Goal: Information Seeking & Learning: Learn about a topic

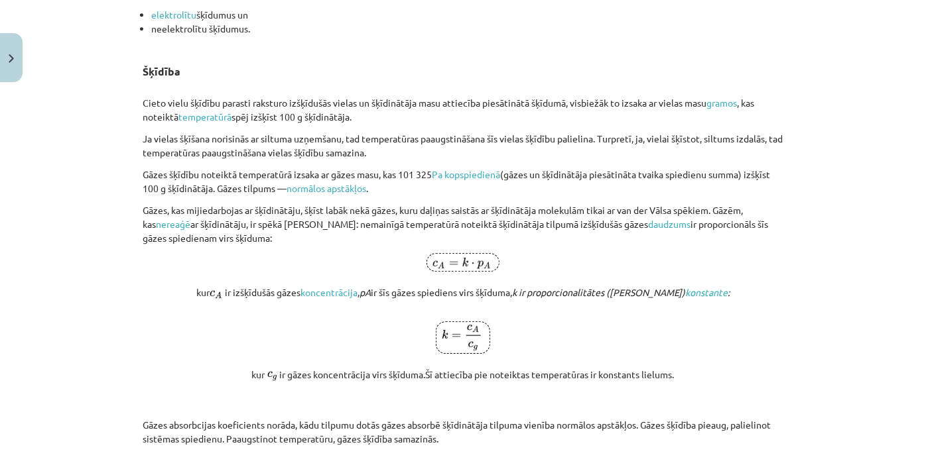
scroll to position [1900, 0]
drag, startPoint x: 965, startPoint y: 1, endPoint x: 510, endPoint y: 149, distance: 478.5
click at [510, 149] on p "Ja vielas šķīšana norisinās ar siltuma uzņemšanu, tad temperatūras paaugstināša…" at bounding box center [463, 146] width 641 height 28
click at [718, 178] on p "Gāzes šķīdību noteiktā temperatūrā izsaka ar gāzes masu, kas 101 325 Pa kopspie…" at bounding box center [463, 182] width 641 height 28
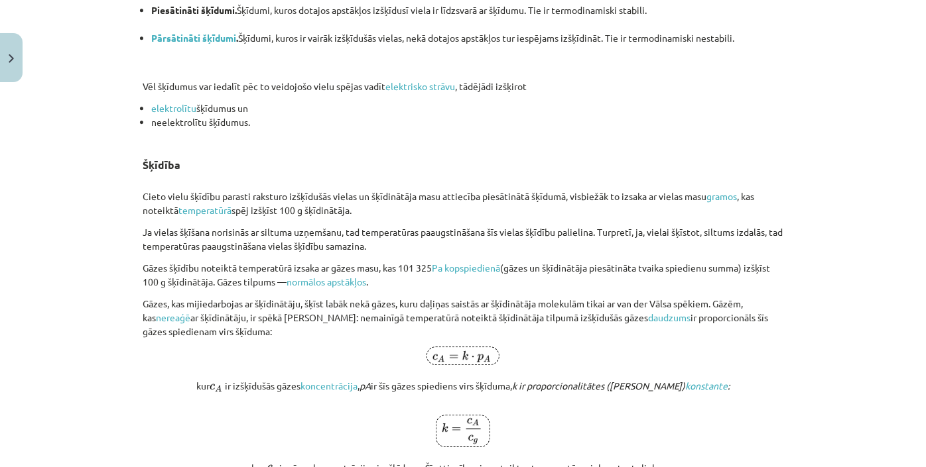
scroll to position [1780, 0]
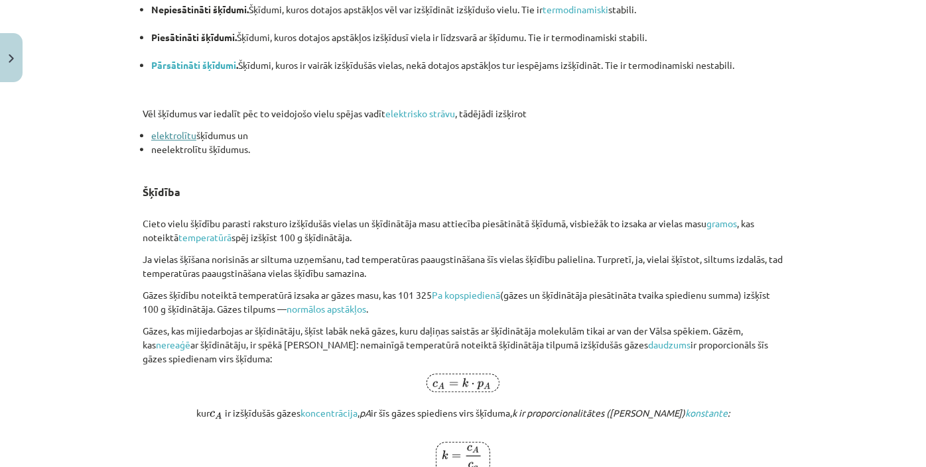
click at [161, 136] on link "elektrolītu" at bounding box center [173, 135] width 45 height 12
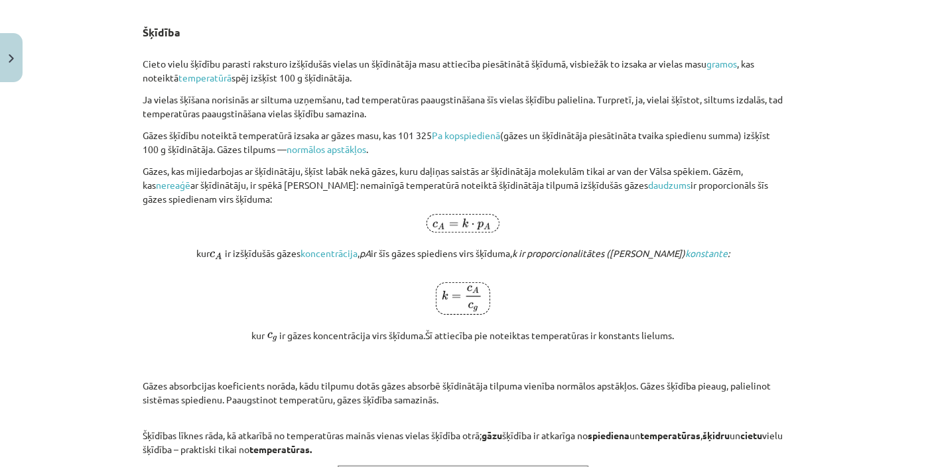
scroll to position [1961, 0]
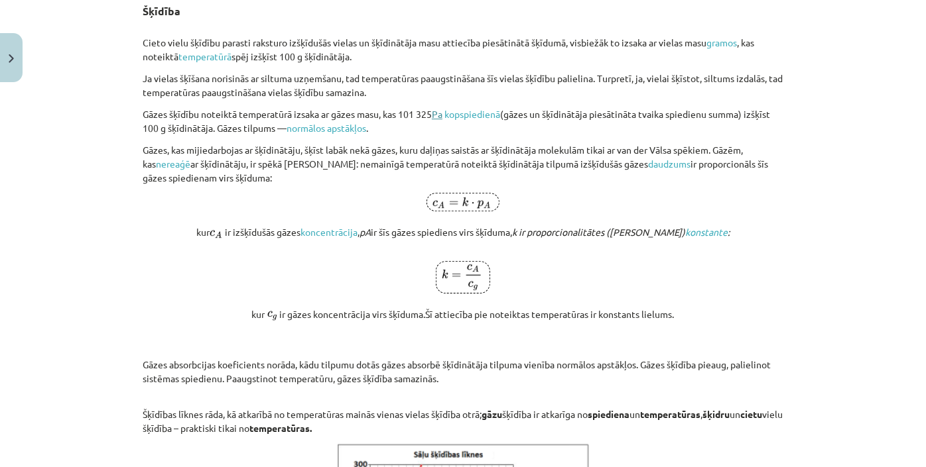
click at [438, 114] on link "Pa" at bounding box center [437, 114] width 11 height 12
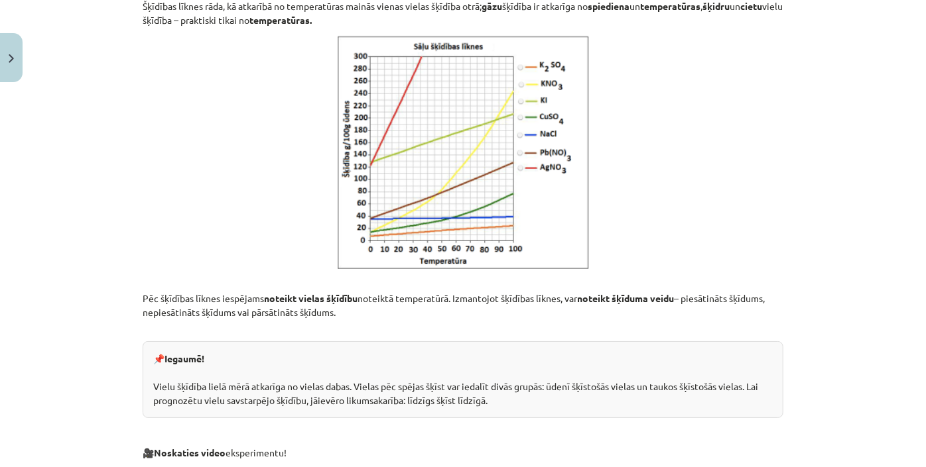
click at [873, 159] on div "Mācību tēma: Ķīmijas i - 10. klases 1. ieskaites mācību materiāls #3 2. tema. V…" at bounding box center [463, 233] width 926 height 467
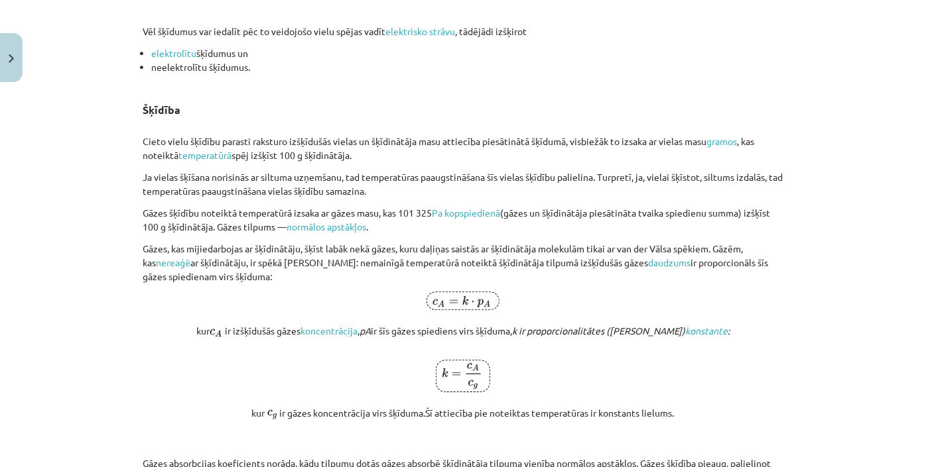
scroll to position [1835, 0]
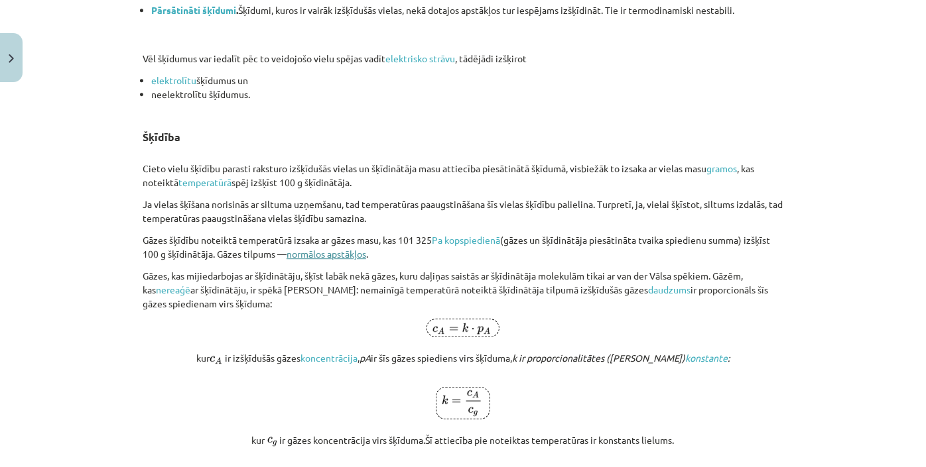
click at [309, 255] on link "normālos apstākļos" at bounding box center [326, 254] width 80 height 12
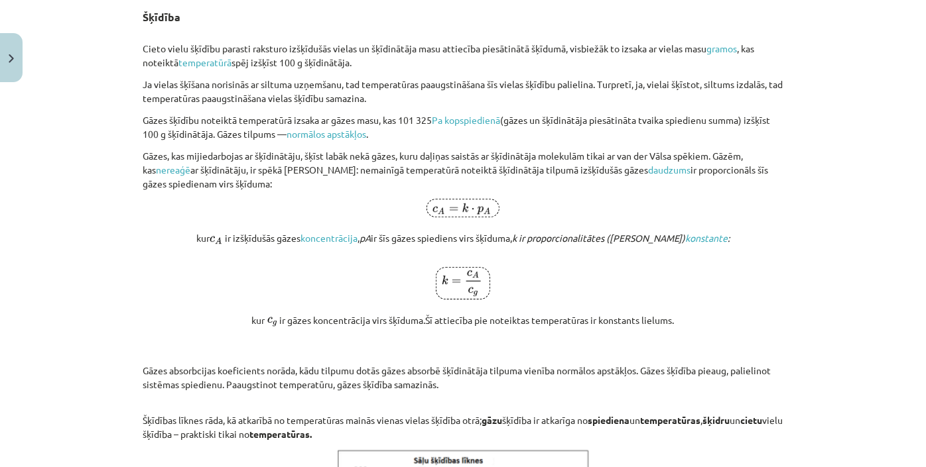
scroll to position [1955, 0]
click at [475, 117] on link "kopspiedienā" at bounding box center [472, 119] width 56 height 12
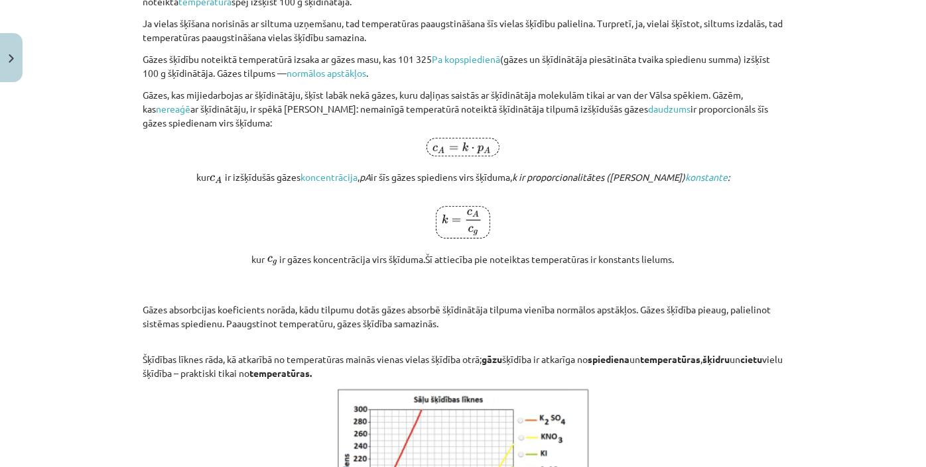
click at [596, 150] on p "kur ir izšķīdušās gāzes koncentrācija , pA ir šīs gāzes spiediens virs šķīduma,…" at bounding box center [463, 168] width 641 height 60
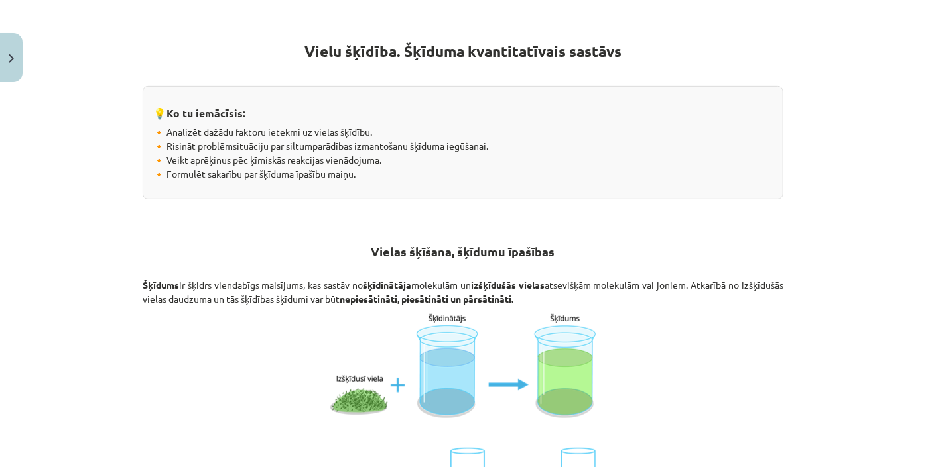
scroll to position [0, 0]
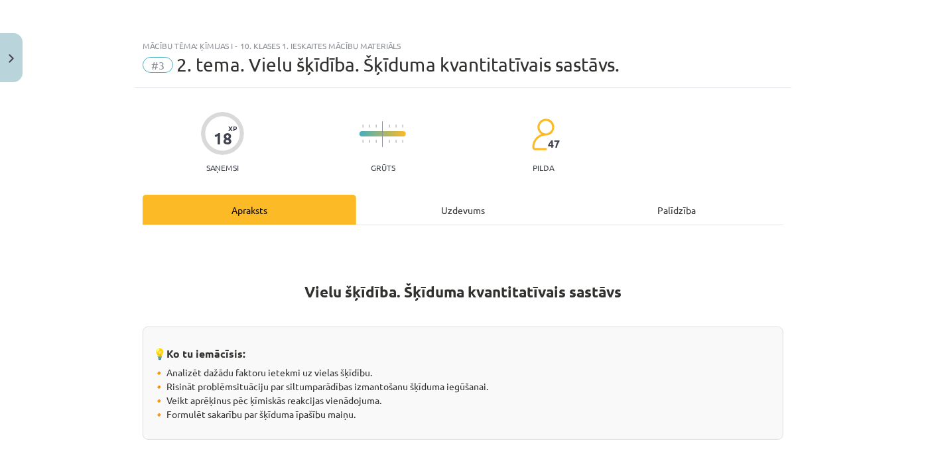
click at [471, 213] on div "Uzdevums" at bounding box center [463, 210] width 214 height 30
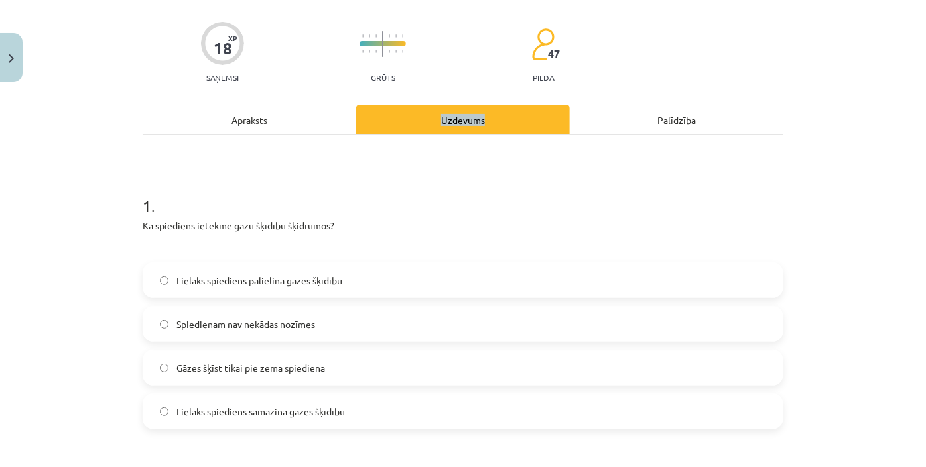
scroll to position [30, 0]
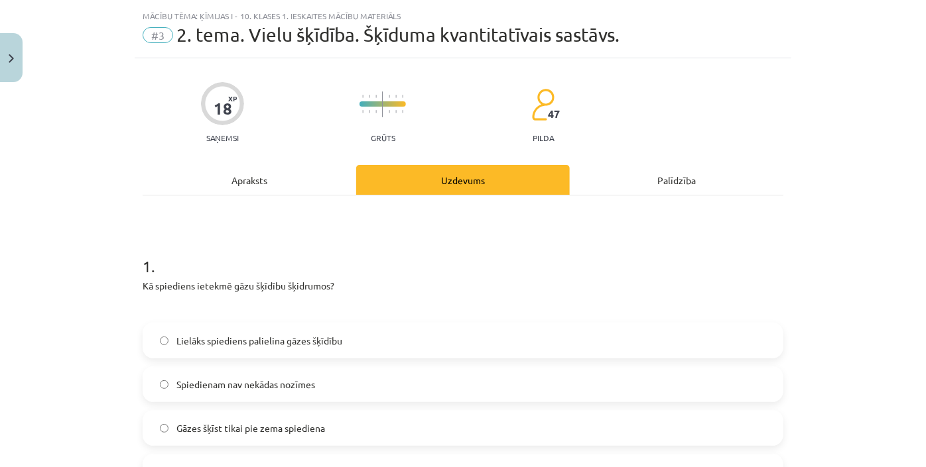
click at [251, 181] on div "Apraksts" at bounding box center [250, 180] width 214 height 30
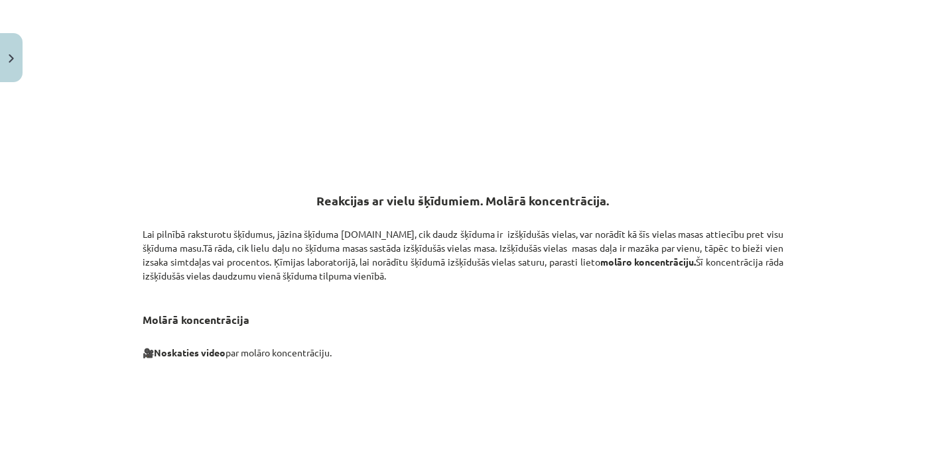
scroll to position [2971, 0]
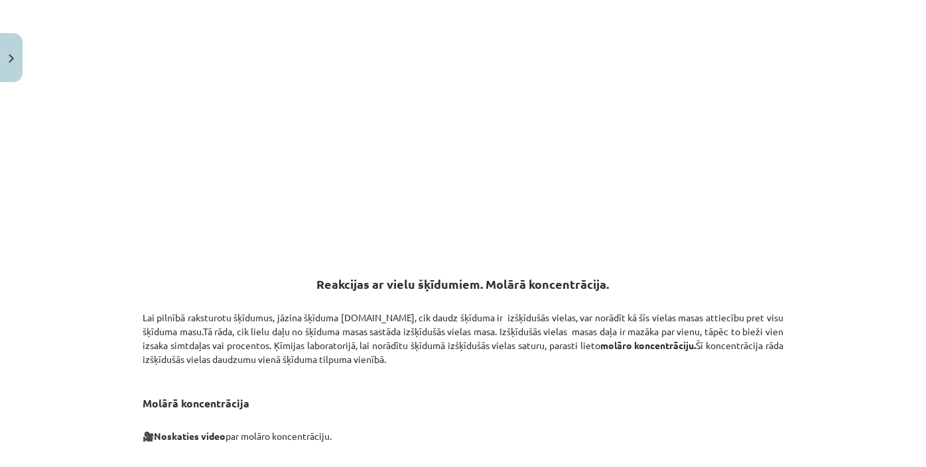
drag, startPoint x: 827, startPoint y: 1, endPoint x: 828, endPoint y: 119, distance: 118.0
click at [828, 119] on div "Mācību tēma: Ķīmijas i - 10. klases 1. ieskaites mācību materiāls #3 2. tema. V…" at bounding box center [463, 233] width 926 height 467
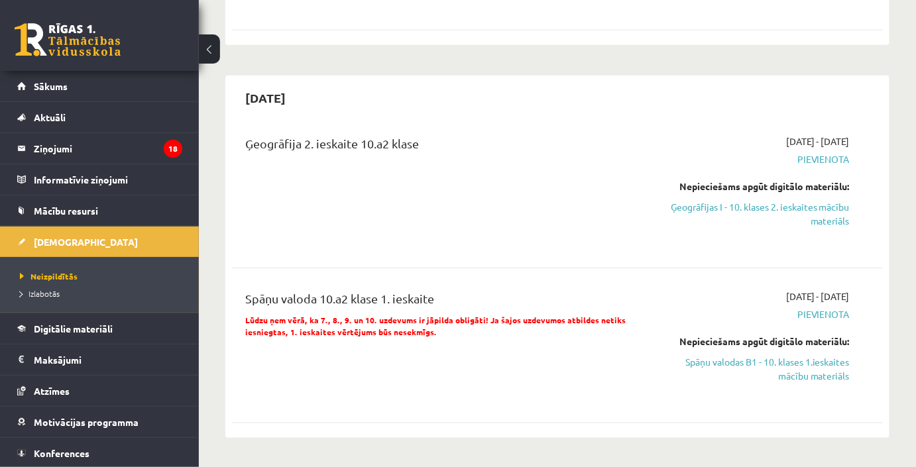
scroll to position [301, 0]
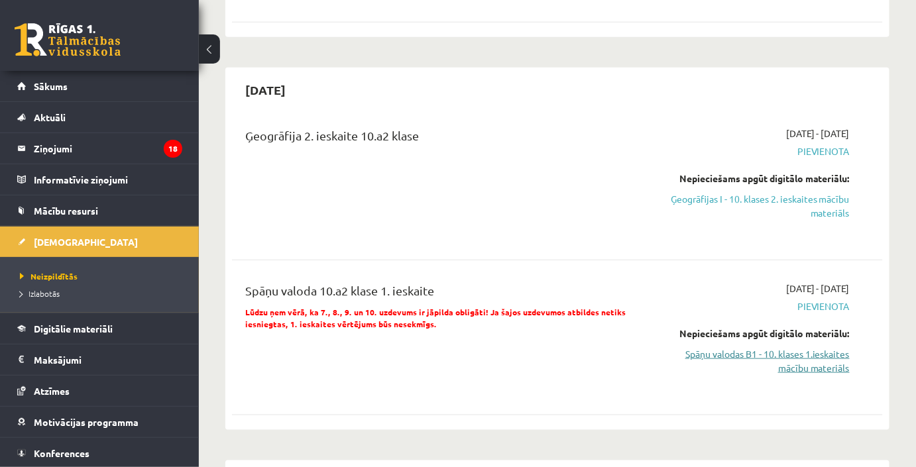
click at [765, 356] on link "Spāņu valodas B1 - 10. klases 1.ieskaites mācību materiāls" at bounding box center [756, 361] width 188 height 28
drag, startPoint x: 765, startPoint y: 356, endPoint x: 542, endPoint y: 104, distance: 335.9
click at [542, 104] on div "2025-10-15" at bounding box center [557, 89] width 651 height 31
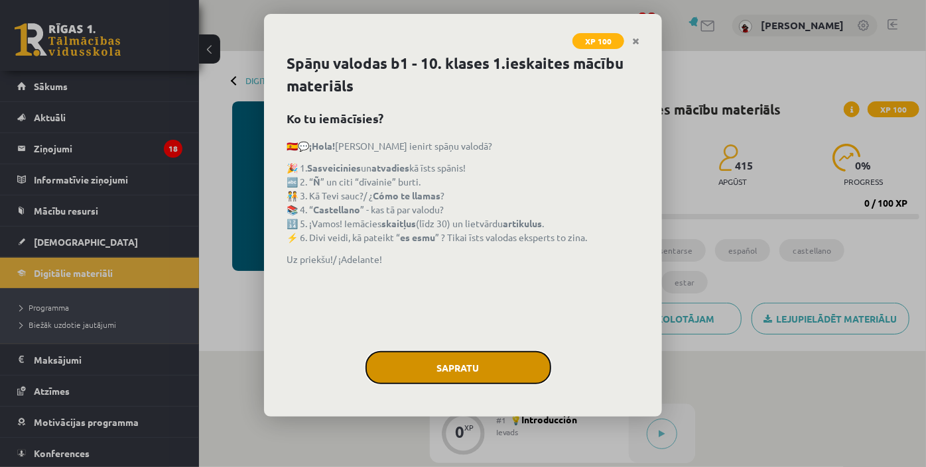
click at [533, 359] on button "Sapratu" at bounding box center [458, 367] width 186 height 33
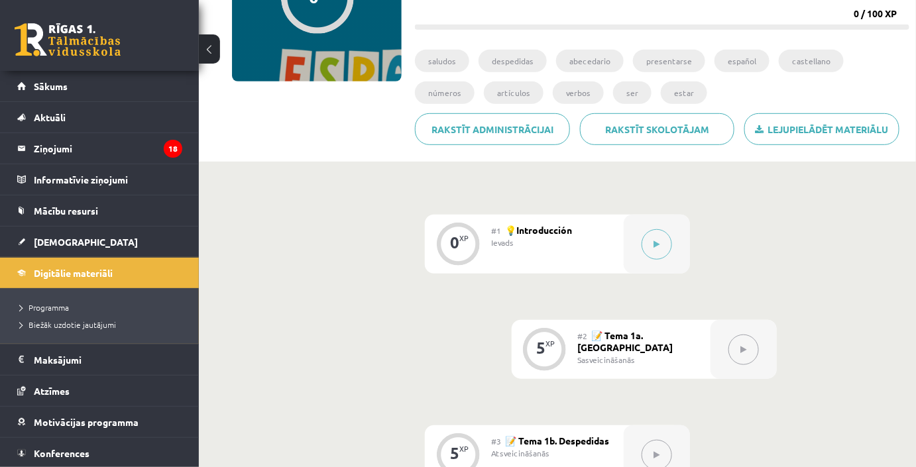
scroll to position [180, 0]
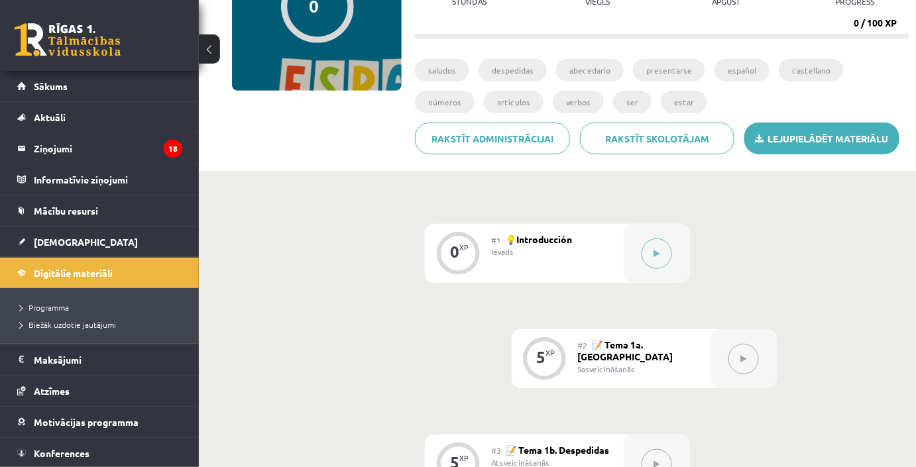
click at [769, 138] on link "Lejupielādēt materiālu" at bounding box center [822, 139] width 155 height 32
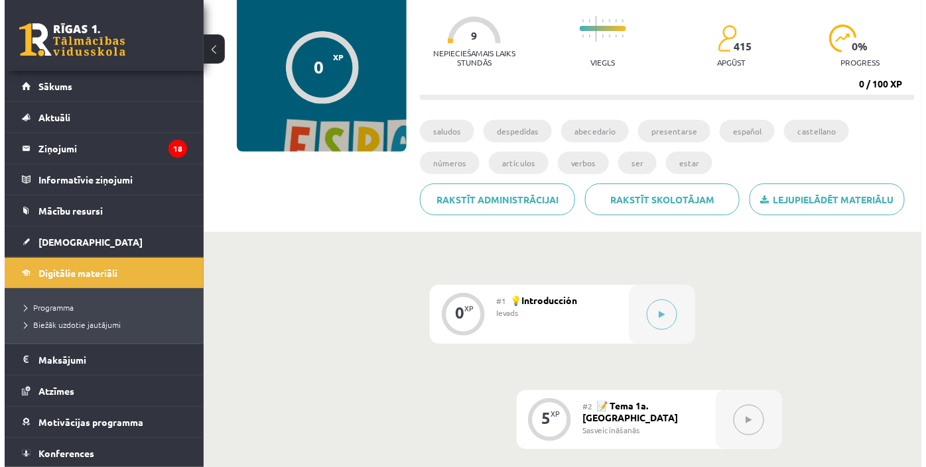
scroll to position [60, 0]
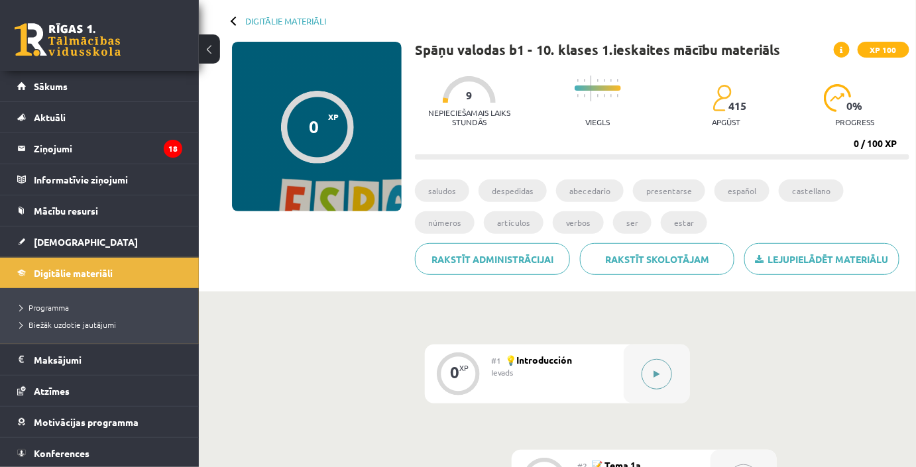
click at [659, 375] on icon at bounding box center [657, 375] width 6 height 8
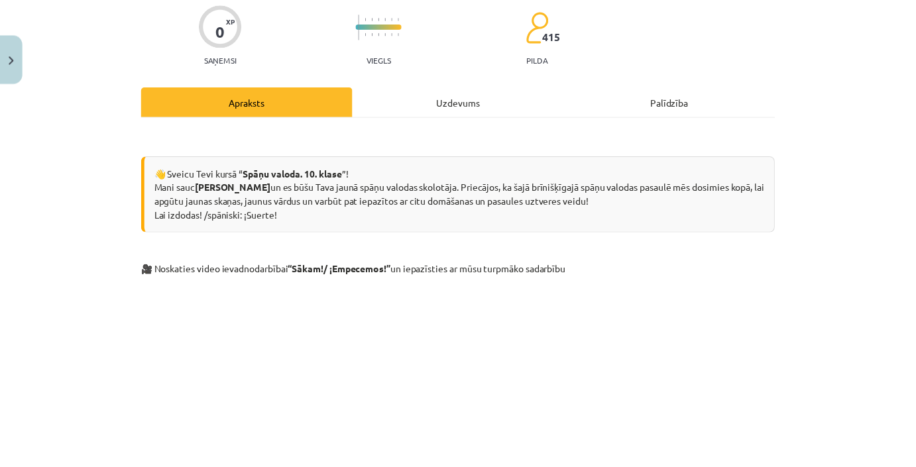
scroll to position [0, 0]
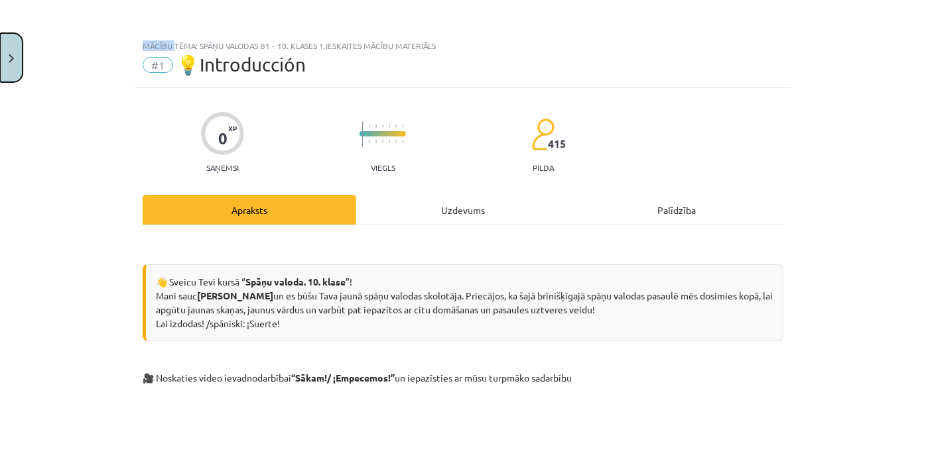
click at [21, 58] on button "Close" at bounding box center [11, 57] width 23 height 49
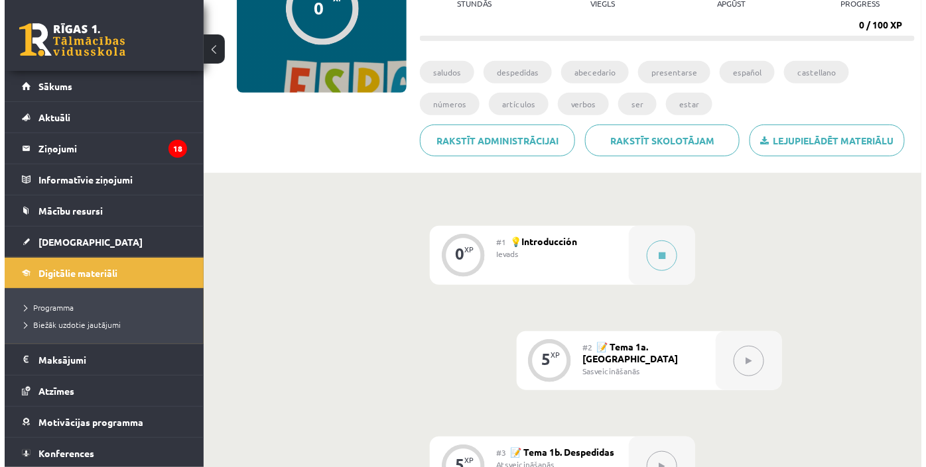
scroll to position [180, 0]
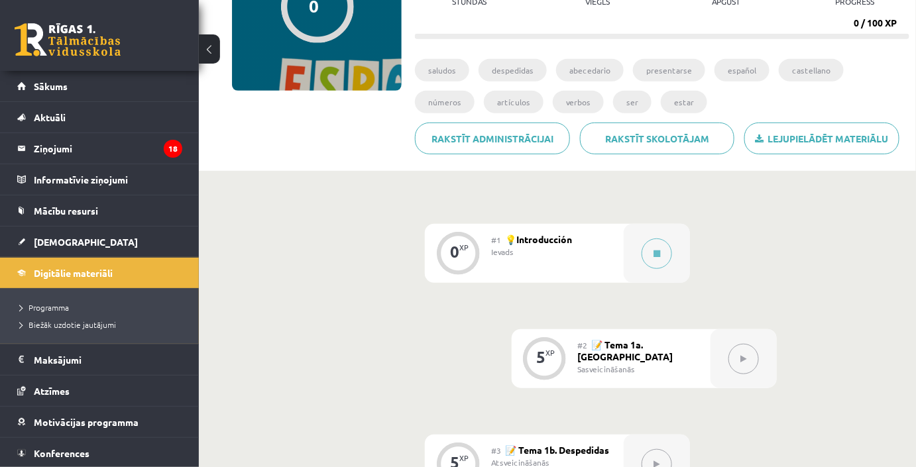
click at [606, 251] on div "Ievads" at bounding box center [552, 252] width 123 height 12
click at [642, 253] on button at bounding box center [657, 254] width 31 height 31
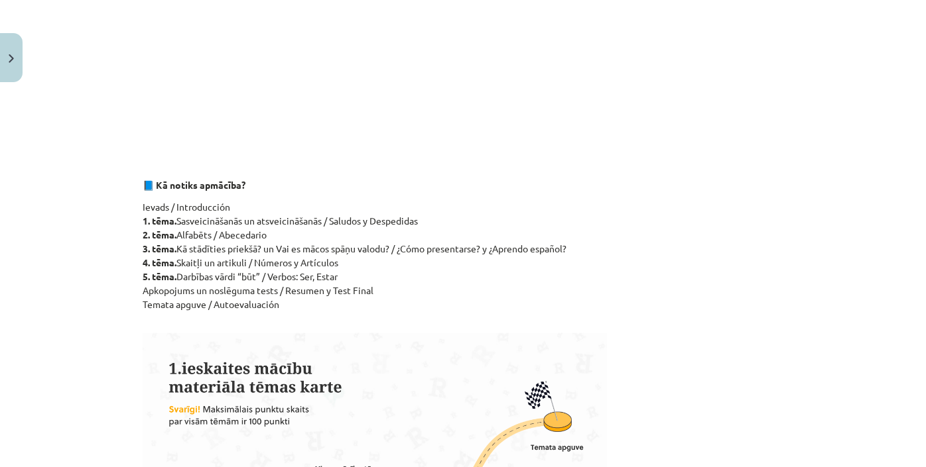
scroll to position [482, 0]
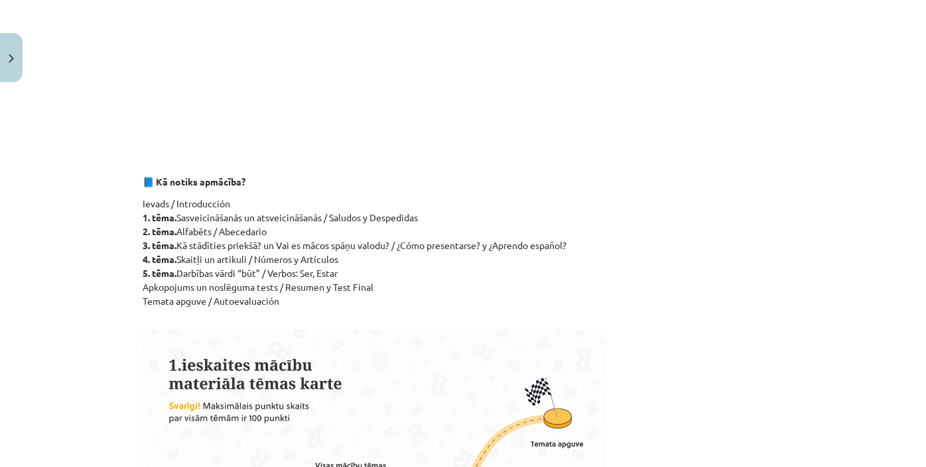
click at [477, 198] on p "Ievads / Introducción 1. tēma. Sasveicināšanās un atsveicināšanās / Saludos y D…" at bounding box center [463, 259] width 641 height 125
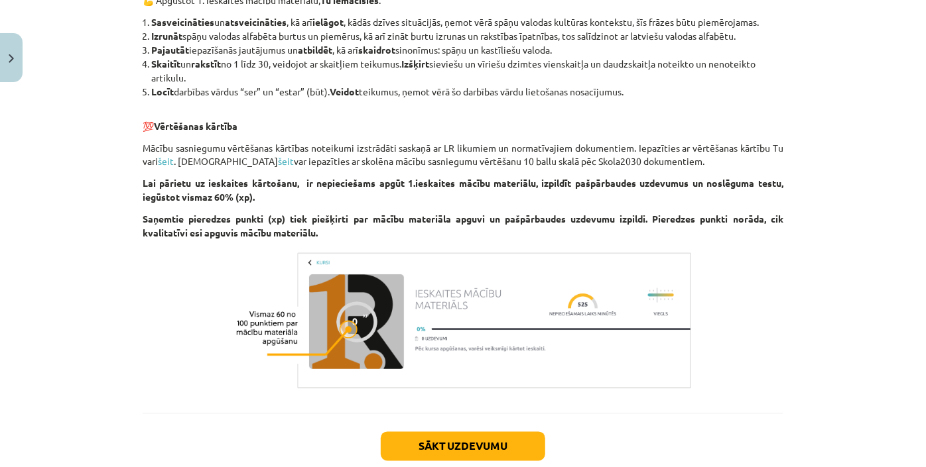
scroll to position [1145, 0]
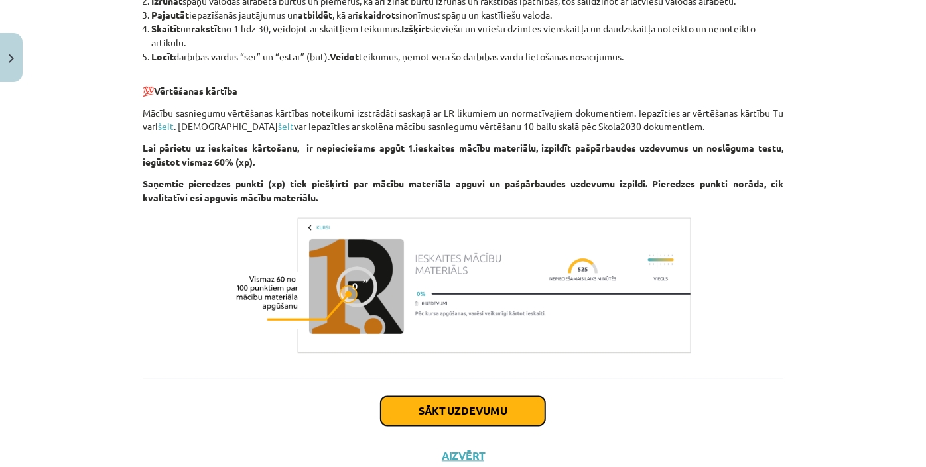
click at [488, 407] on button "Sākt uzdevumu" at bounding box center [463, 411] width 164 height 29
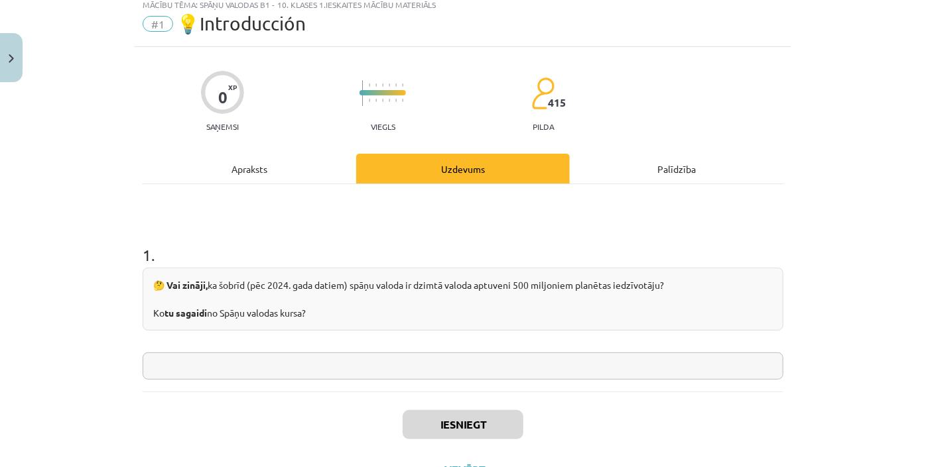
scroll to position [33, 0]
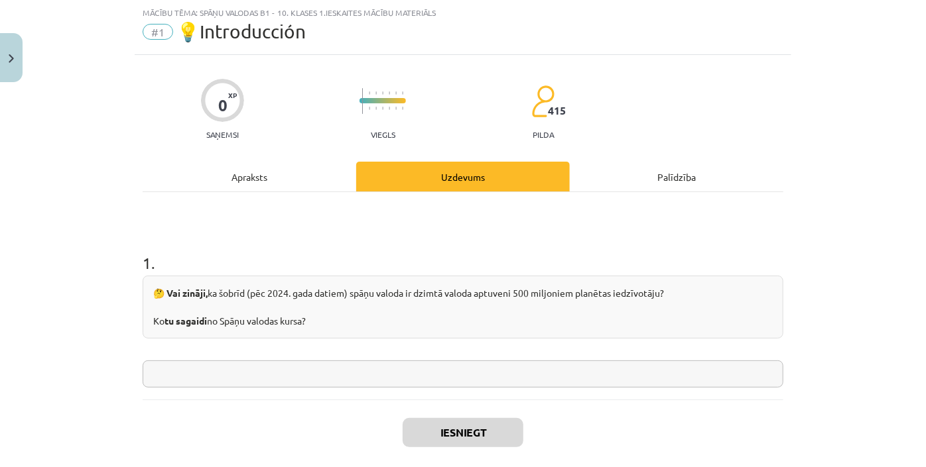
click at [461, 377] on input "text" at bounding box center [463, 374] width 641 height 27
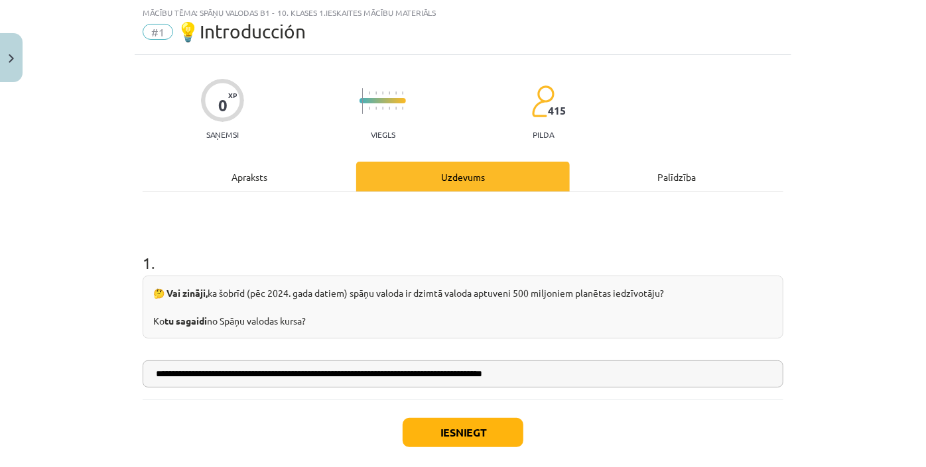
type input "**********"
click at [457, 435] on button "Iesniegt" at bounding box center [462, 432] width 121 height 29
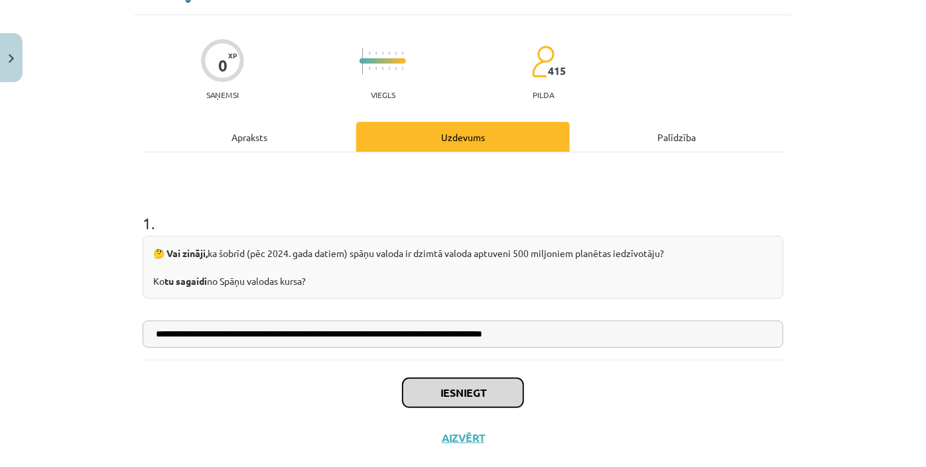
scroll to position [98, 0]
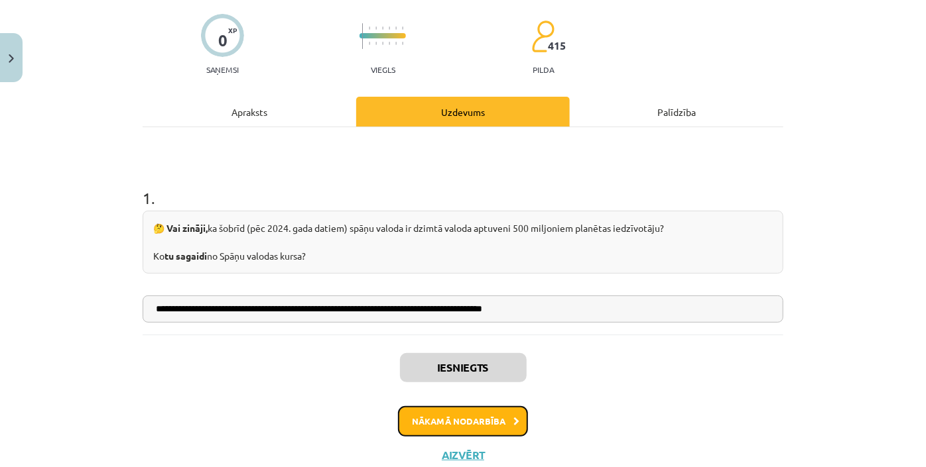
click at [497, 414] on button "Nākamā nodarbība" at bounding box center [463, 421] width 130 height 31
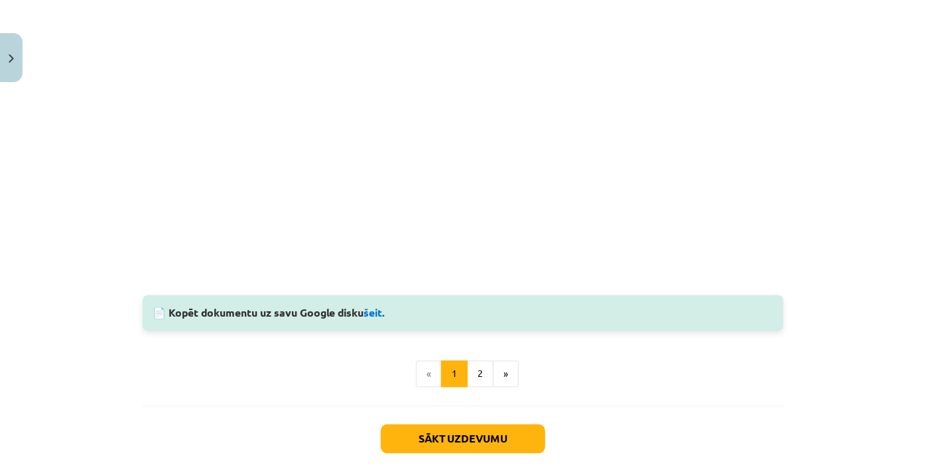
scroll to position [1178, 0]
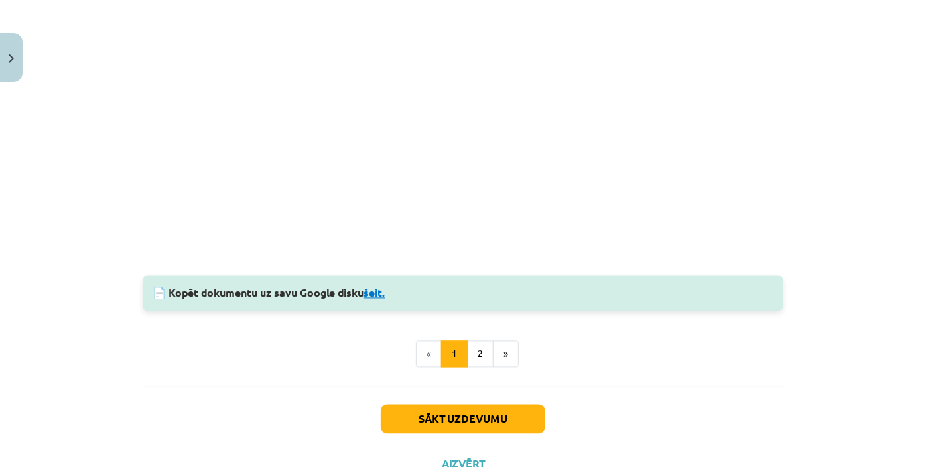
click at [379, 293] on link "šeit." at bounding box center [374, 293] width 22 height 14
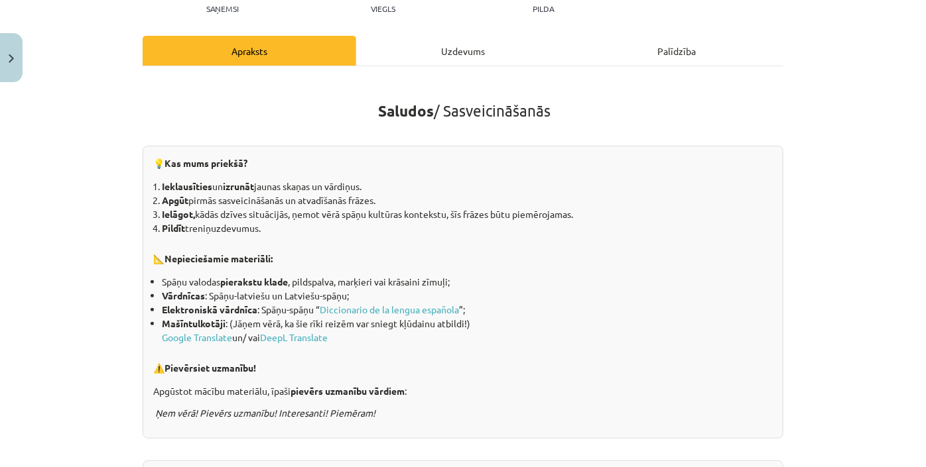
scroll to position [180, 0]
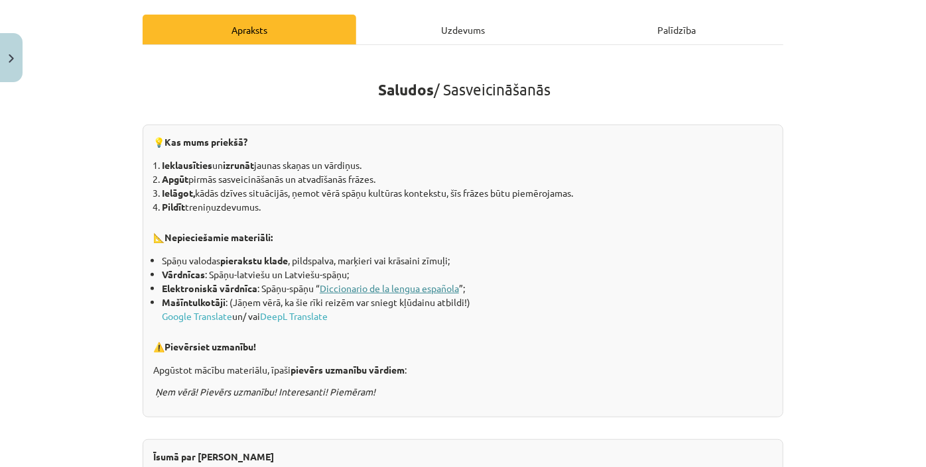
click at [412, 287] on link "Diccionario de la lengua española" at bounding box center [389, 288] width 139 height 12
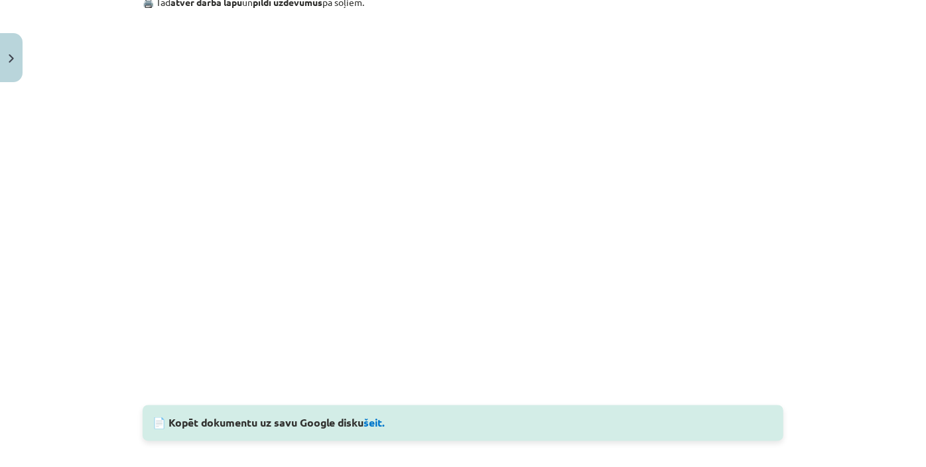
scroll to position [0, 0]
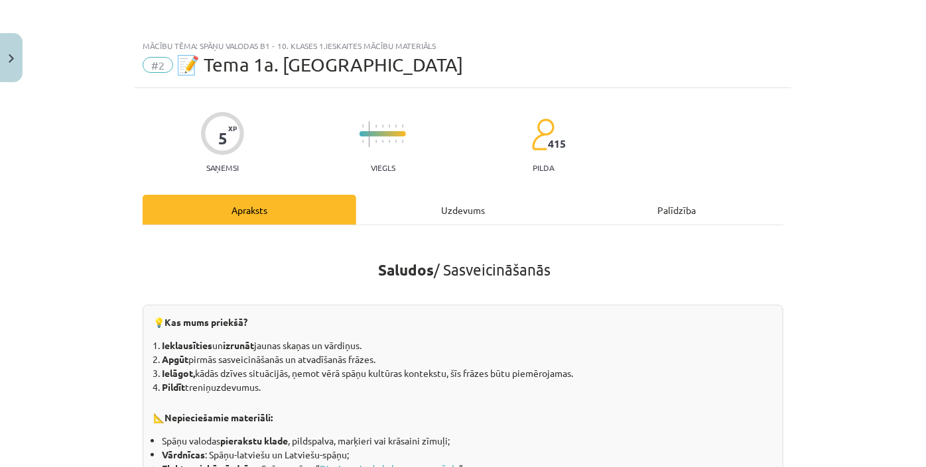
click at [391, 170] on div "Viegls" at bounding box center [382, 144] width 46 height 58
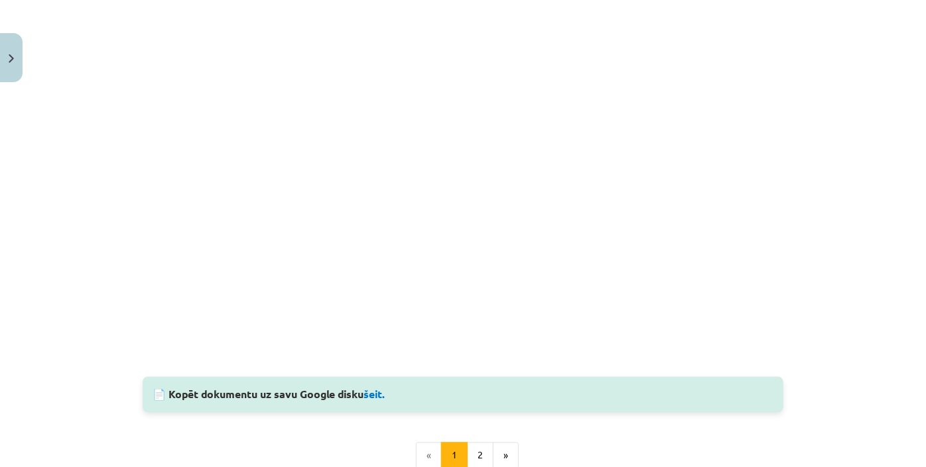
scroll to position [1085, 0]
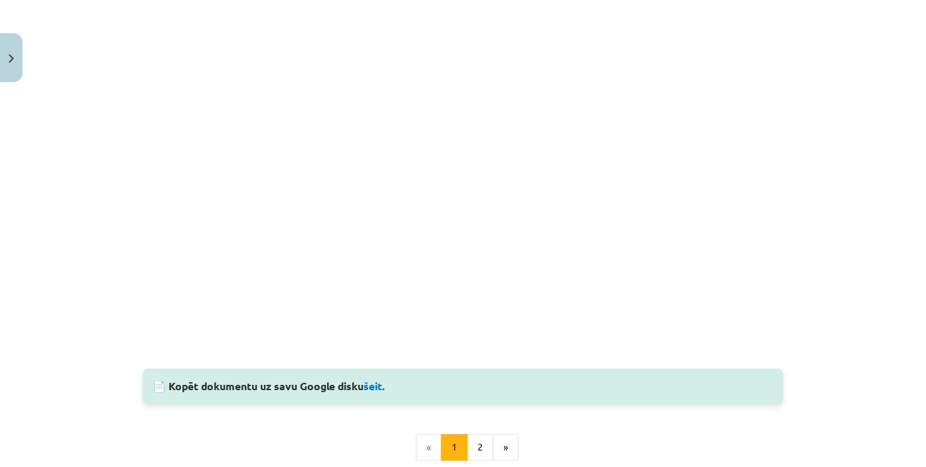
click at [838, 177] on div "Mācību tēma: Spāņu valodas b1 - 10. klases 1.ieskaites mācību materiāls #2 📝 Te…" at bounding box center [463, 233] width 926 height 467
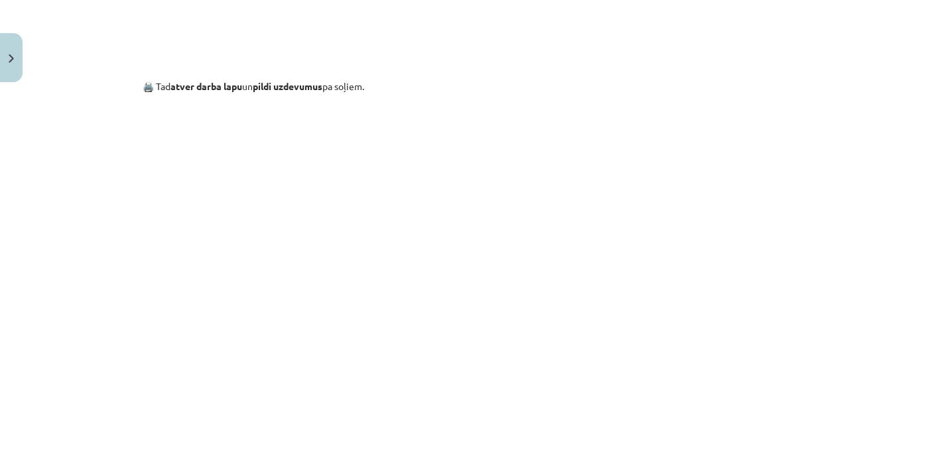
scroll to position [0, 0]
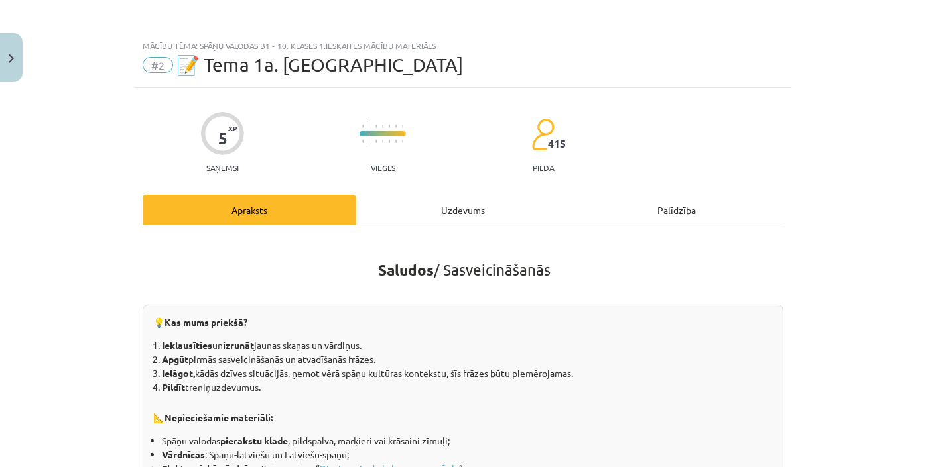
click at [430, 153] on div "5 XP Saņemsi Viegls 415 pilda" at bounding box center [463, 138] width 641 height 68
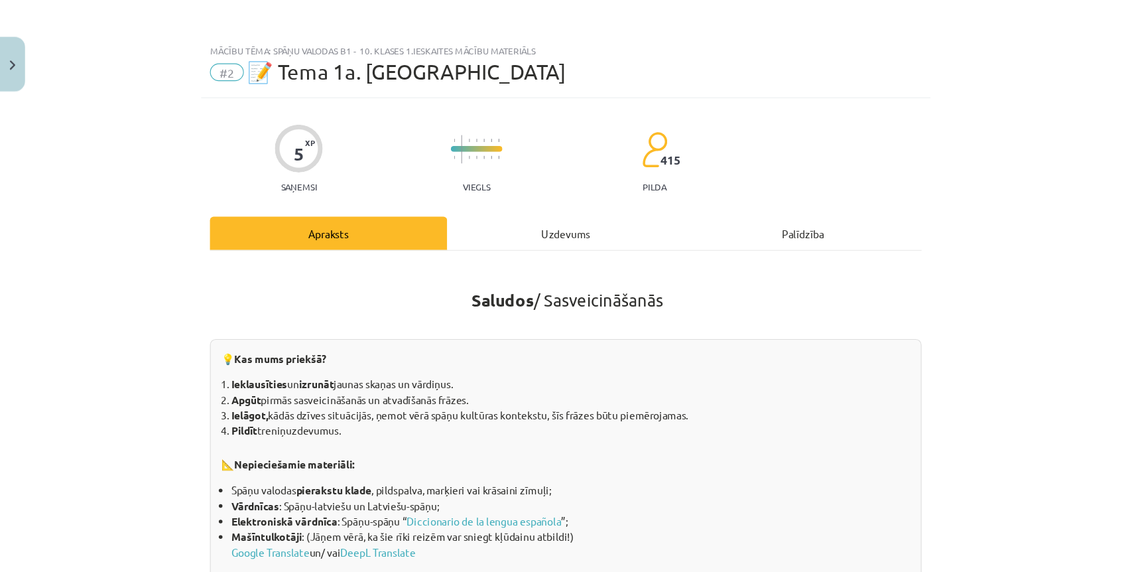
scroll to position [180, 0]
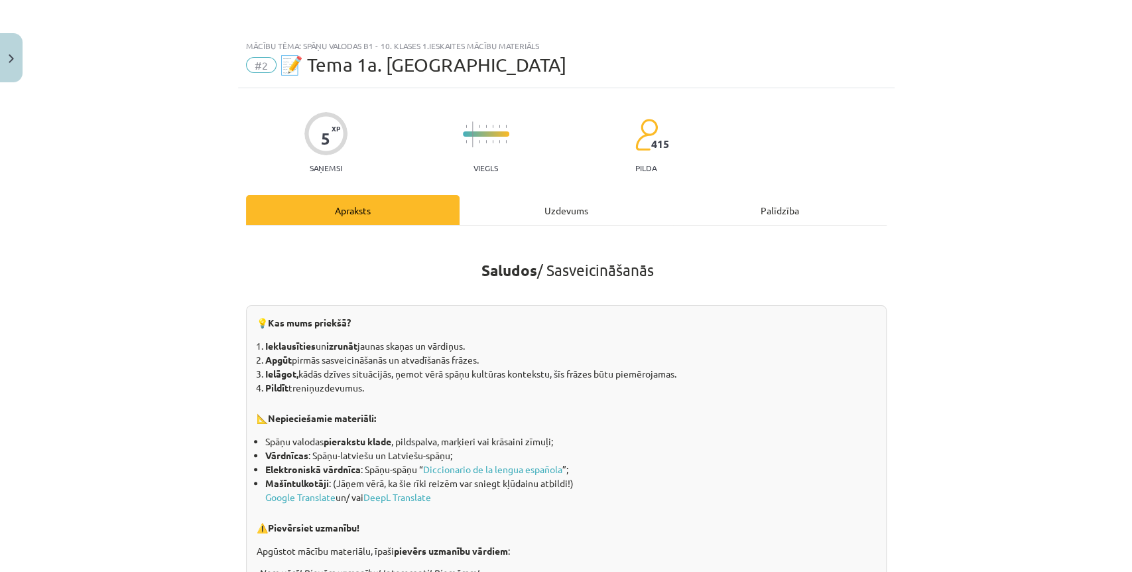
drag, startPoint x: 922, startPoint y: 3, endPoint x: 709, endPoint y: 282, distance: 350.6
click at [709, 283] on p at bounding box center [566, 290] width 641 height 14
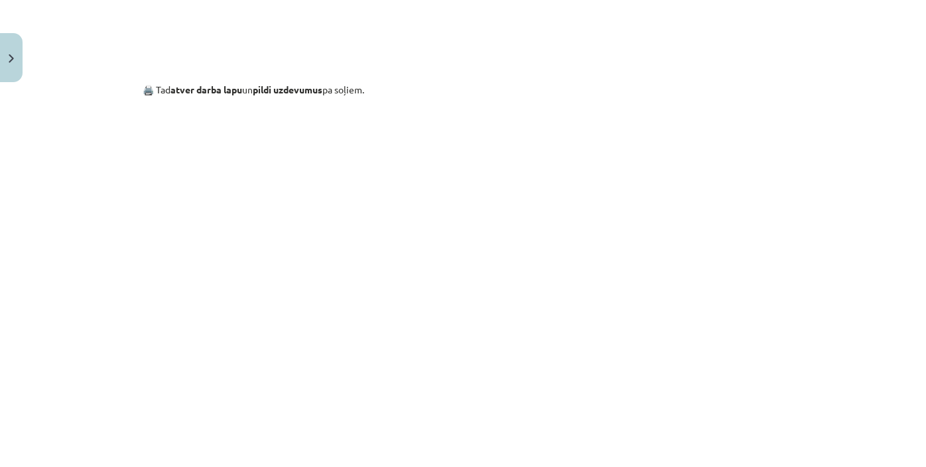
scroll to position [961, 0]
click at [53, 142] on div "Mācību tēma: Spāņu valodas b1 - 10. klases 1.ieskaites mācību materiāls #2 📝 Te…" at bounding box center [463, 233] width 926 height 467
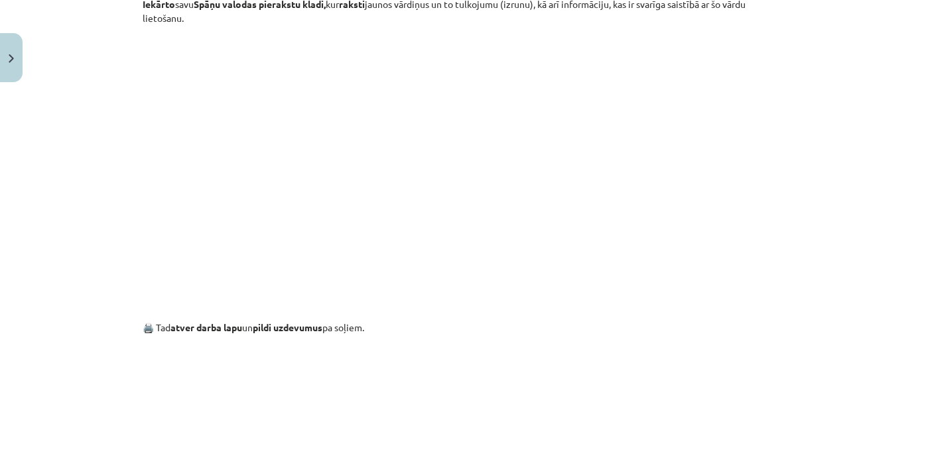
scroll to position [1085, 0]
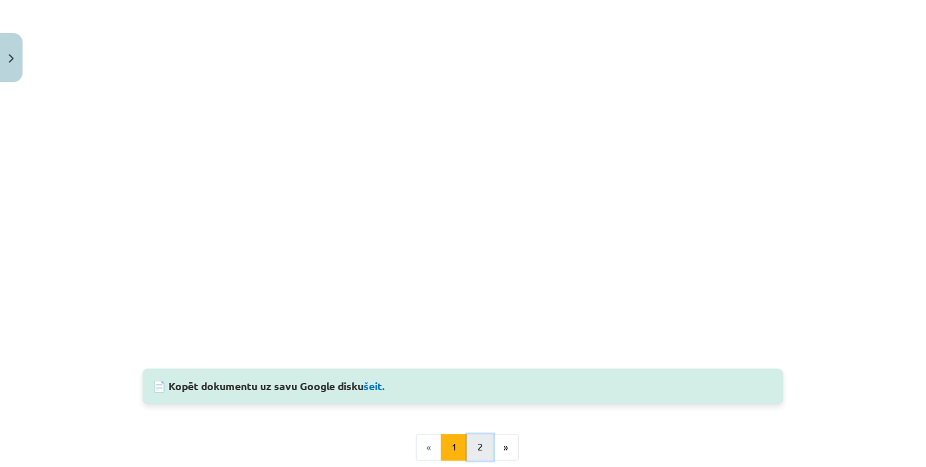
click at [467, 442] on button "2" at bounding box center [480, 448] width 27 height 27
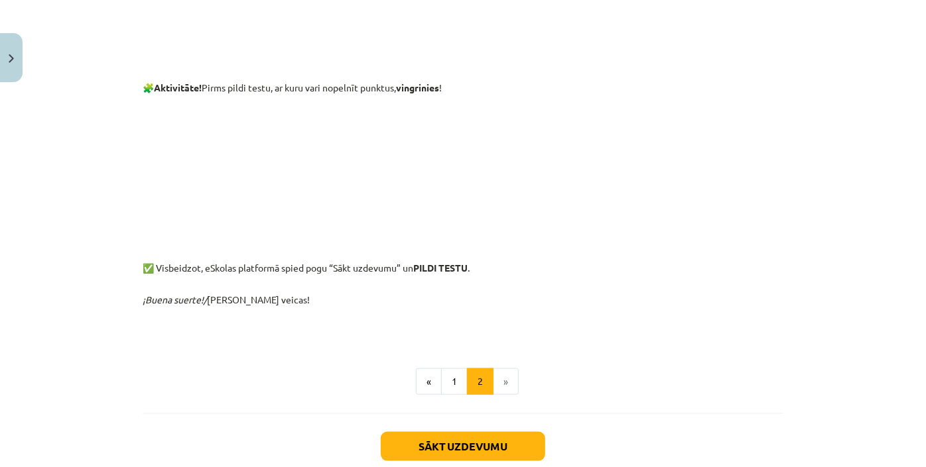
scroll to position [603, 0]
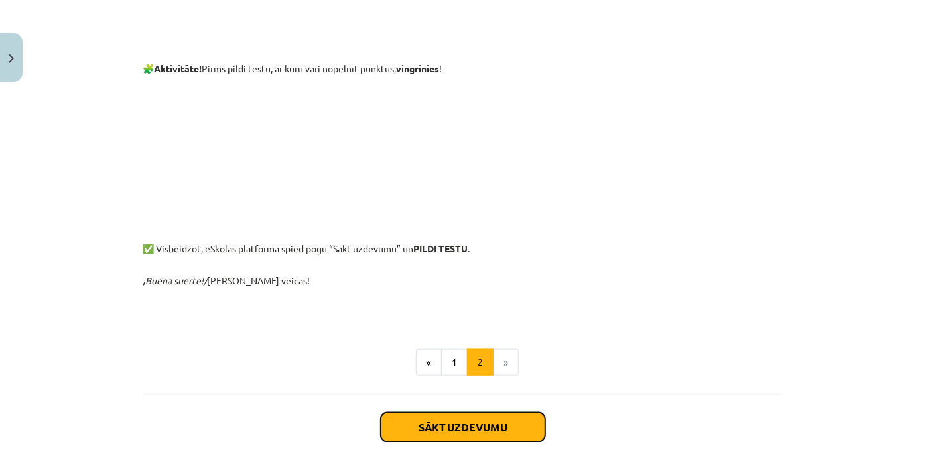
click at [513, 419] on button "Sākt uzdevumu" at bounding box center [463, 427] width 164 height 29
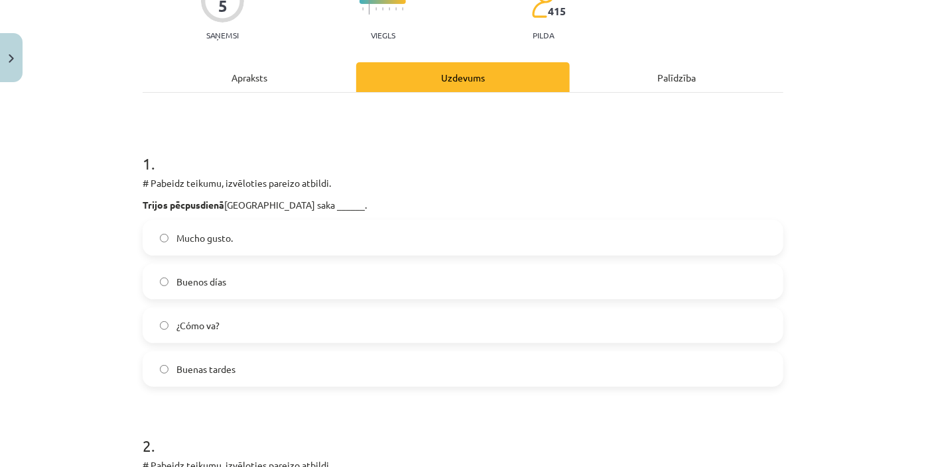
scroll to position [154, 0]
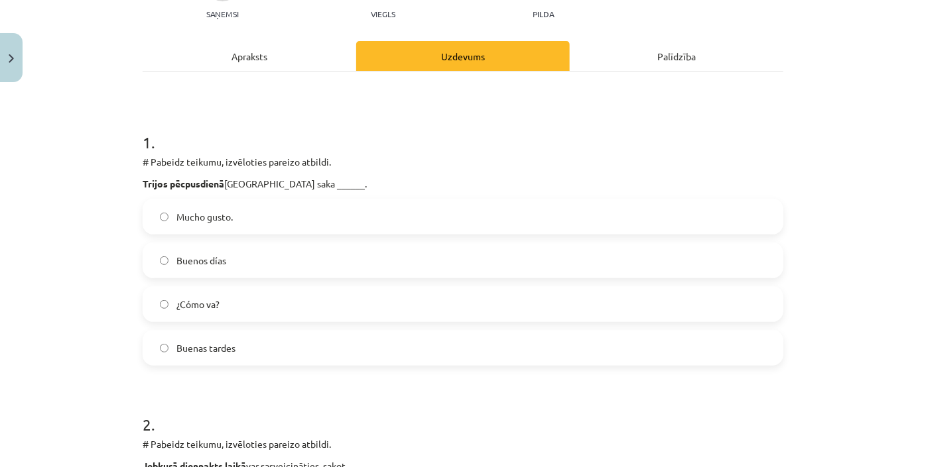
click at [327, 352] on label "Buenas tardes" at bounding box center [463, 348] width 638 height 33
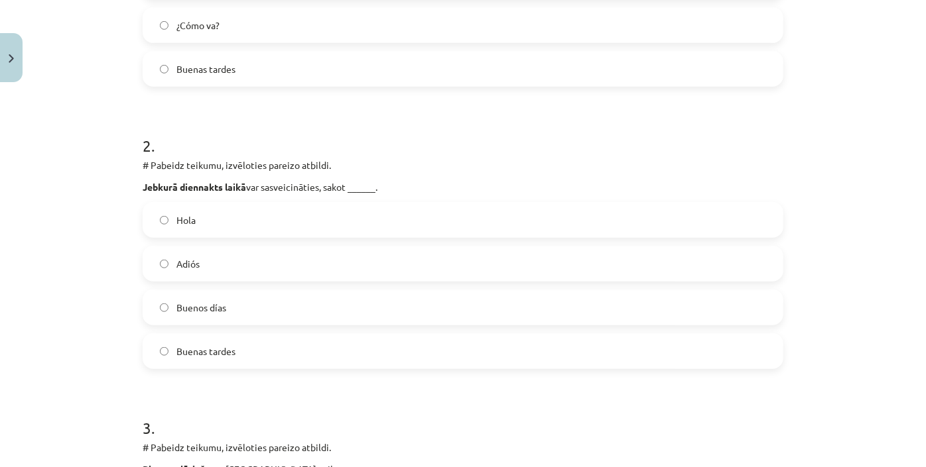
scroll to position [455, 0]
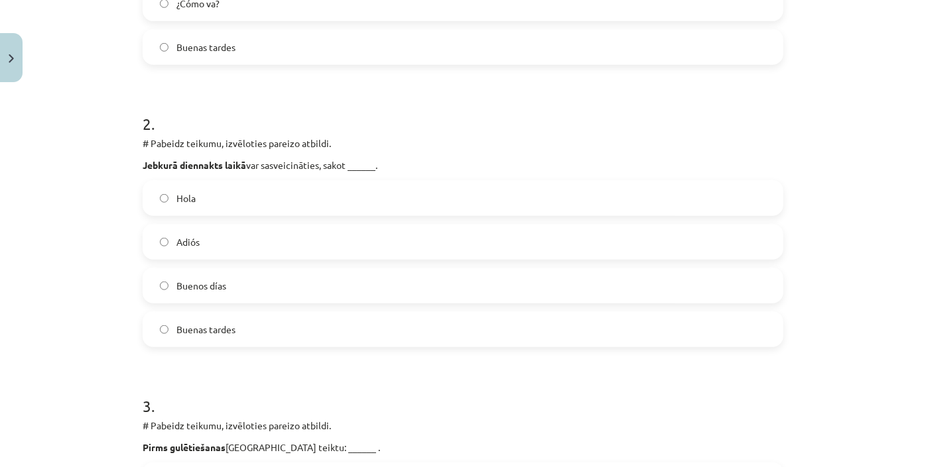
click at [269, 192] on label "Hola" at bounding box center [463, 198] width 638 height 33
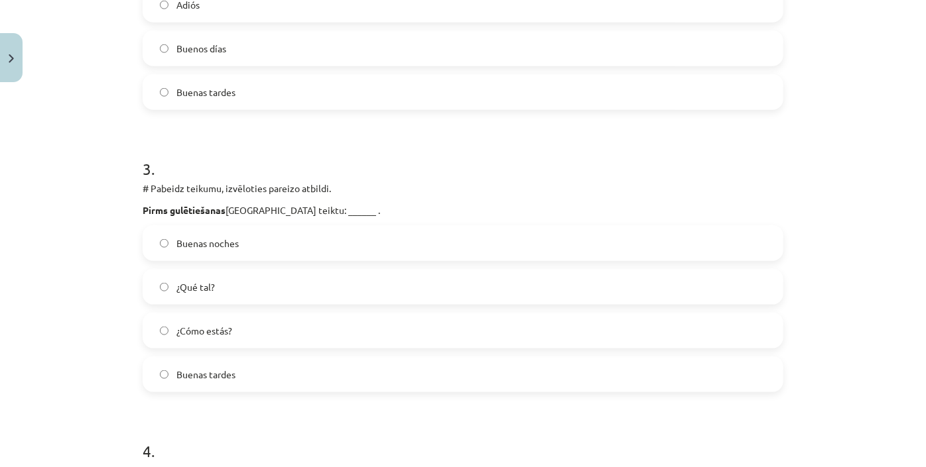
scroll to position [757, 0]
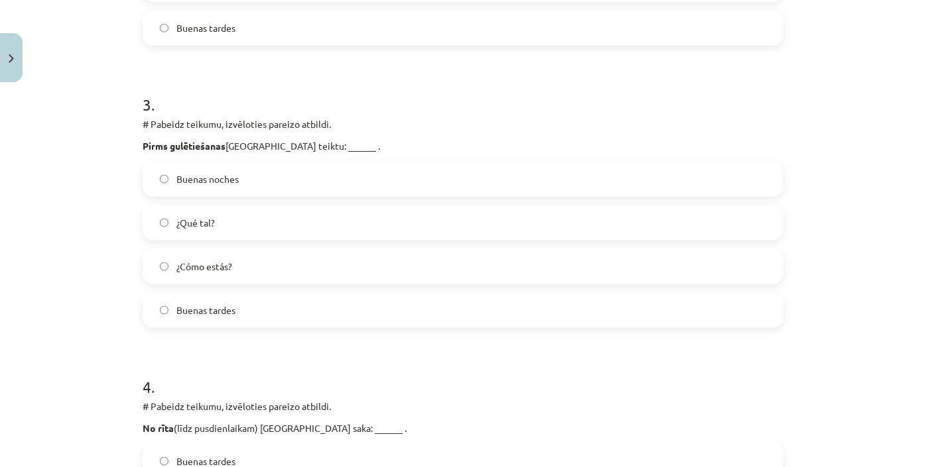
click at [355, 178] on label "Buenas noches" at bounding box center [463, 178] width 638 height 33
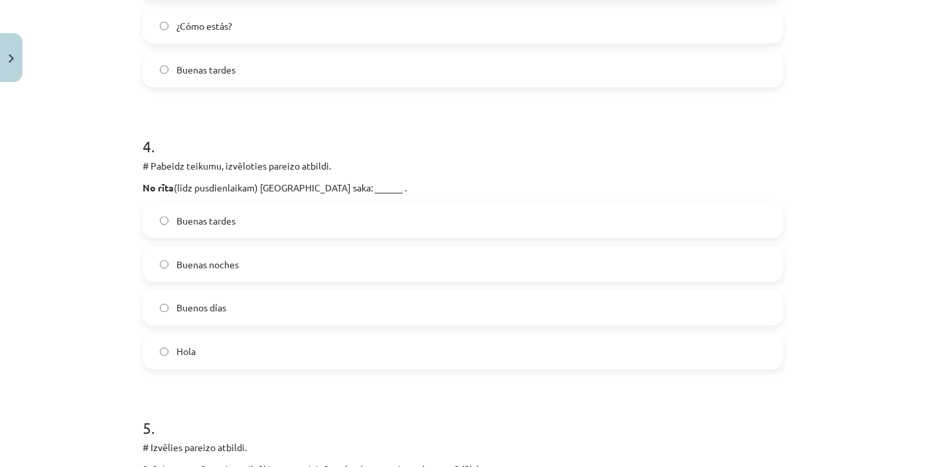
scroll to position [997, 0]
click at [324, 304] on label "Buenos días" at bounding box center [463, 308] width 638 height 33
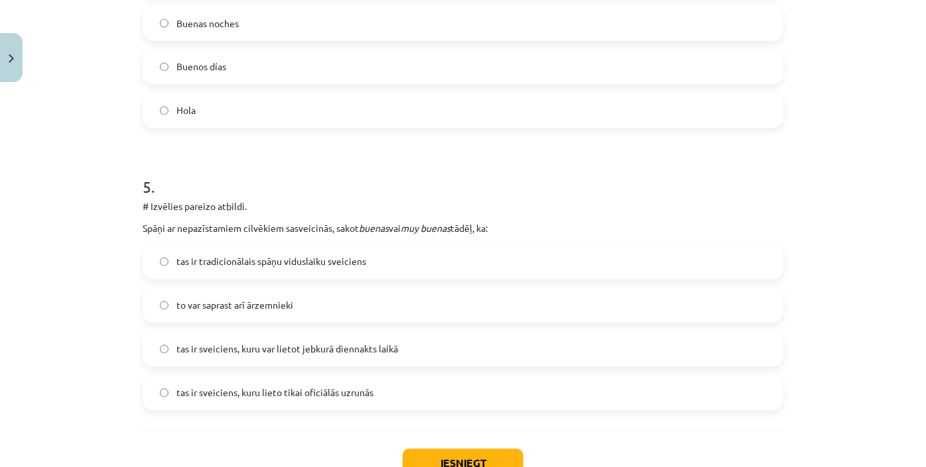
scroll to position [1299, 0]
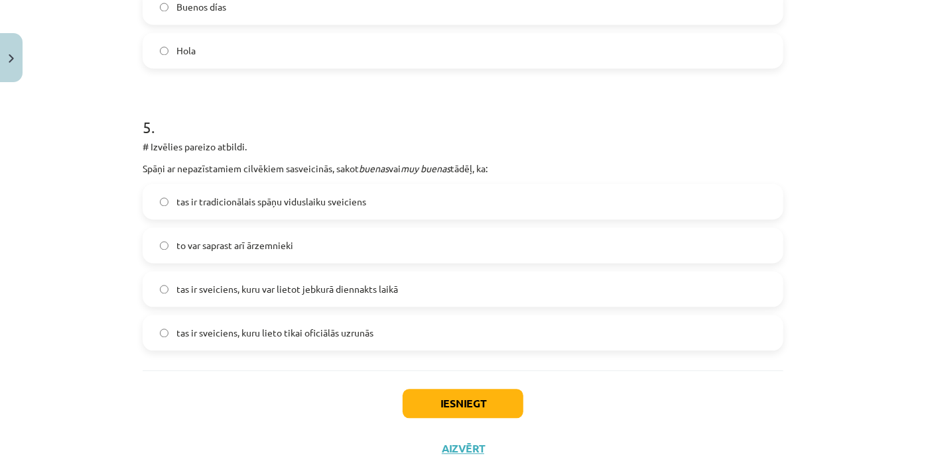
click at [440, 291] on label "tas ir sveiciens, kuru var lietot jebkurā diennakts laikā" at bounding box center [463, 289] width 638 height 33
click at [449, 402] on button "Iesniegt" at bounding box center [462, 403] width 121 height 29
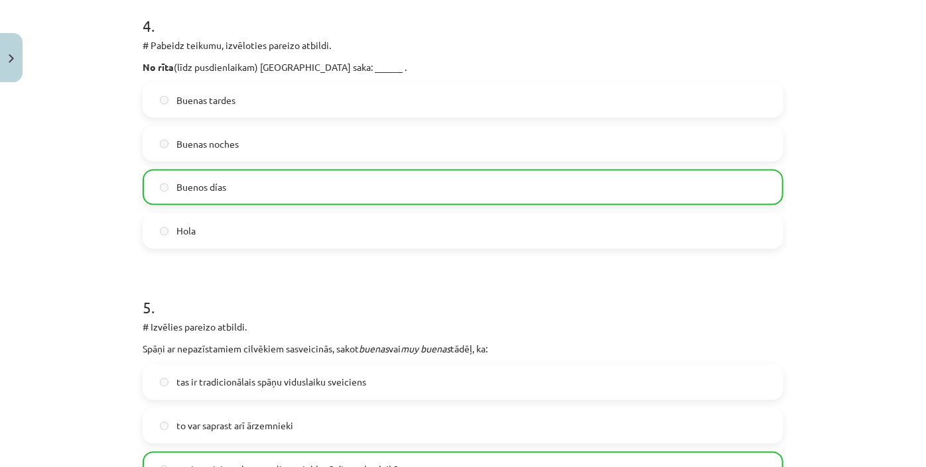
scroll to position [1377, 0]
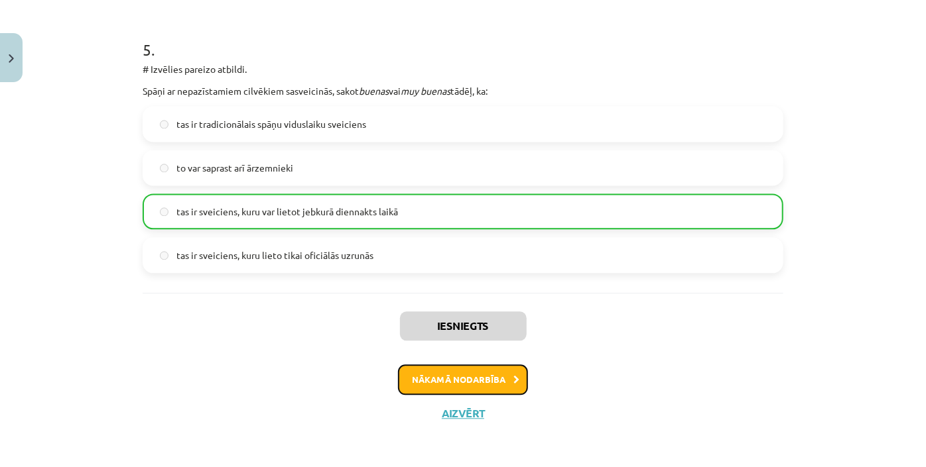
click at [485, 384] on button "Nākamā nodarbība" at bounding box center [463, 380] width 130 height 31
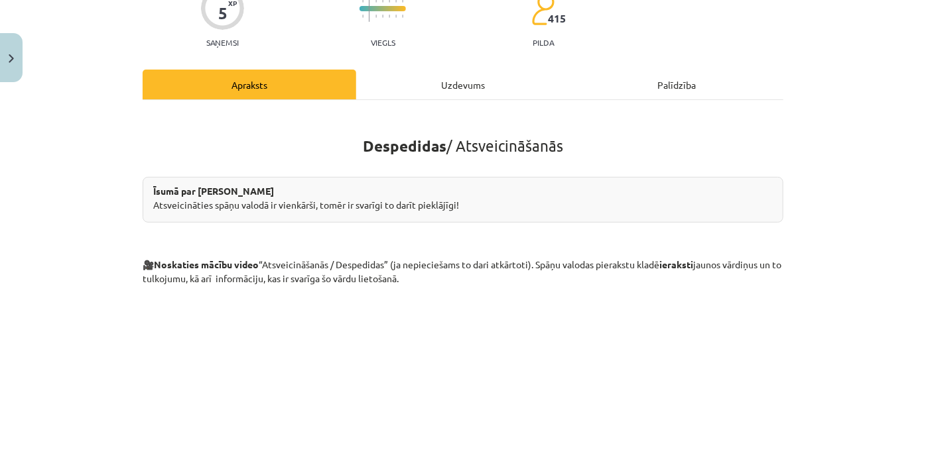
scroll to position [124, 0]
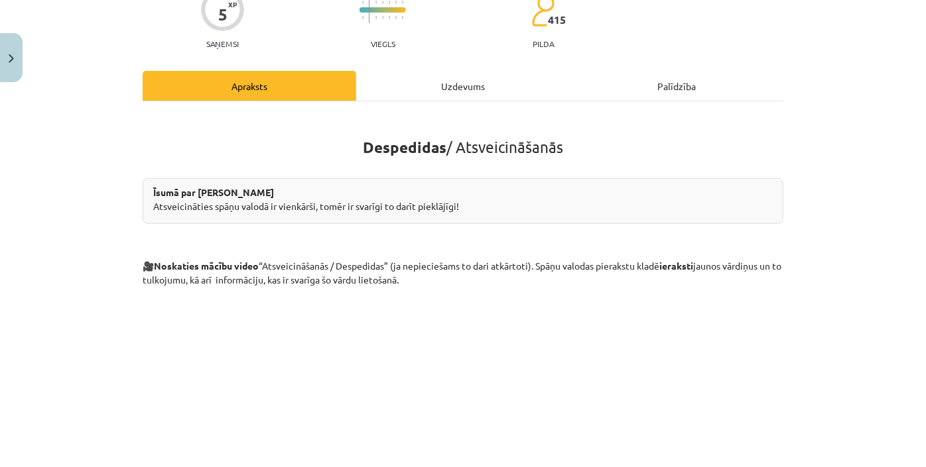
click at [592, 121] on h1 "Despedidas / Atsveicināšanās" at bounding box center [463, 143] width 641 height 61
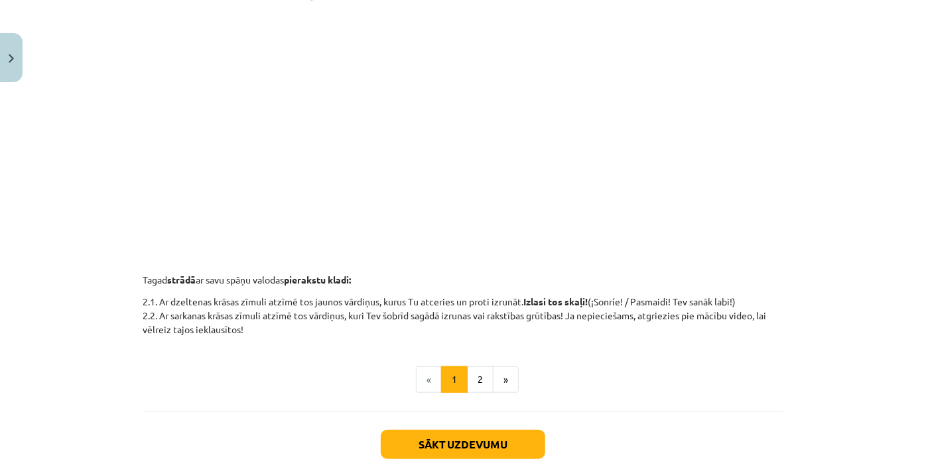
scroll to position [429, 0]
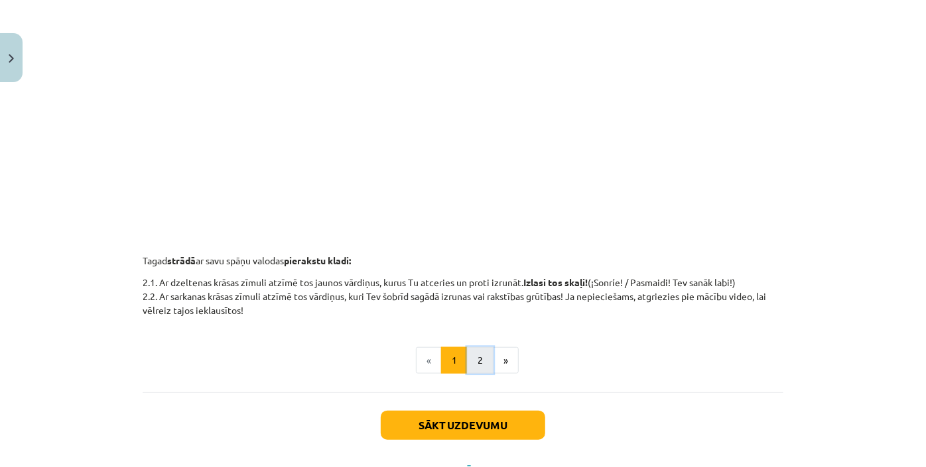
click at [479, 359] on button "2" at bounding box center [480, 360] width 27 height 27
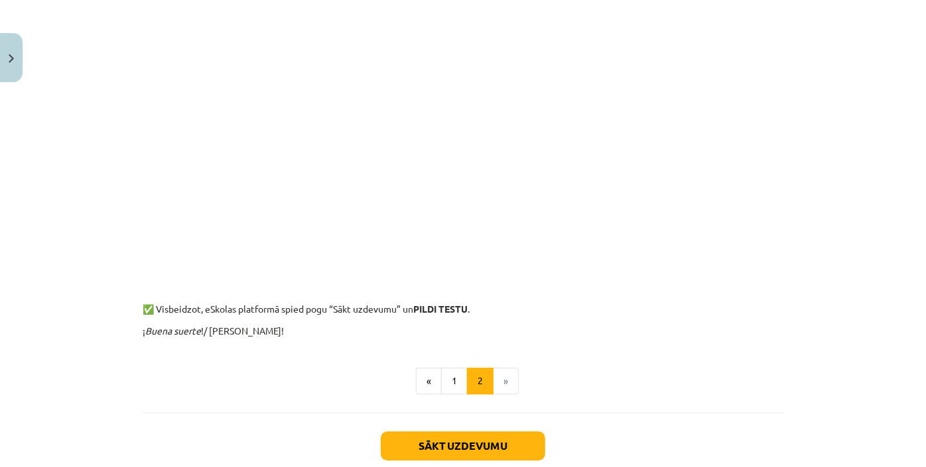
scroll to position [1446, 0]
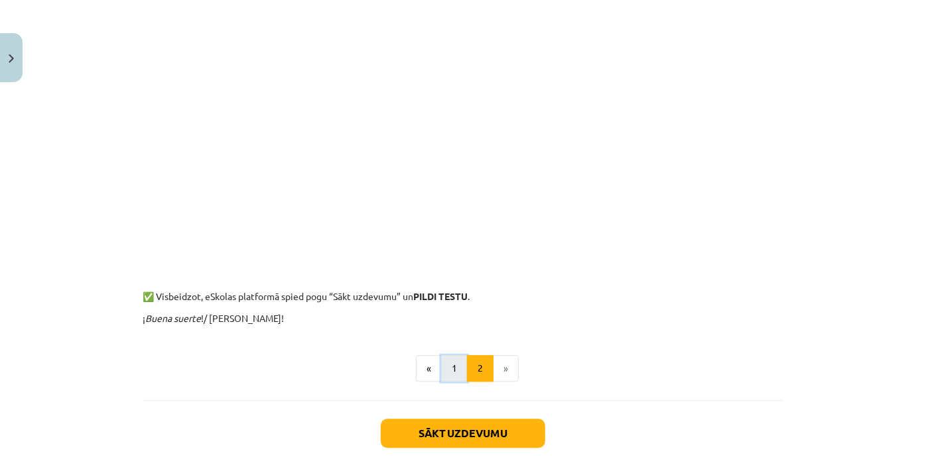
click at [456, 369] on button "1" at bounding box center [454, 368] width 27 height 27
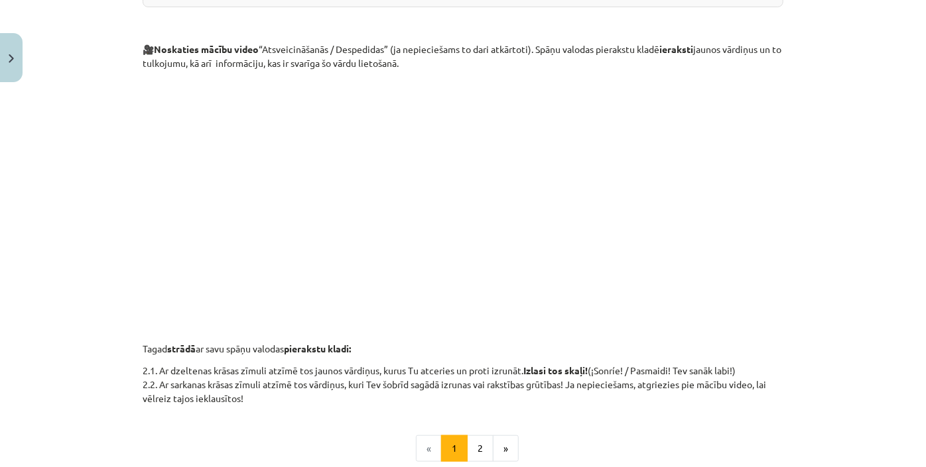
scroll to position [423, 0]
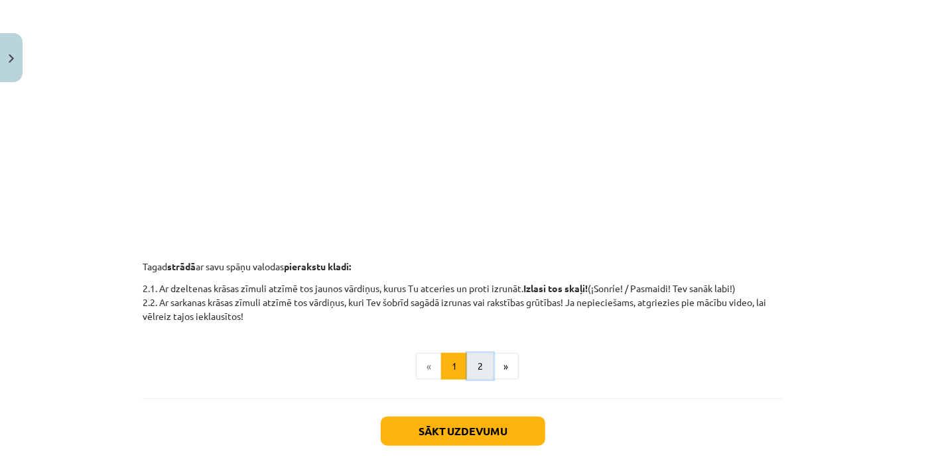
click at [479, 360] on button "2" at bounding box center [480, 366] width 27 height 27
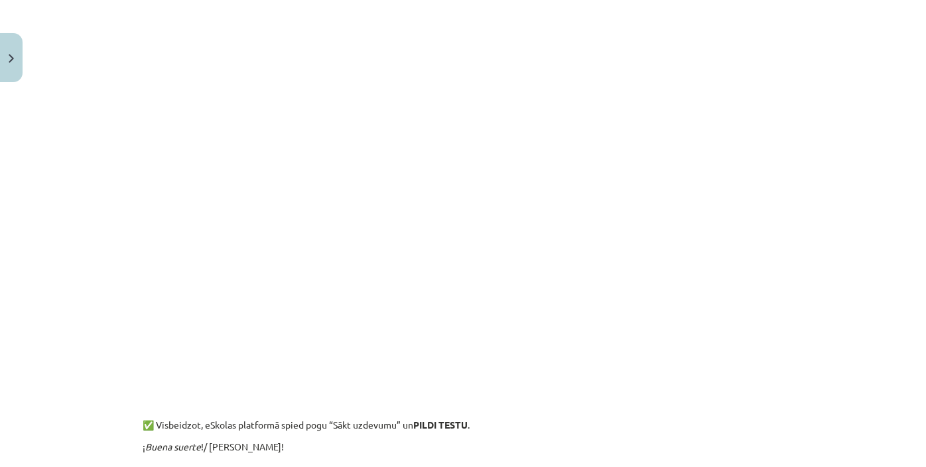
scroll to position [1189, 0]
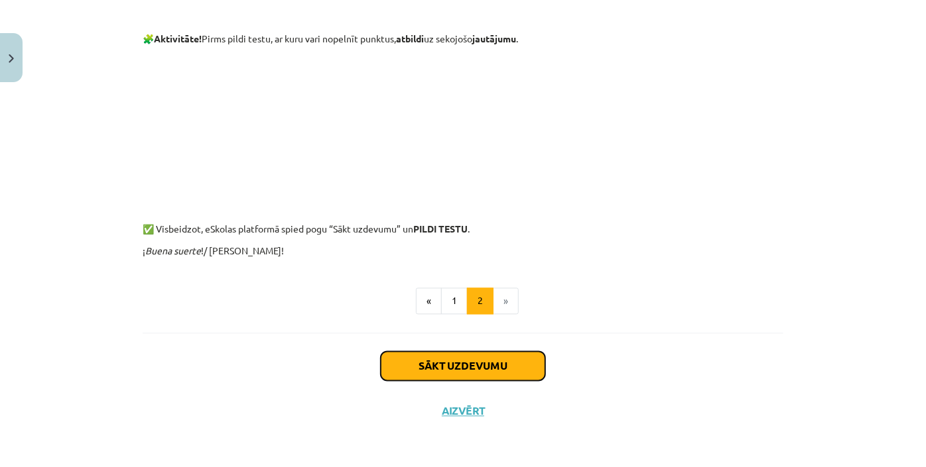
click at [513, 363] on button "Sākt uzdevumu" at bounding box center [463, 366] width 164 height 29
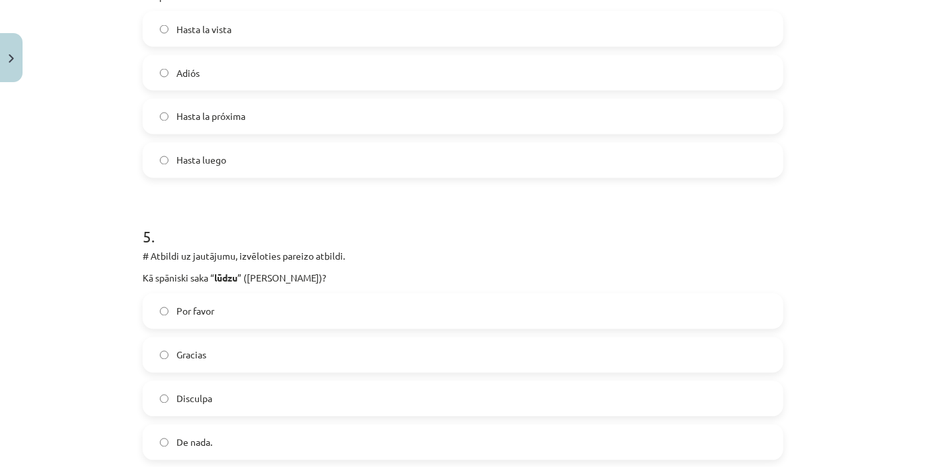
click at [513, 363] on label "Gracias" at bounding box center [463, 355] width 638 height 33
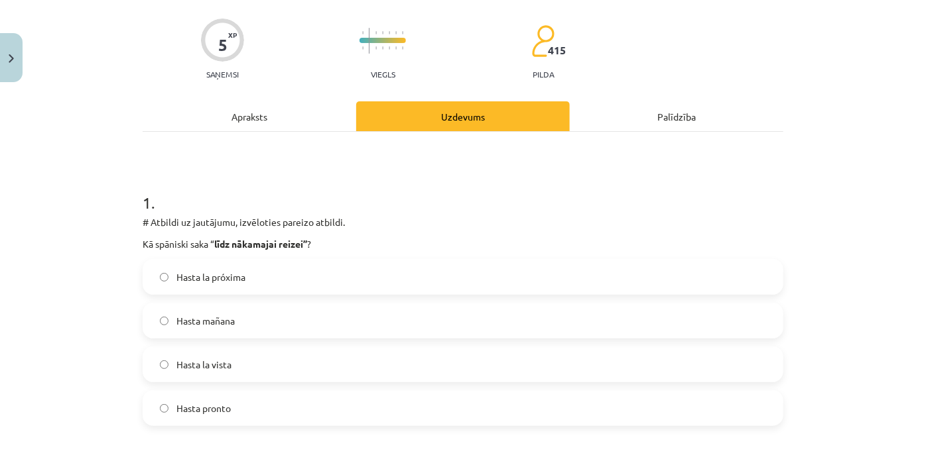
scroll to position [154, 0]
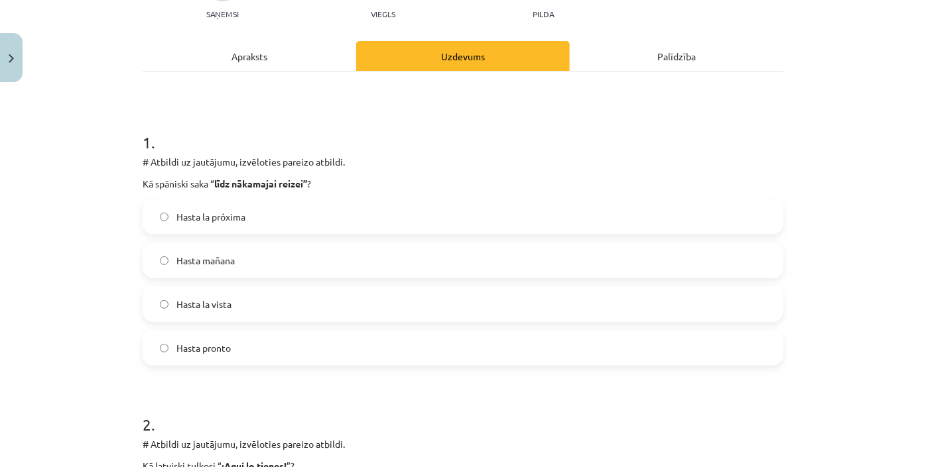
click at [229, 223] on span "Hasta la próxima" at bounding box center [210, 217] width 69 height 14
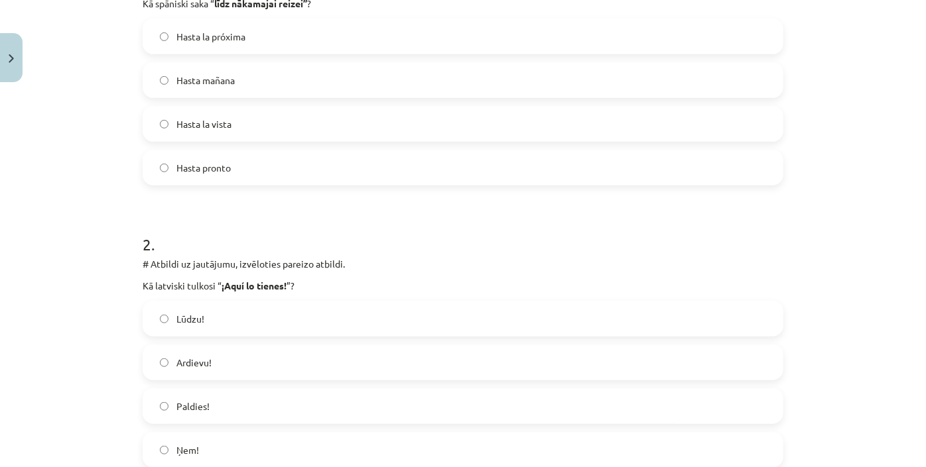
scroll to position [395, 0]
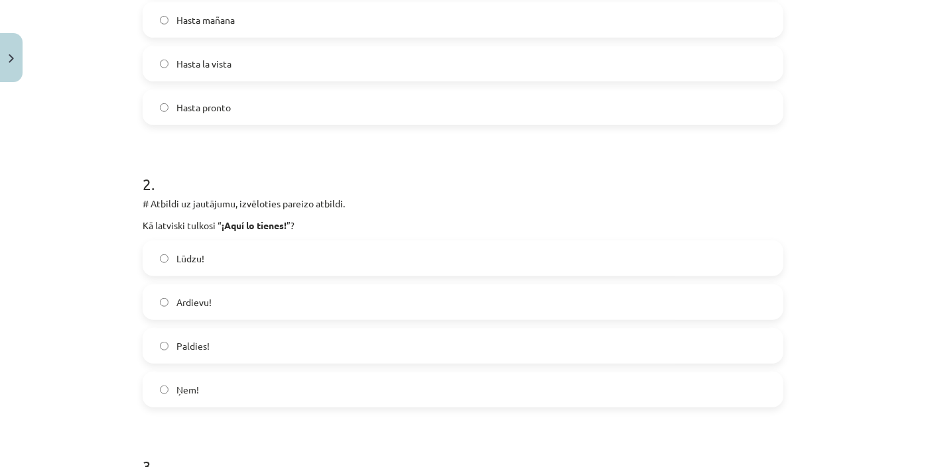
click at [445, 389] on label "Ņem!" at bounding box center [463, 389] width 638 height 33
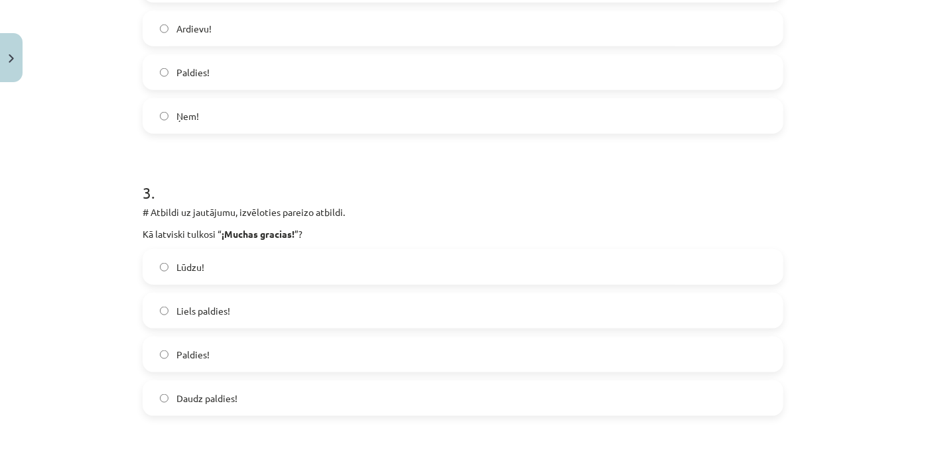
scroll to position [696, 0]
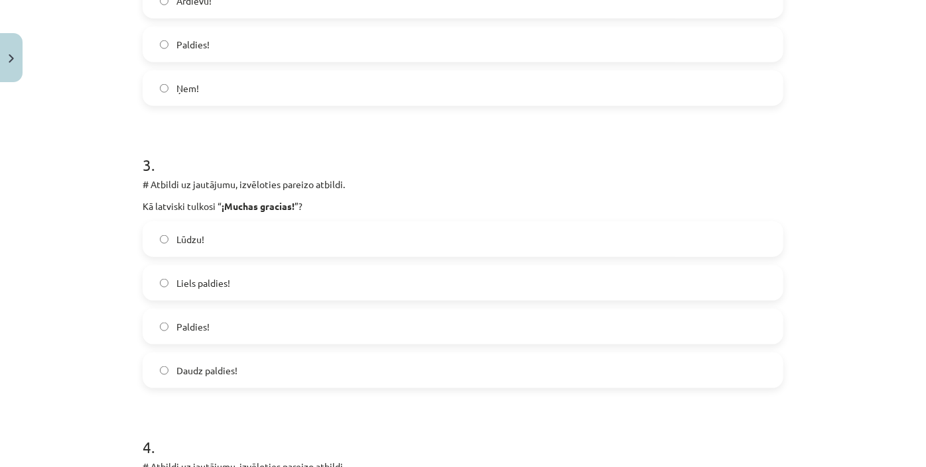
click at [432, 286] on label "Liels paldies!" at bounding box center [463, 283] width 638 height 33
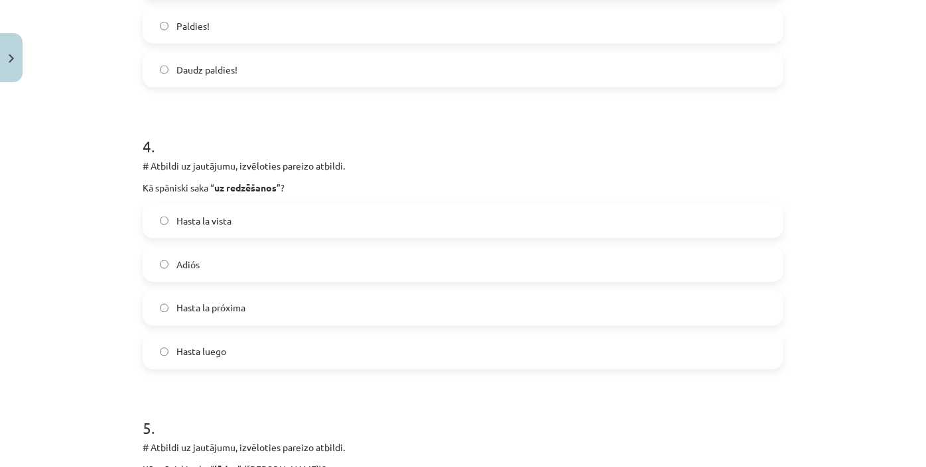
scroll to position [997, 0]
click at [323, 358] on label "Hasta luego" at bounding box center [463, 352] width 638 height 33
click at [322, 358] on label "Hasta luego" at bounding box center [463, 352] width 638 height 33
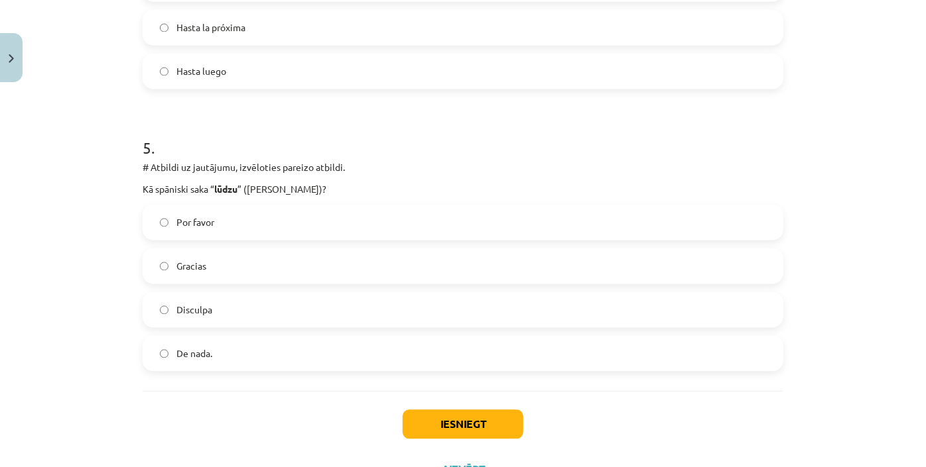
scroll to position [1335, 0]
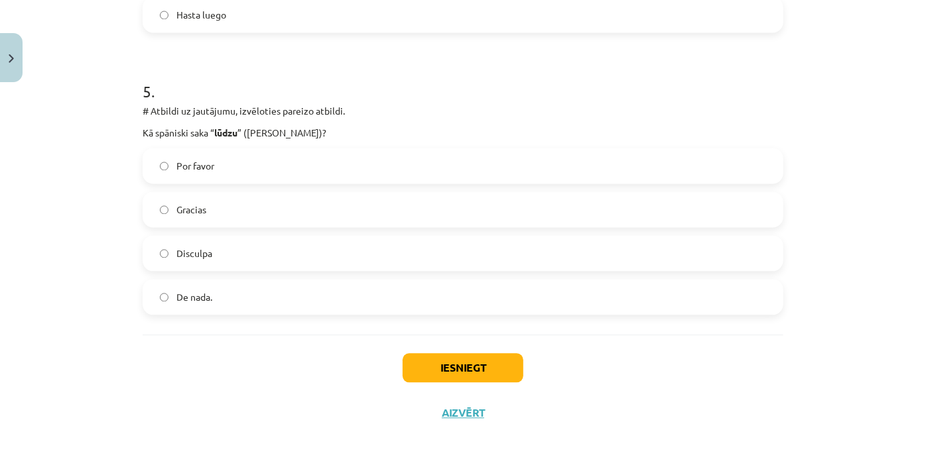
click at [286, 158] on label "Por favor" at bounding box center [463, 165] width 638 height 33
click at [473, 378] on button "Iesniegt" at bounding box center [462, 367] width 121 height 29
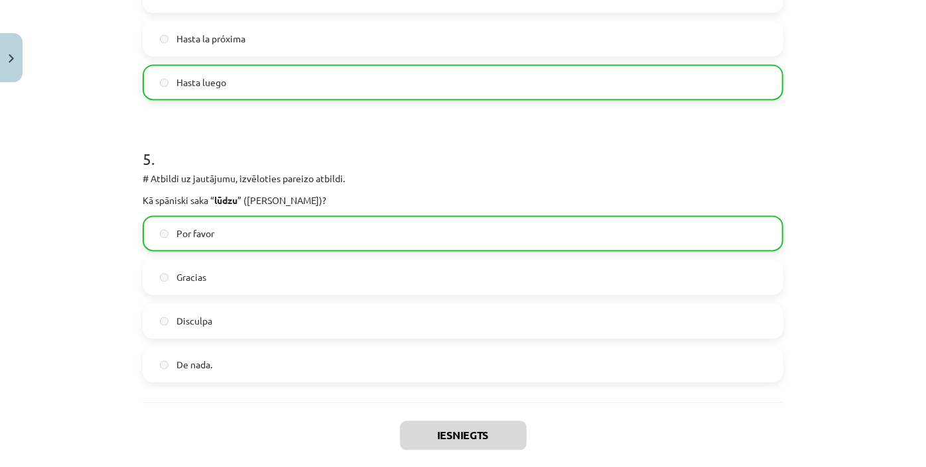
scroll to position [1377, 0]
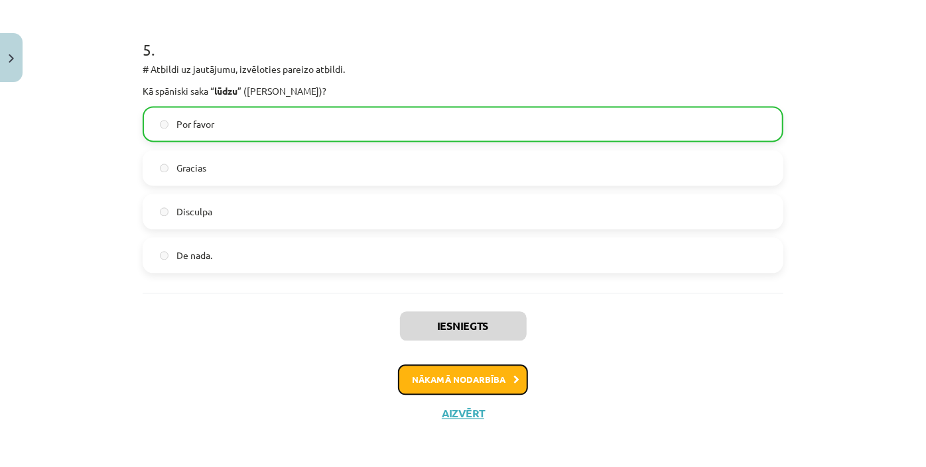
click at [513, 376] on icon at bounding box center [516, 380] width 6 height 9
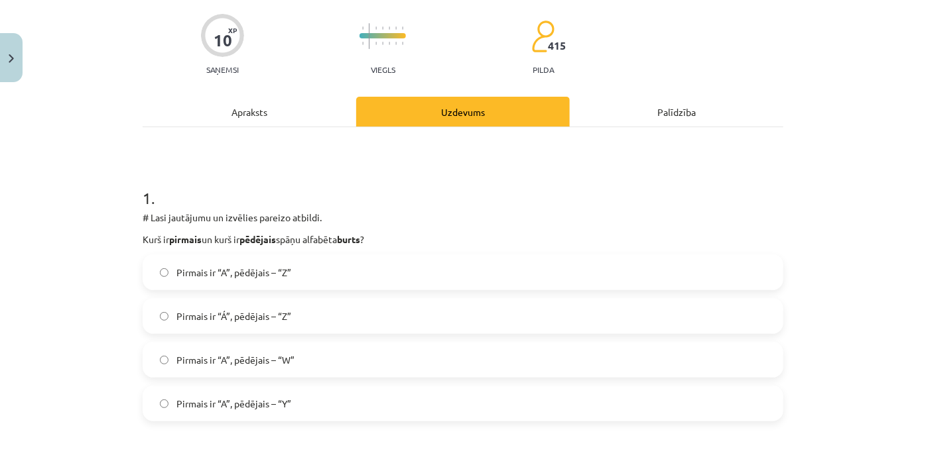
scroll to position [0, 0]
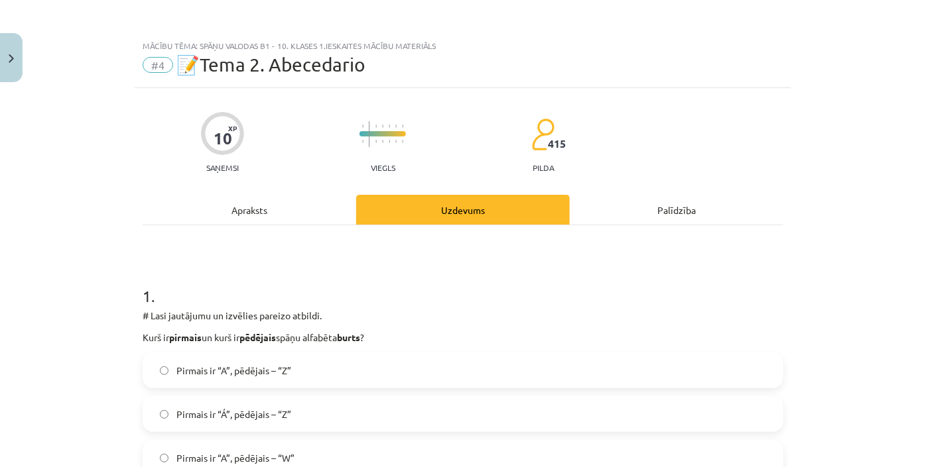
click at [264, 207] on div "Apraksts" at bounding box center [250, 210] width 214 height 30
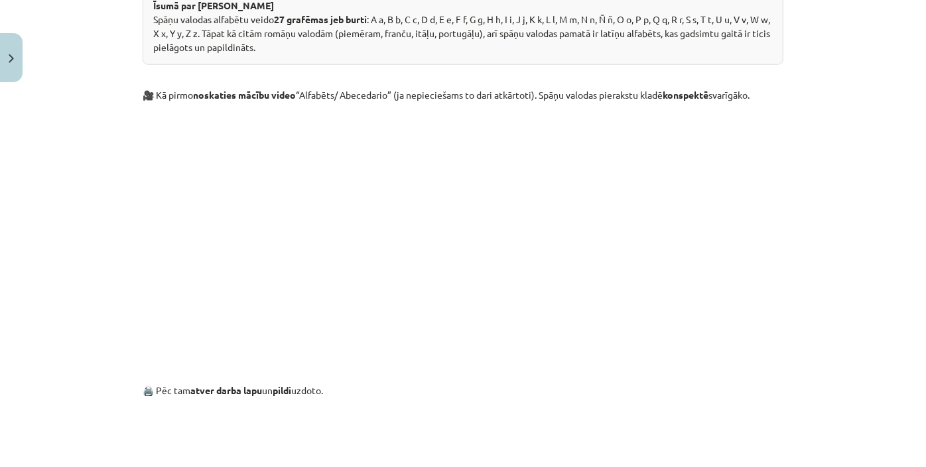
scroll to position [615, 0]
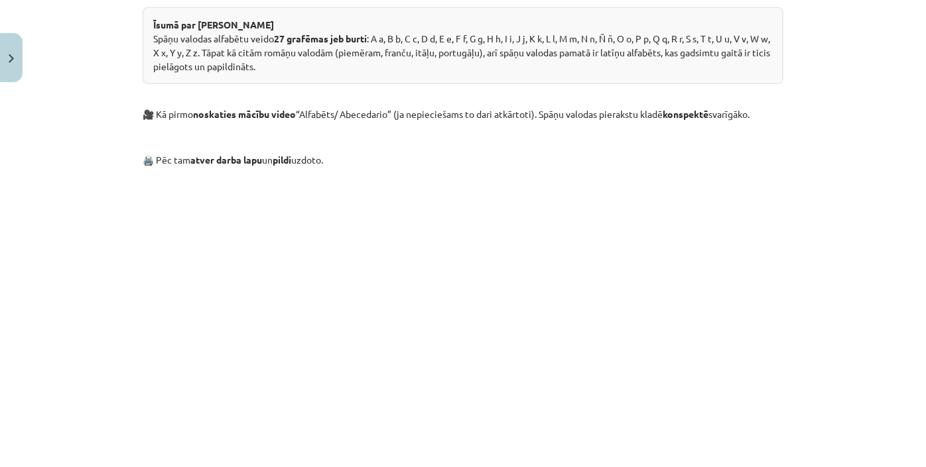
click at [652, 408] on iframe at bounding box center [463, 233] width 926 height 467
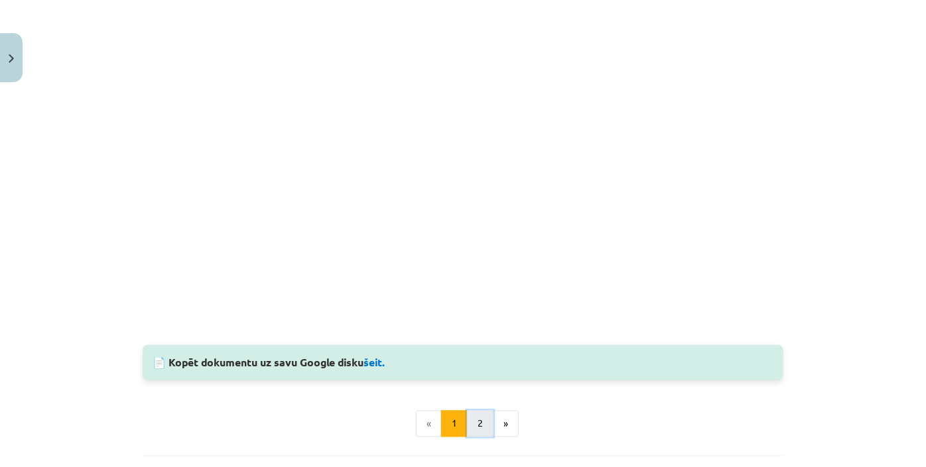
click at [473, 420] on button "2" at bounding box center [480, 424] width 27 height 27
click at [473, 421] on button "2" at bounding box center [480, 424] width 27 height 27
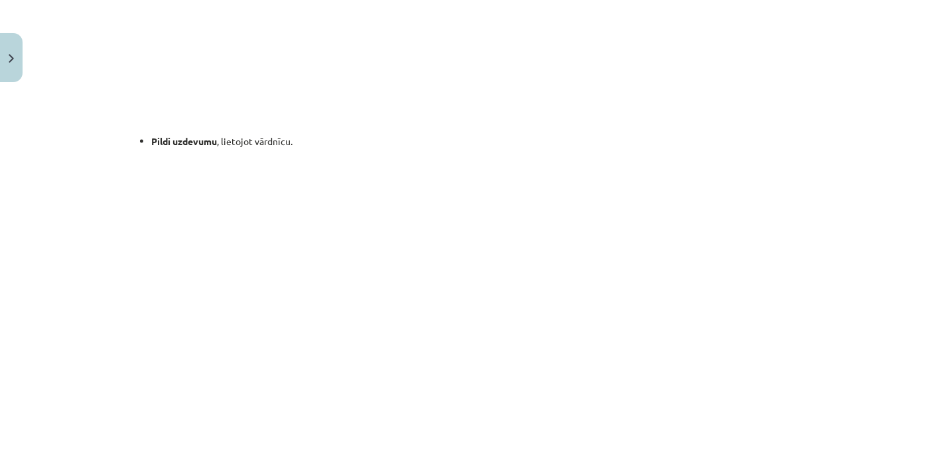
scroll to position [964, 0]
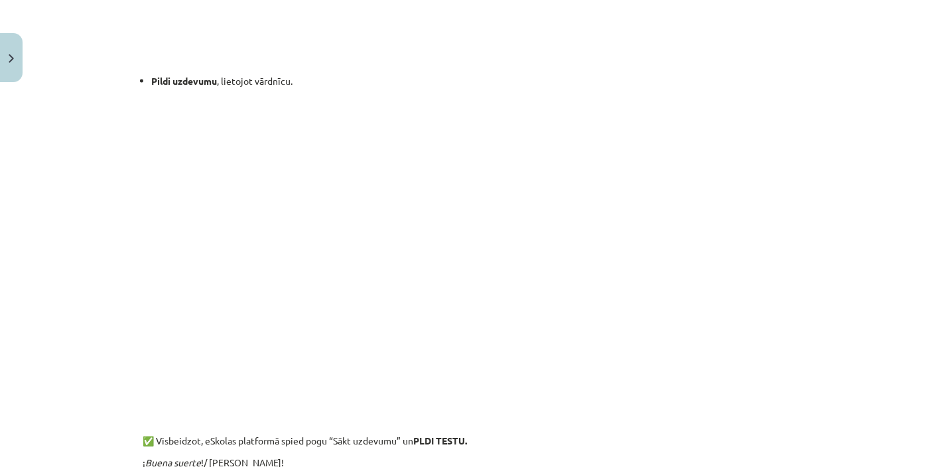
click at [794, 334] on div "Mācību tēma: Spāņu valodas b1 - 10. klases 1.ieskaites mācību materiāls #4 📝Tem…" at bounding box center [463, 233] width 926 height 467
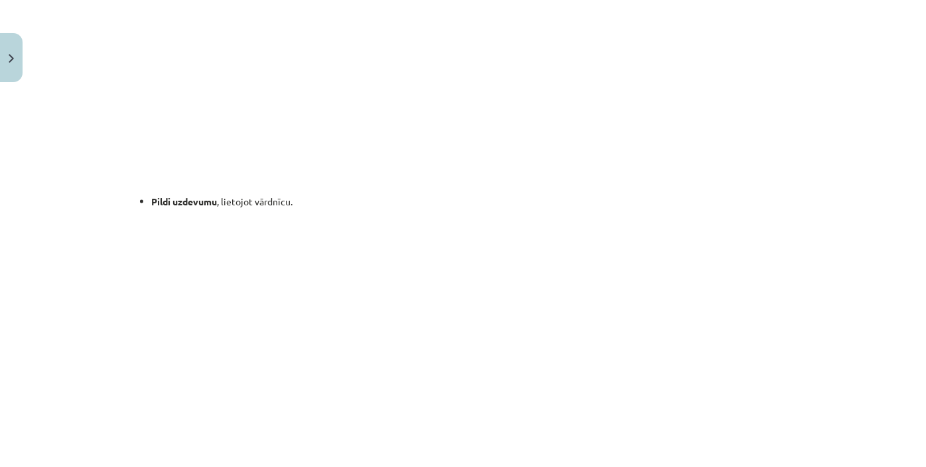
scroll to position [1145, 0]
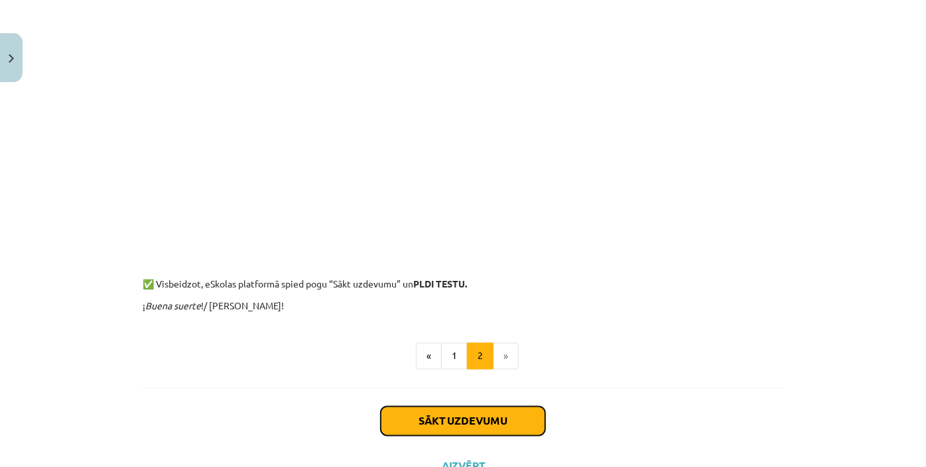
click at [503, 427] on button "Sākt uzdevumu" at bounding box center [463, 421] width 164 height 29
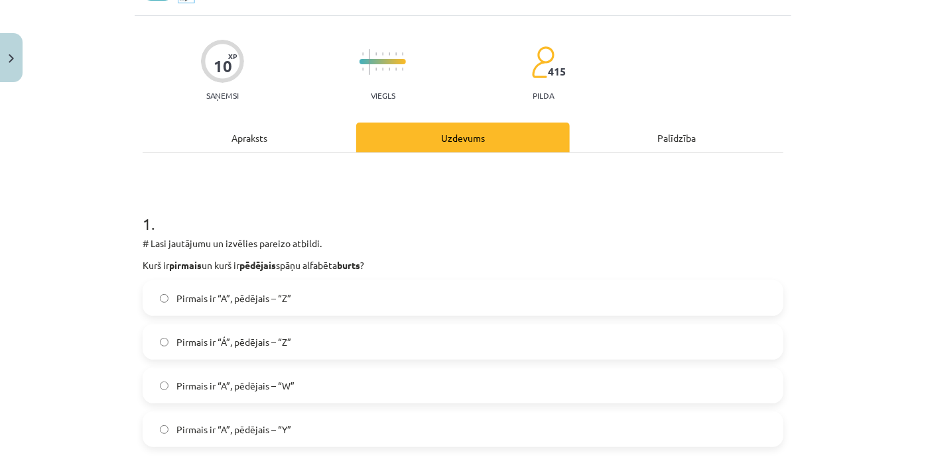
scroll to position [93, 0]
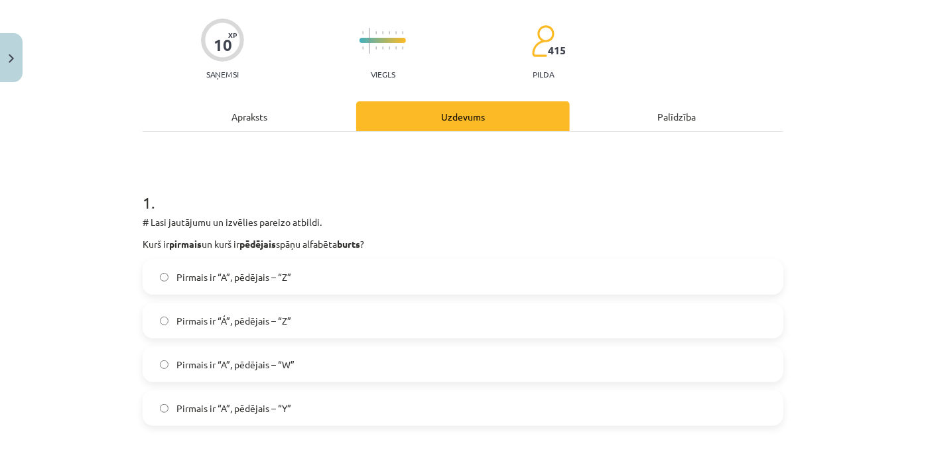
click at [412, 278] on label "Pirmais ir “A”, pēdējais – “Z”" at bounding box center [463, 277] width 638 height 33
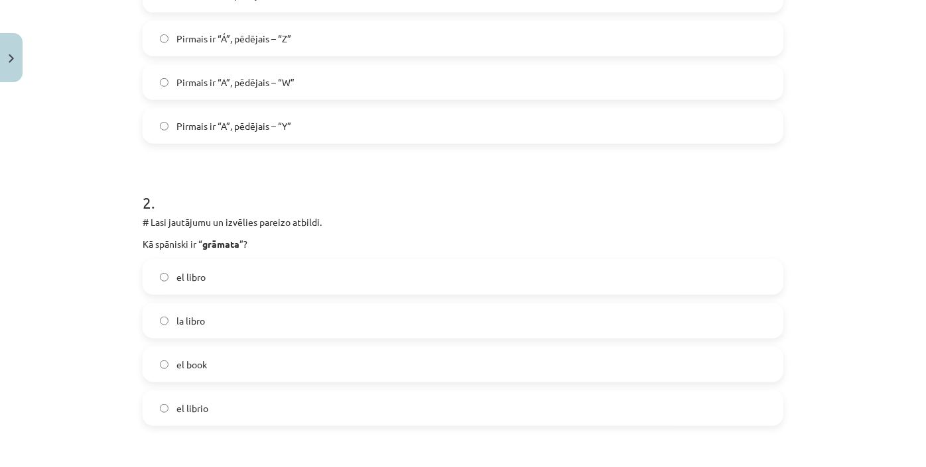
scroll to position [395, 0]
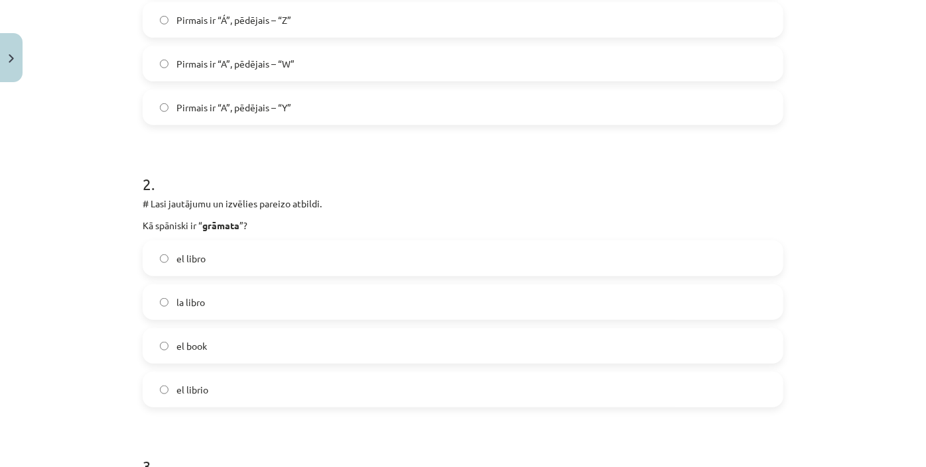
click at [275, 251] on label "el libro" at bounding box center [463, 258] width 638 height 33
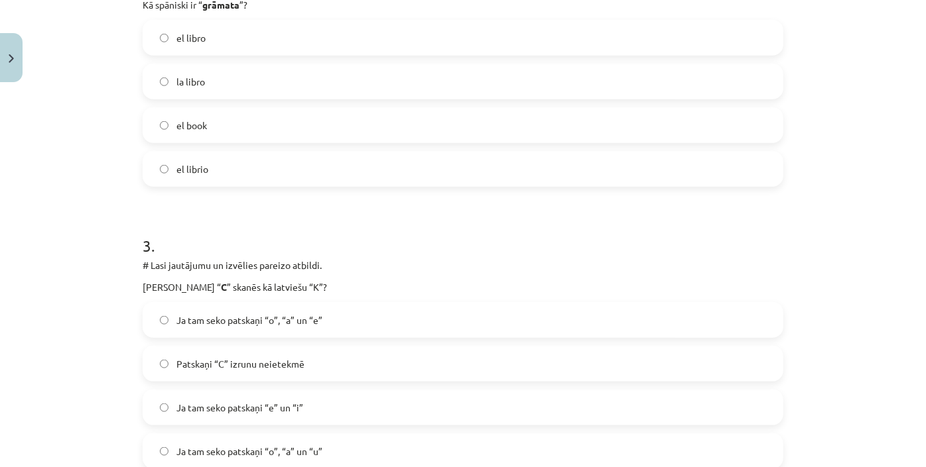
scroll to position [636, 0]
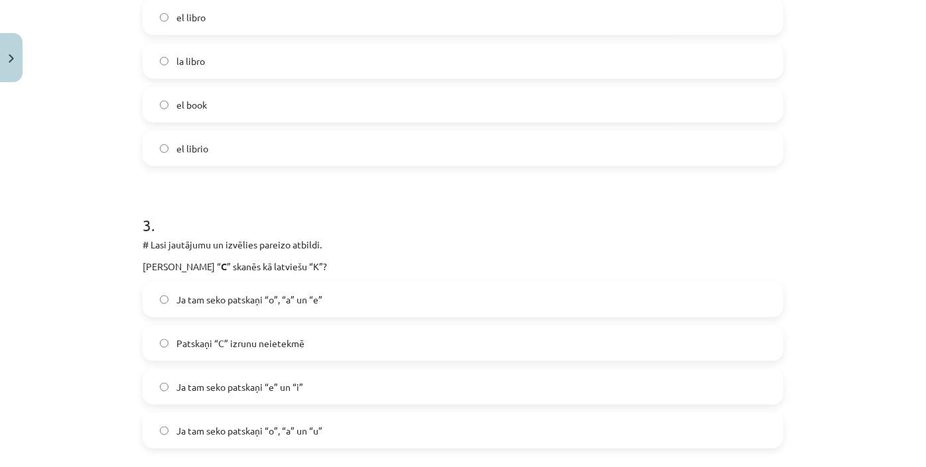
click at [351, 302] on label "Ja tam seko patskaņi “o”, “a” un “e”" at bounding box center [463, 299] width 638 height 33
click at [316, 424] on span "Ja tam seko patskaņi “o”, “a” un “u”" at bounding box center [249, 431] width 146 height 14
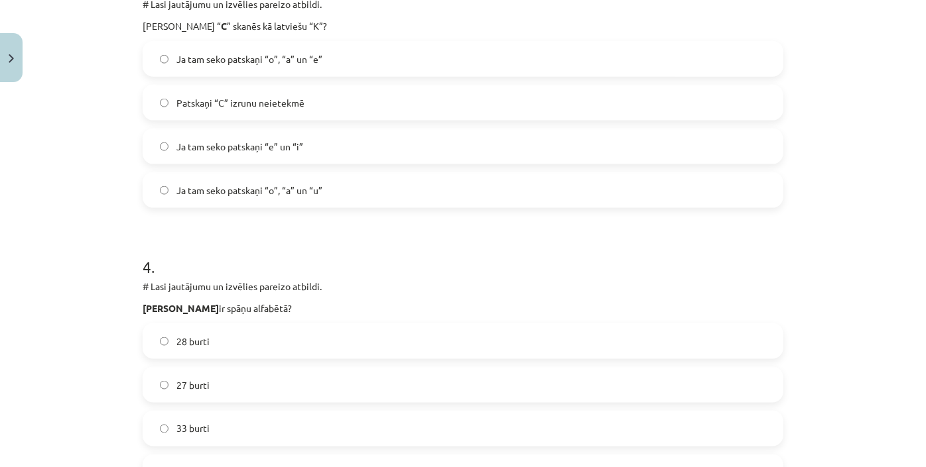
scroll to position [937, 0]
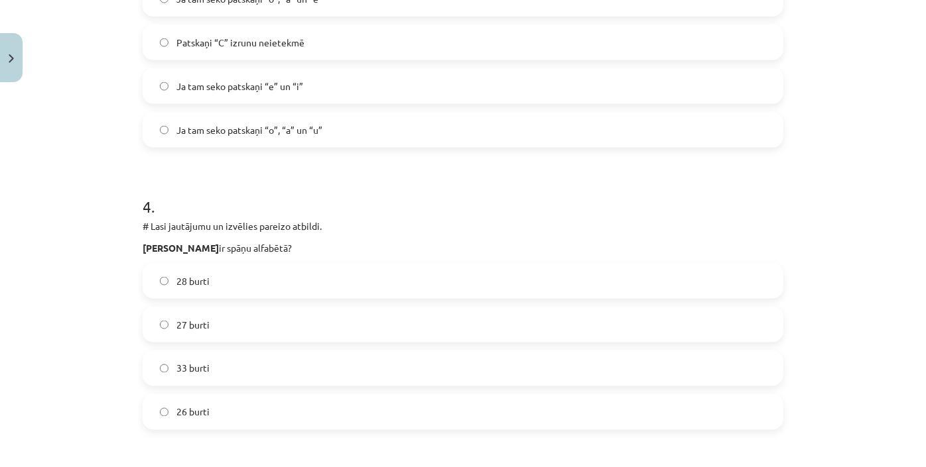
click at [284, 320] on label "27 burti" at bounding box center [463, 324] width 638 height 33
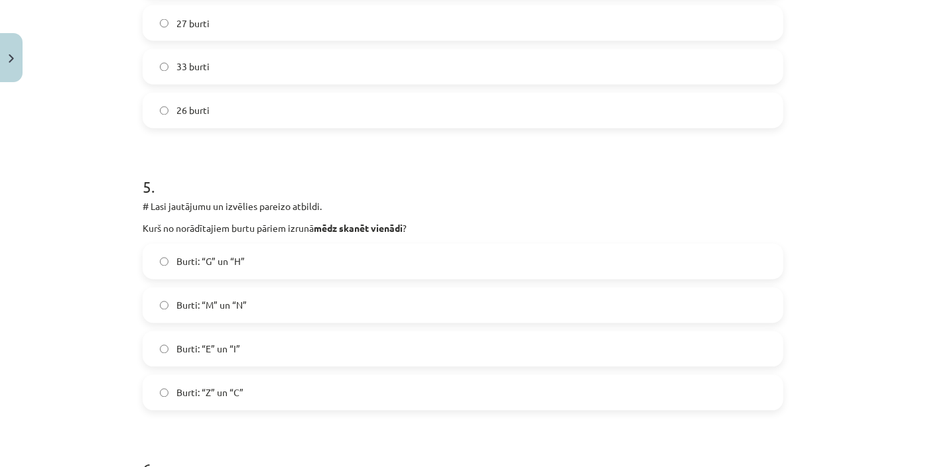
scroll to position [1299, 0]
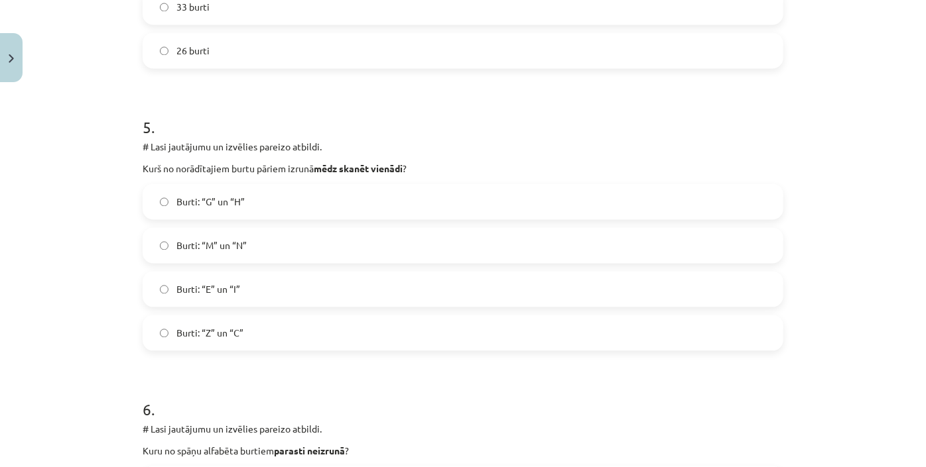
click at [275, 326] on label "Burti: “Z” un “C”" at bounding box center [463, 332] width 638 height 33
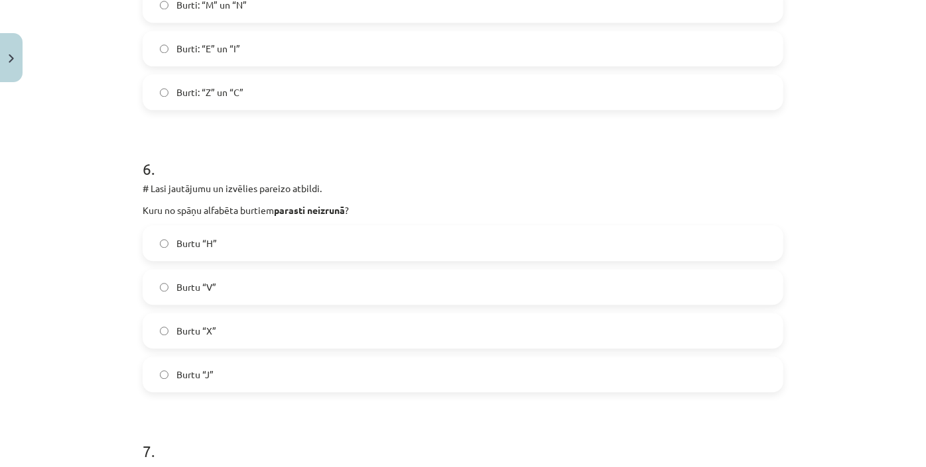
scroll to position [1600, 0]
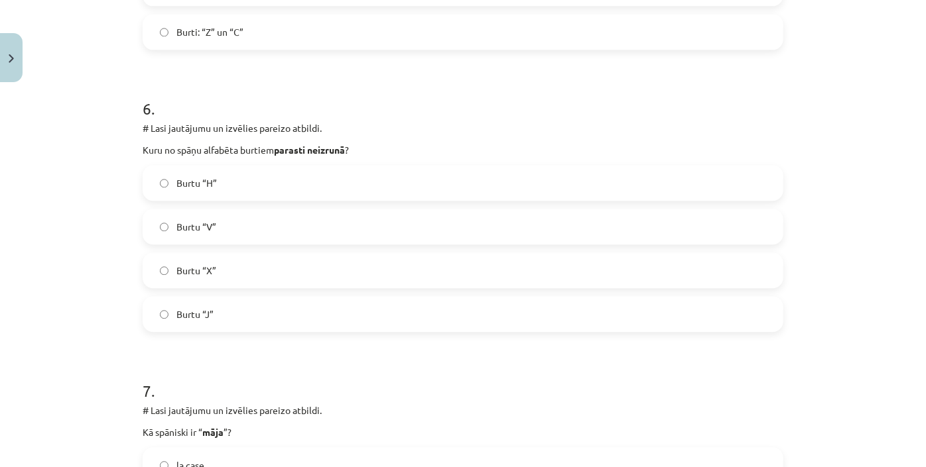
click at [239, 190] on label "Burtu “H”" at bounding box center [463, 182] width 638 height 33
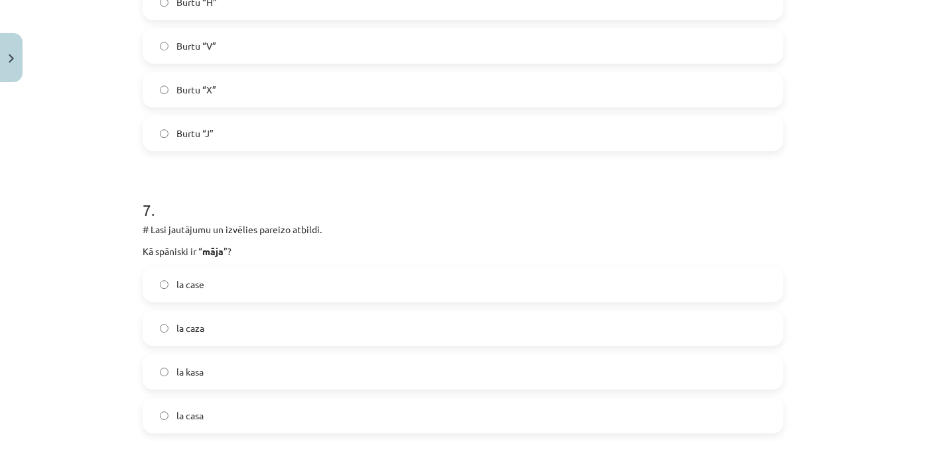
scroll to position [1841, 0]
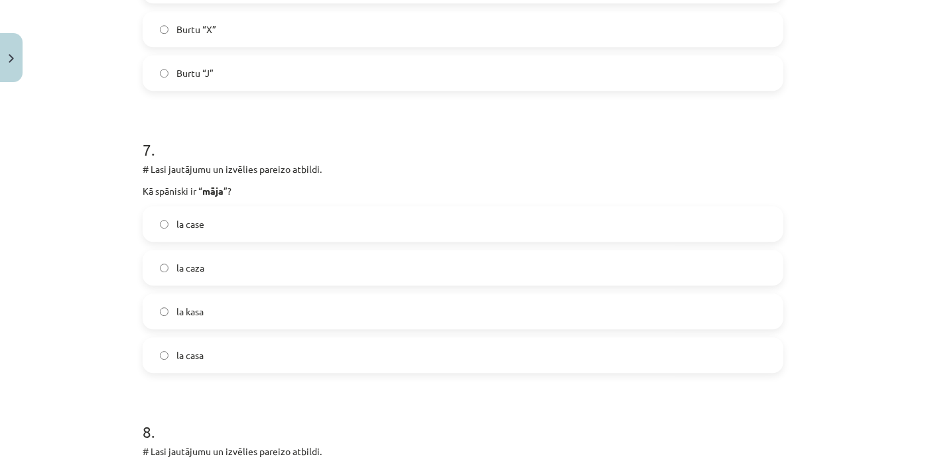
click at [228, 349] on label "la casa" at bounding box center [463, 355] width 638 height 33
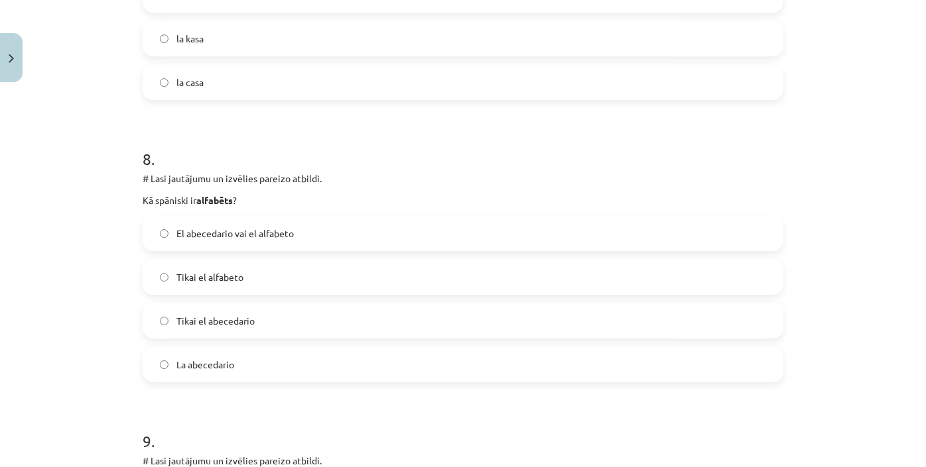
scroll to position [2143, 0]
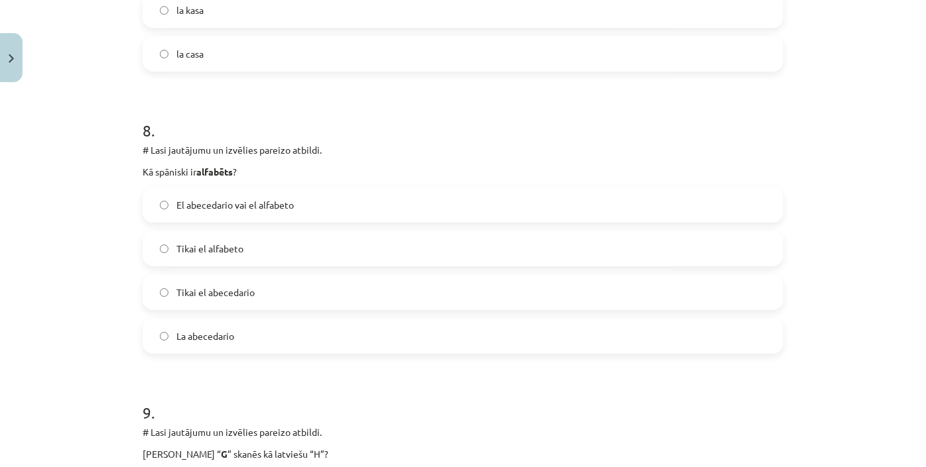
click at [284, 202] on span "El abecedario vai el alfabeto" at bounding box center [234, 205] width 117 height 14
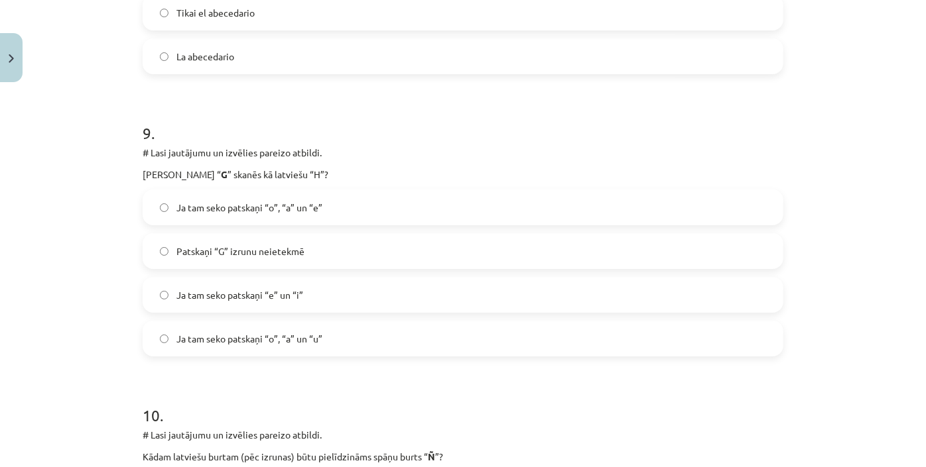
scroll to position [2444, 0]
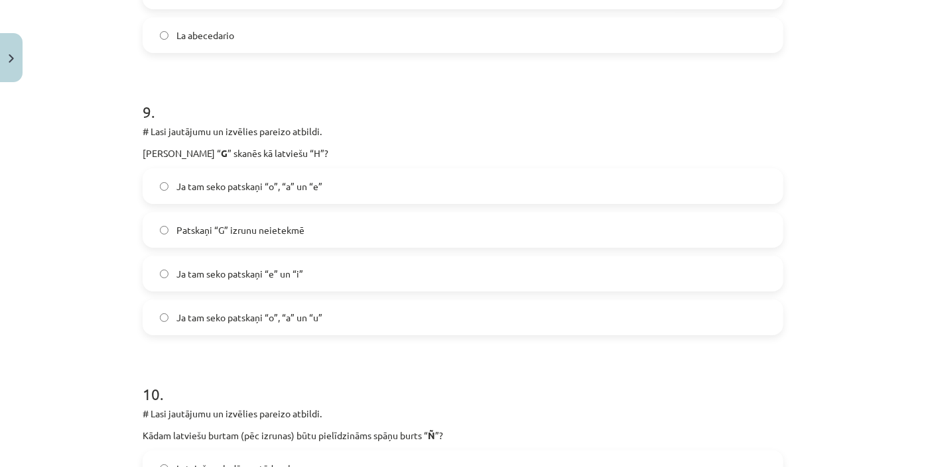
click at [338, 275] on label "Ja tam seko patskaņi “e” un “i”" at bounding box center [463, 273] width 638 height 33
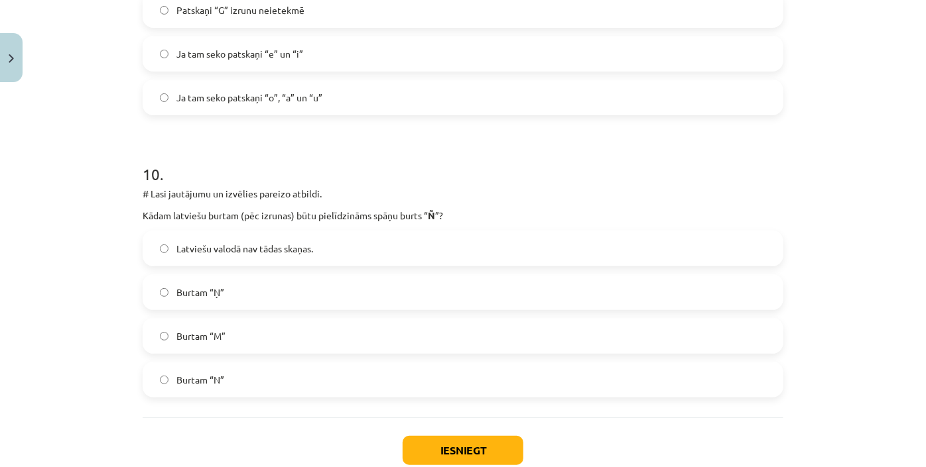
scroll to position [2685, 0]
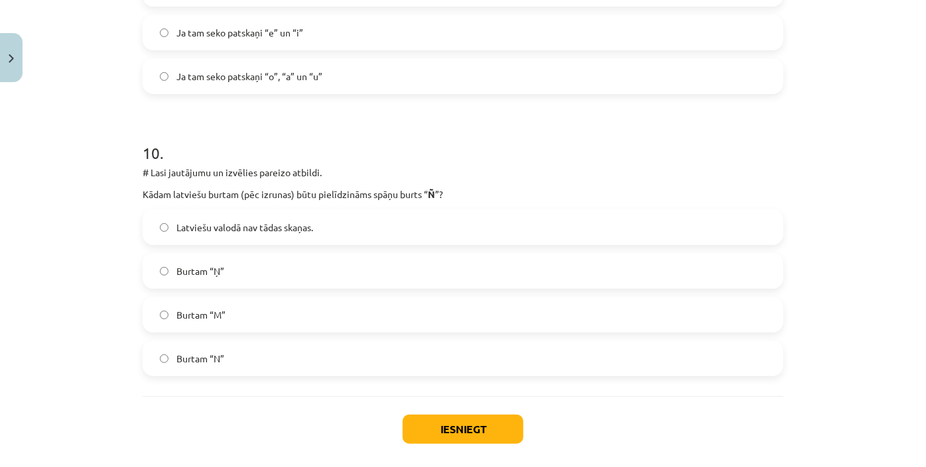
click at [262, 275] on label "Burtam “Ņ”" at bounding box center [463, 271] width 638 height 33
click at [445, 433] on button "Iesniegt" at bounding box center [462, 429] width 121 height 29
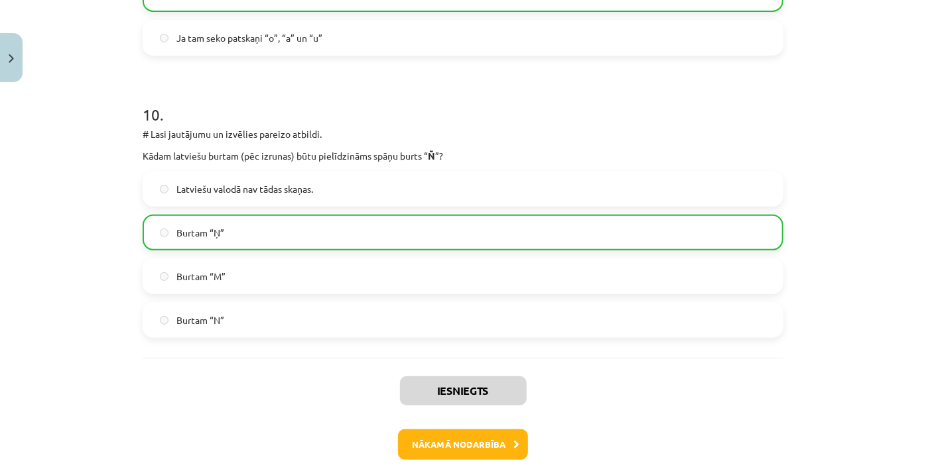
scroll to position [2789, 0]
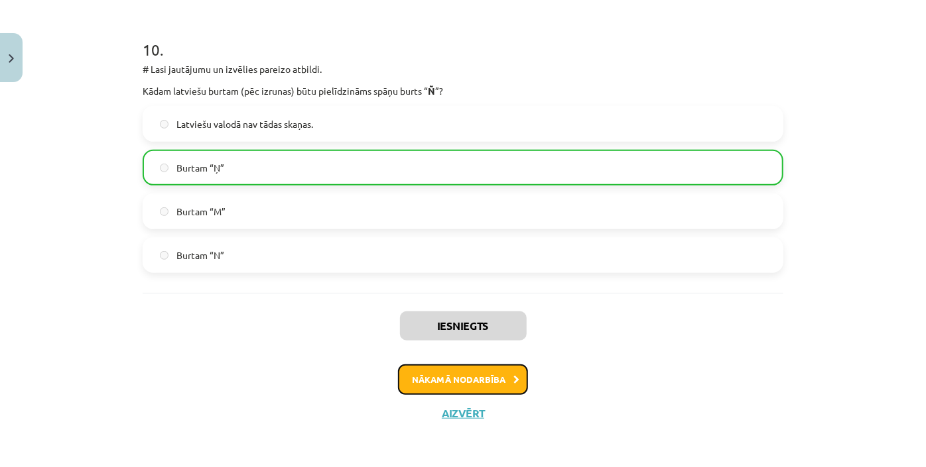
click at [513, 377] on icon at bounding box center [516, 380] width 6 height 9
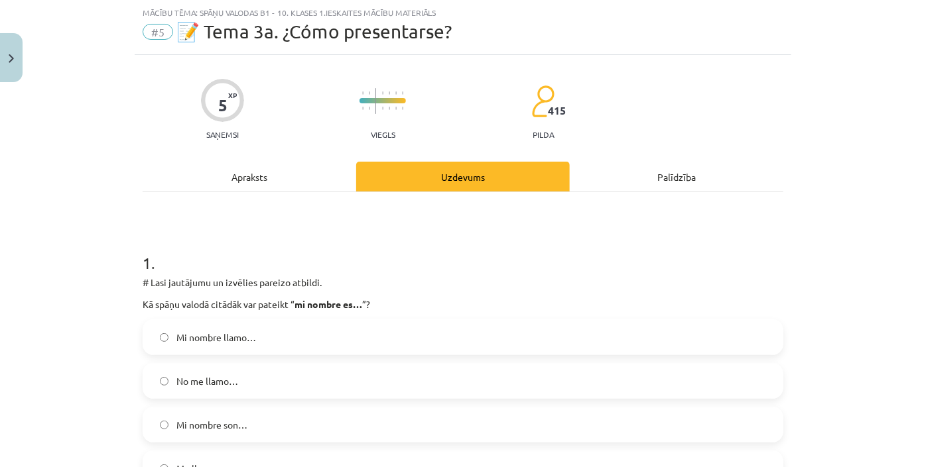
scroll to position [33, 0]
click at [240, 182] on div "Apraksts" at bounding box center [250, 177] width 214 height 30
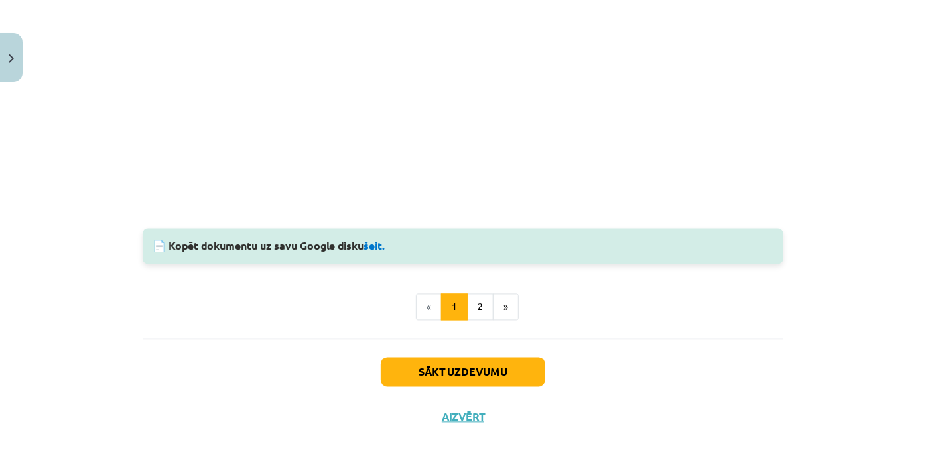
scroll to position [1196, 0]
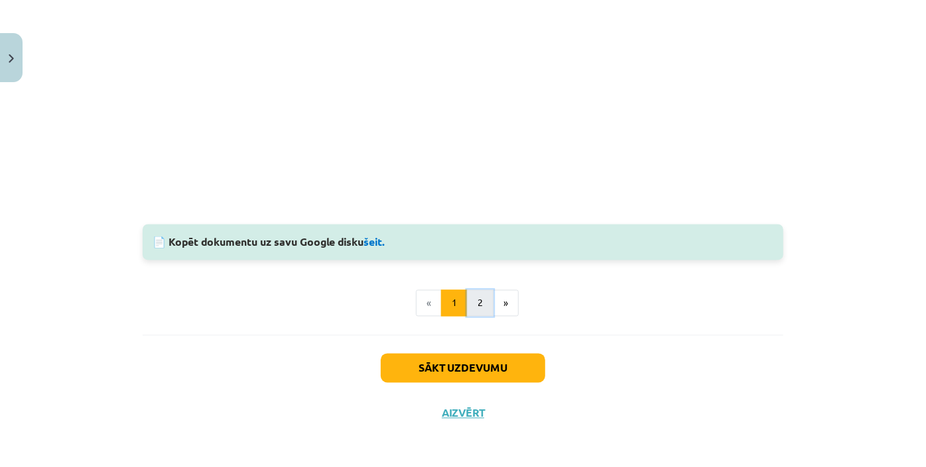
click at [477, 302] on button "2" at bounding box center [480, 303] width 27 height 27
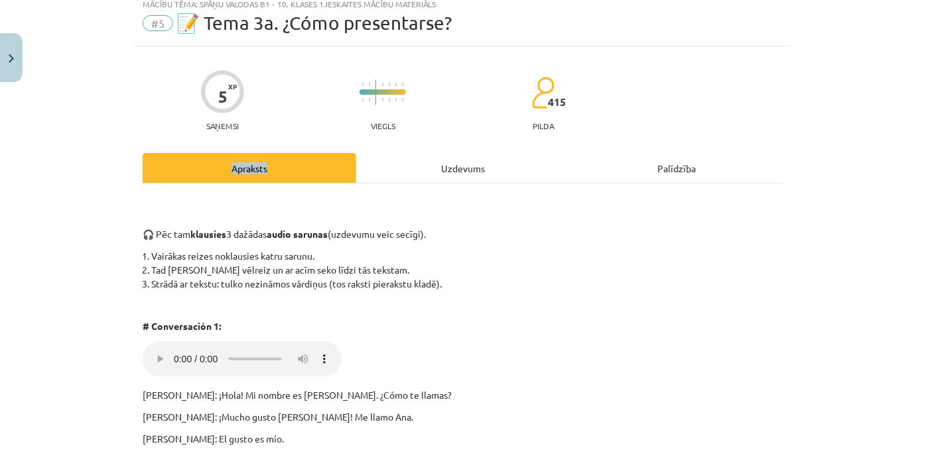
scroll to position [0, 0]
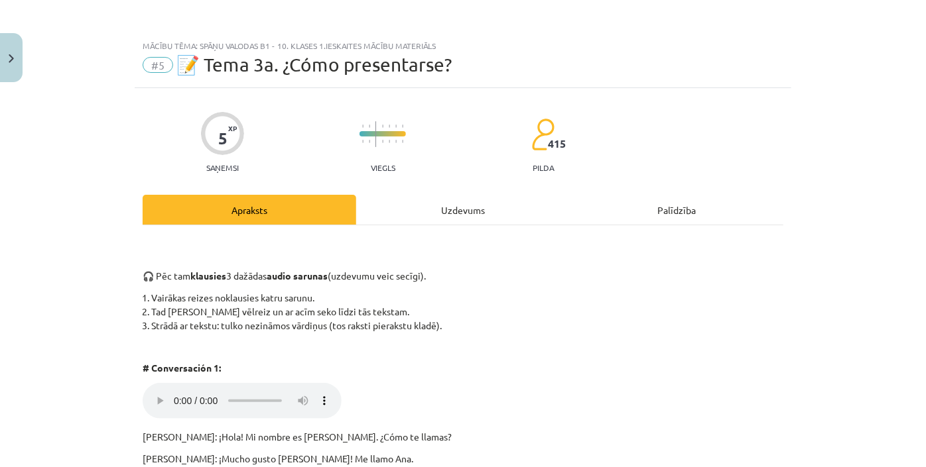
click at [439, 204] on div "Uzdevums" at bounding box center [463, 210] width 214 height 30
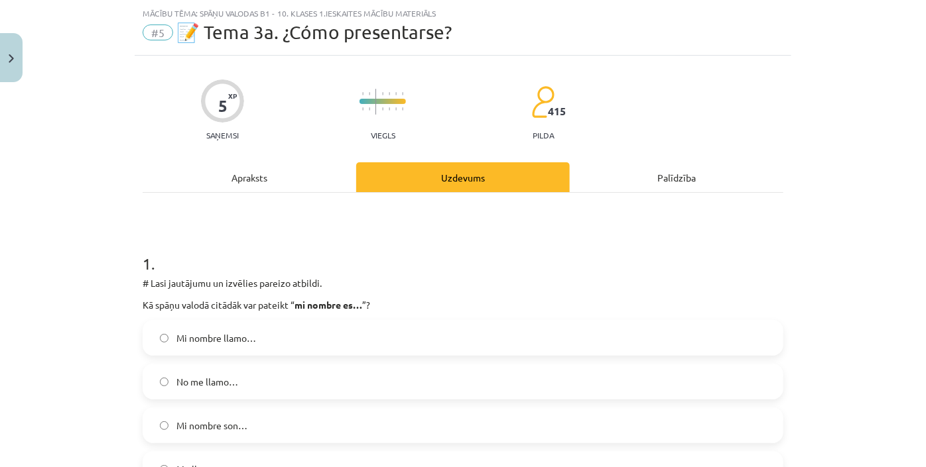
scroll to position [33, 0]
click at [308, 184] on div "Apraksts" at bounding box center [250, 177] width 214 height 30
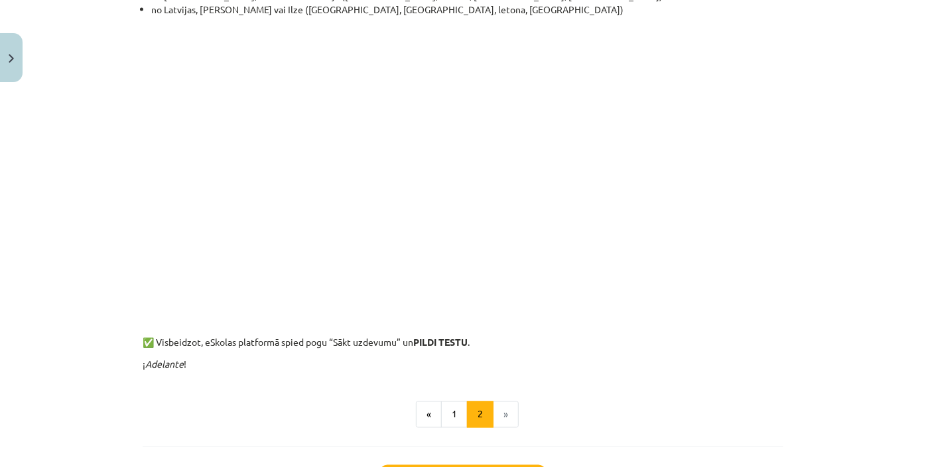
scroll to position [997, 0]
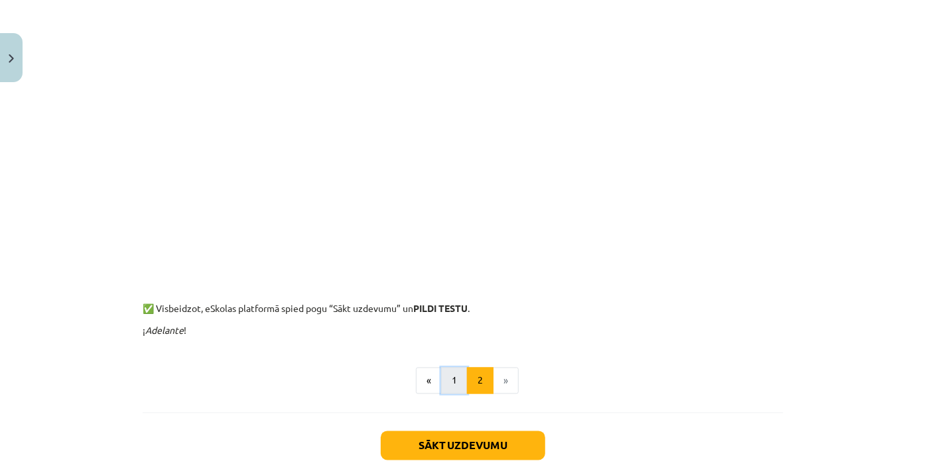
click at [457, 375] on button "1" at bounding box center [454, 381] width 27 height 27
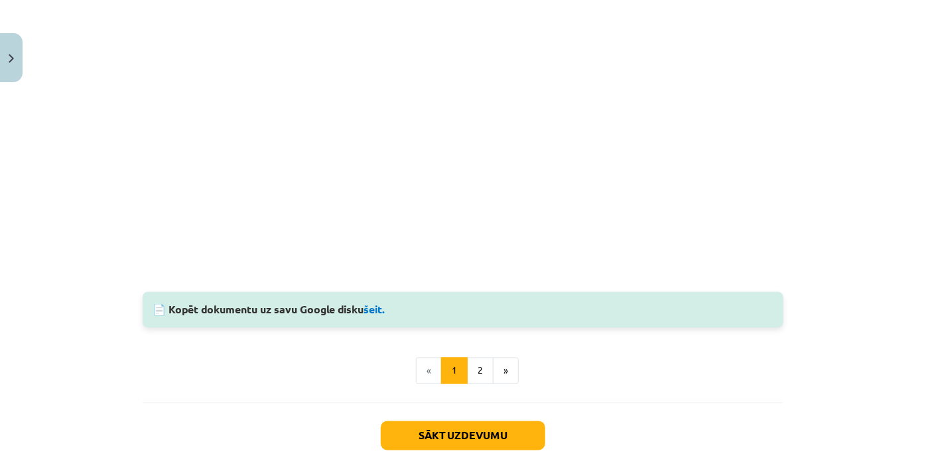
scroll to position [1196, 0]
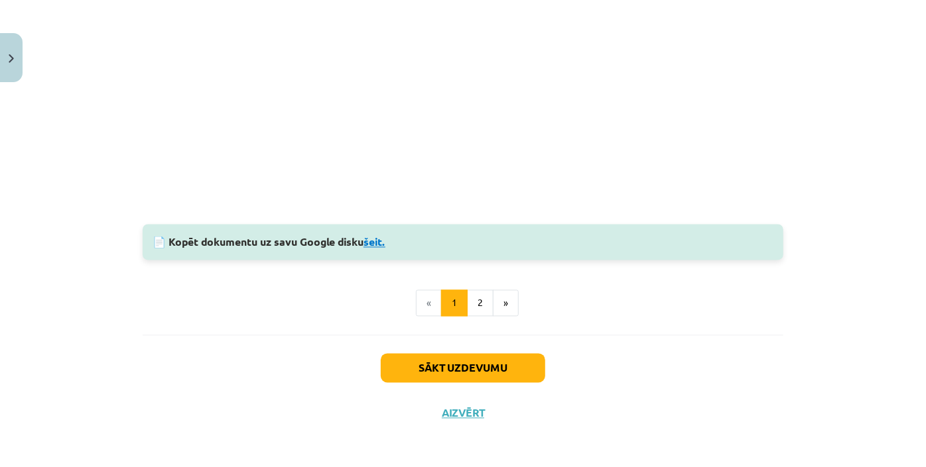
click at [375, 246] on link "šeit." at bounding box center [374, 242] width 22 height 14
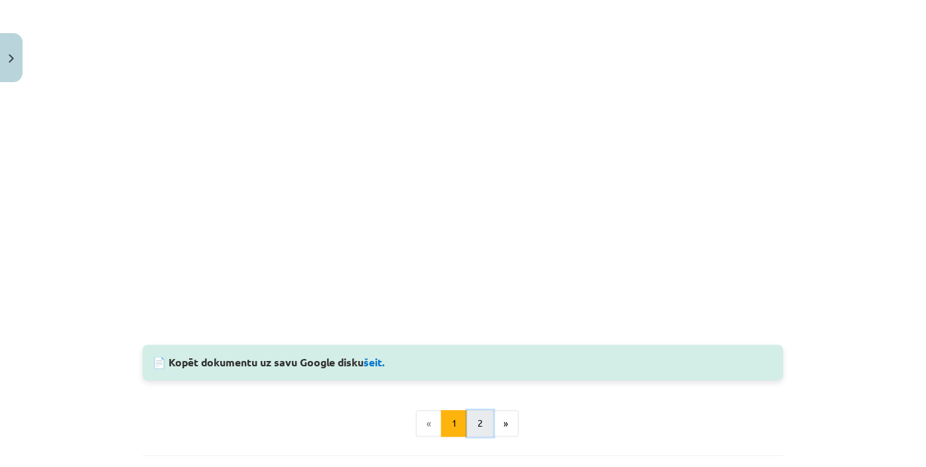
click at [479, 421] on button "2" at bounding box center [480, 424] width 27 height 27
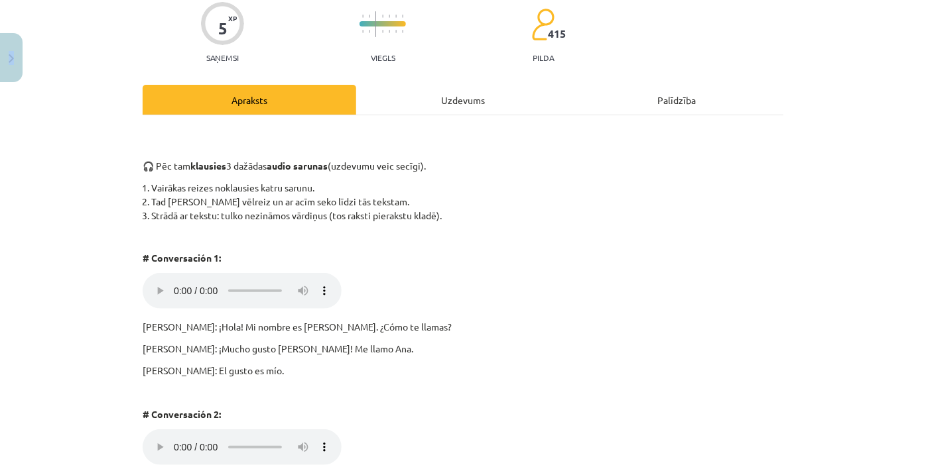
scroll to position [180, 0]
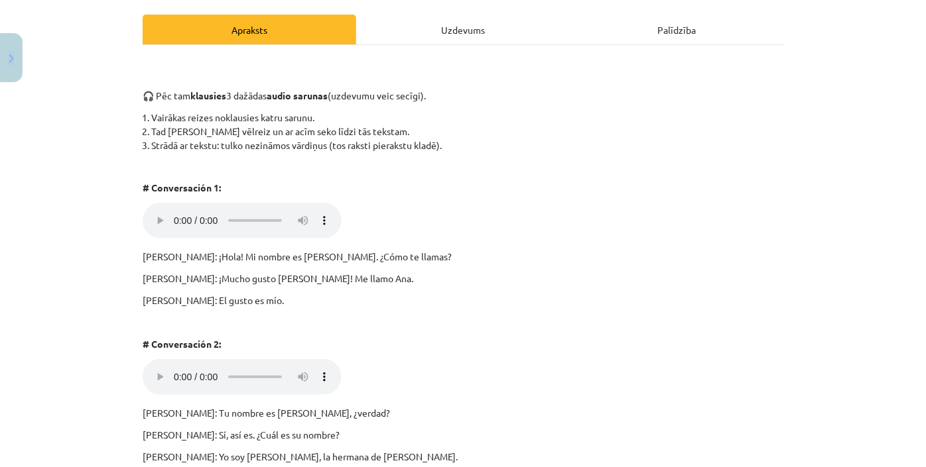
click at [170, 300] on p "Carlos: El gusto es mío." at bounding box center [463, 301] width 641 height 14
drag, startPoint x: 170, startPoint y: 300, endPoint x: 235, endPoint y: 298, distance: 65.7
click at [235, 298] on p "Carlos: El gusto es mío." at bounding box center [463, 301] width 641 height 14
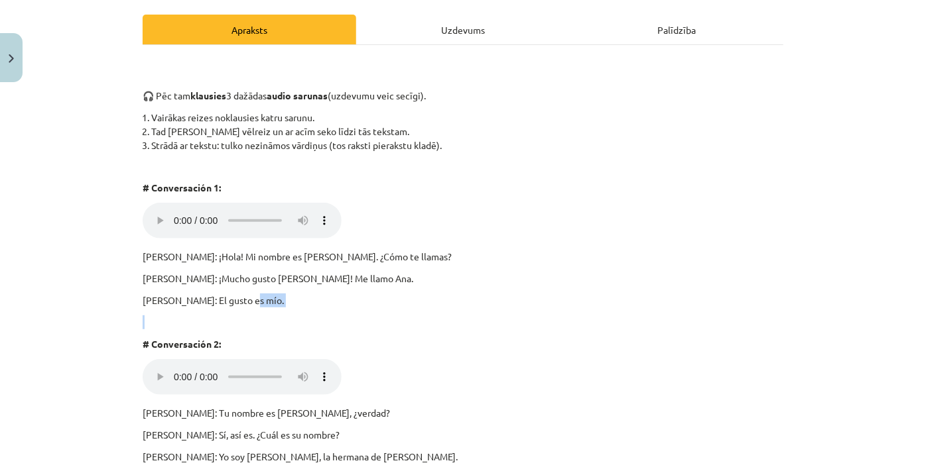
copy div "Carlos: El gusto es mío."
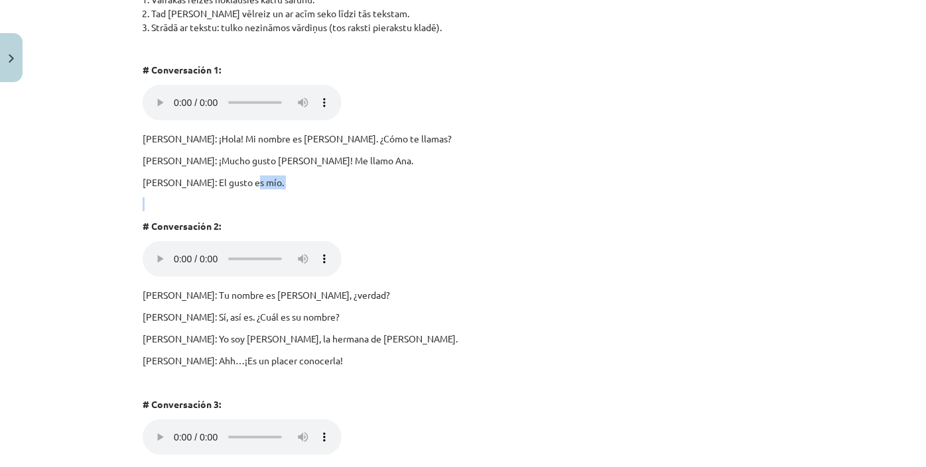
scroll to position [301, 0]
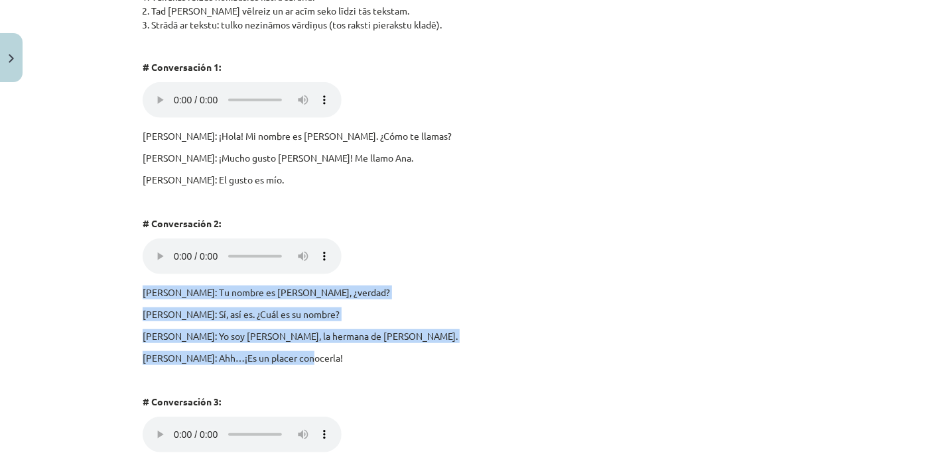
drag, startPoint x: 140, startPoint y: 294, endPoint x: 299, endPoint y: 357, distance: 171.4
copy div "Ana: Tu nombre es Carlos, ¿verdad? Carlos: Sí, así es. ¿Cuál es su nombre? Ana:…"
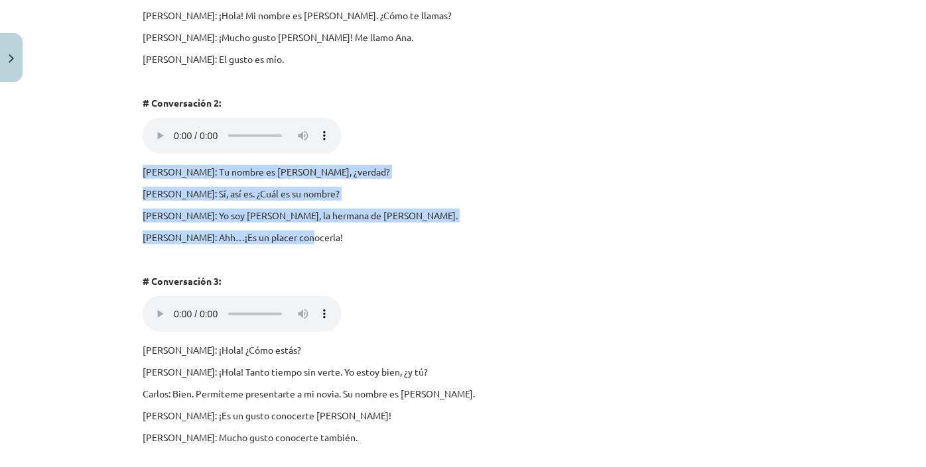
click at [527, 228] on div "🎧 Pēc tam klausies 3 dažādas audio sarunas (uzdevumu veic secīgi). Vairākas rei…" at bounding box center [463, 365] width 641 height 1098
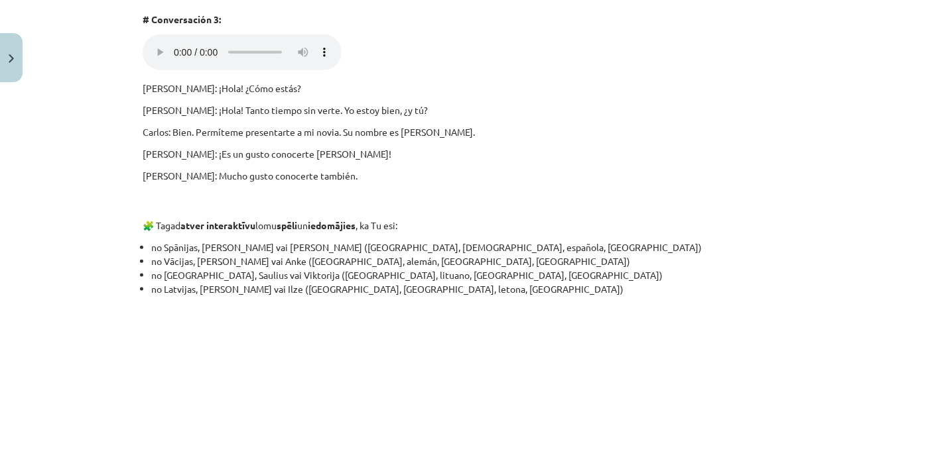
scroll to position [663, 0]
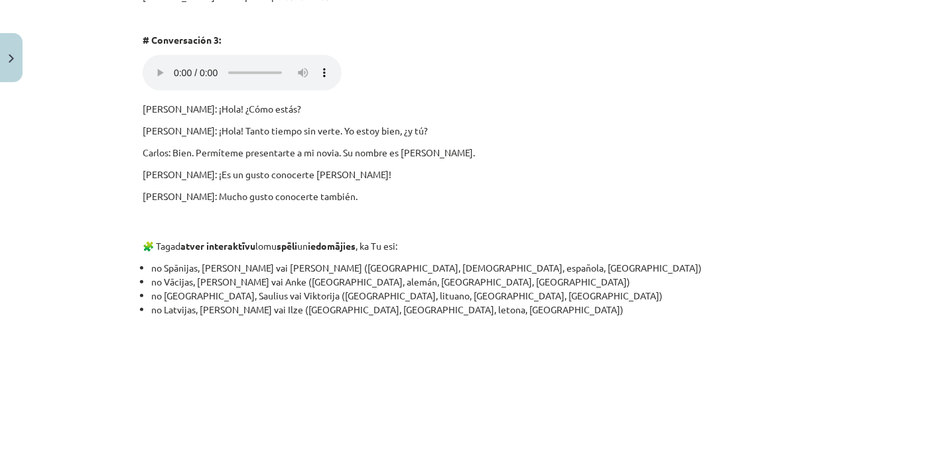
click at [143, 109] on p "Carlos: ¡Hola! ¿Cómo estás?" at bounding box center [463, 109] width 641 height 14
click at [143, 108] on p "Carlos: ¡Hola! ¿Cómo estás?" at bounding box center [463, 109] width 641 height 14
click at [316, 202] on p "Jennifer: Mucho gusto conocerte también." at bounding box center [463, 197] width 641 height 14
click at [275, 196] on p "Jennifer: Mucho gusto conocerte también." at bounding box center [463, 197] width 641 height 14
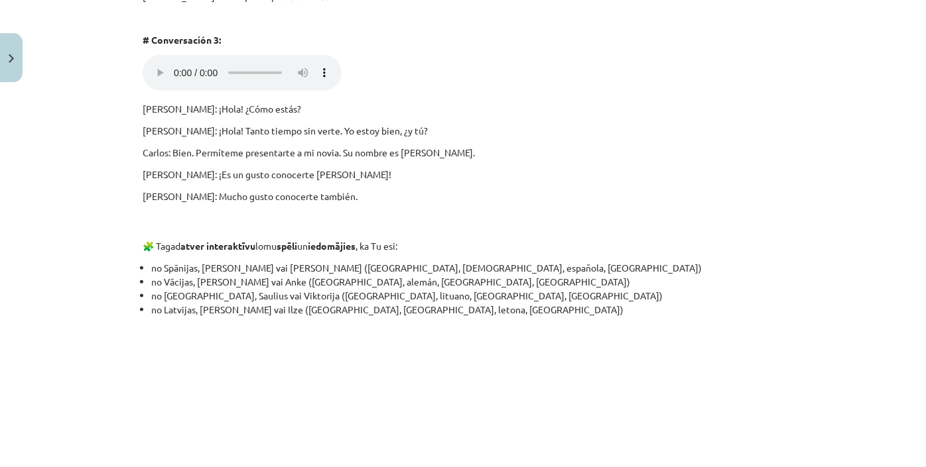
click at [145, 113] on p "Carlos: ¡Hola! ¿Cómo estás?" at bounding box center [463, 109] width 641 height 14
click at [154, 111] on p "Carlos: ¡Hola! ¿Cómo estás?" at bounding box center [463, 109] width 641 height 14
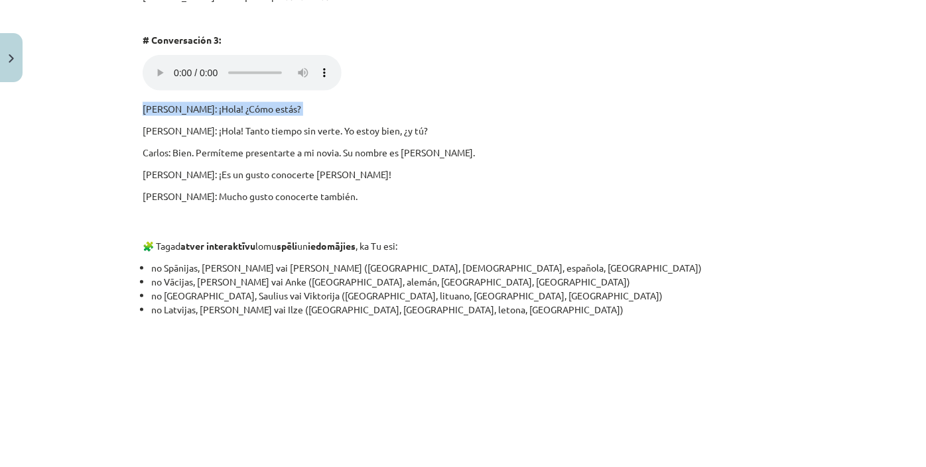
drag, startPoint x: 154, startPoint y: 111, endPoint x: 144, endPoint y: 107, distance: 11.0
click at [154, 111] on p "Carlos: ¡Hola! ¿Cómo estás?" at bounding box center [463, 109] width 641 height 14
click at [143, 110] on p "Carlos: ¡Hola! ¿Cómo estás?" at bounding box center [463, 109] width 641 height 14
drag, startPoint x: 141, startPoint y: 110, endPoint x: 195, endPoint y: 116, distance: 54.0
click at [195, 116] on p "Carlos: ¡Hola! ¿Cómo estás?" at bounding box center [463, 109] width 641 height 14
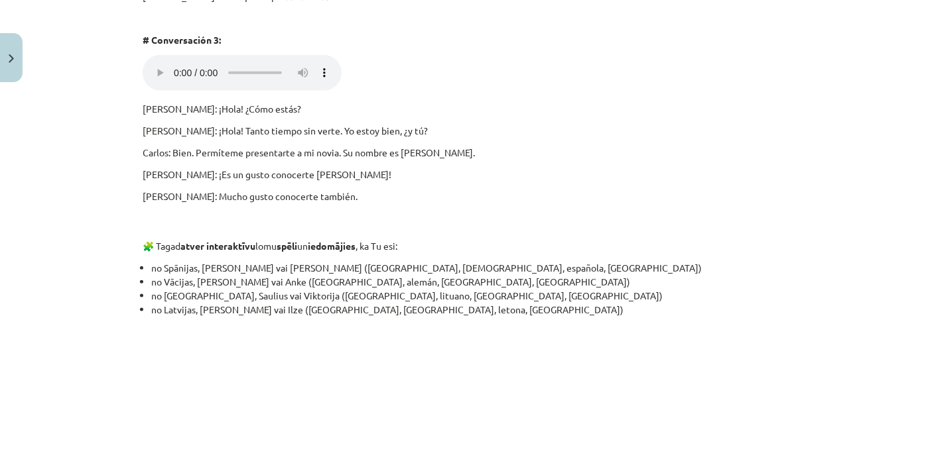
click at [143, 111] on p "Carlos: ¡Hola! ¿Cómo estás?" at bounding box center [463, 109] width 641 height 14
drag, startPoint x: 139, startPoint y: 111, endPoint x: 182, endPoint y: 111, distance: 43.1
click at [182, 111] on p "Carlos: ¡Hola! ¿Cómo estás?" at bounding box center [463, 109] width 641 height 14
click at [125, 101] on div "Mācību tēma: Spāņu valodas b1 - 10. klases 1.ieskaites mācību materiāls #5 📝 Te…" at bounding box center [463, 233] width 926 height 467
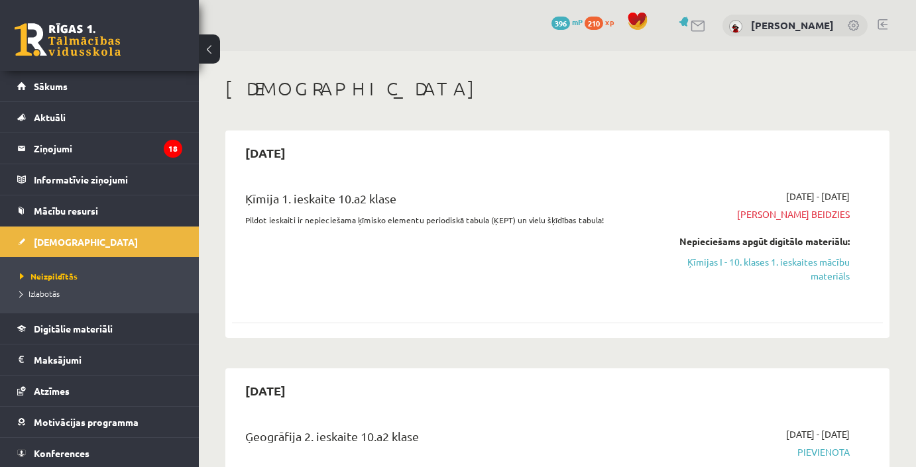
scroll to position [301, 0]
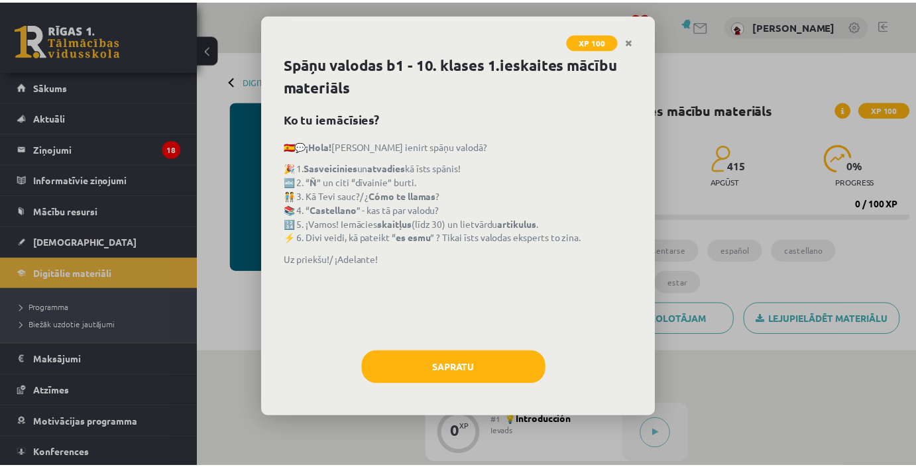
scroll to position [180, 0]
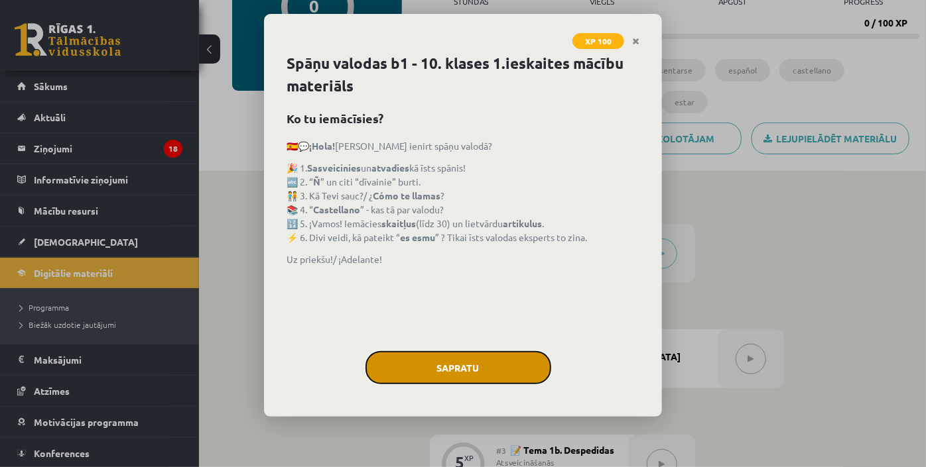
click at [488, 381] on button "Sapratu" at bounding box center [458, 367] width 186 height 33
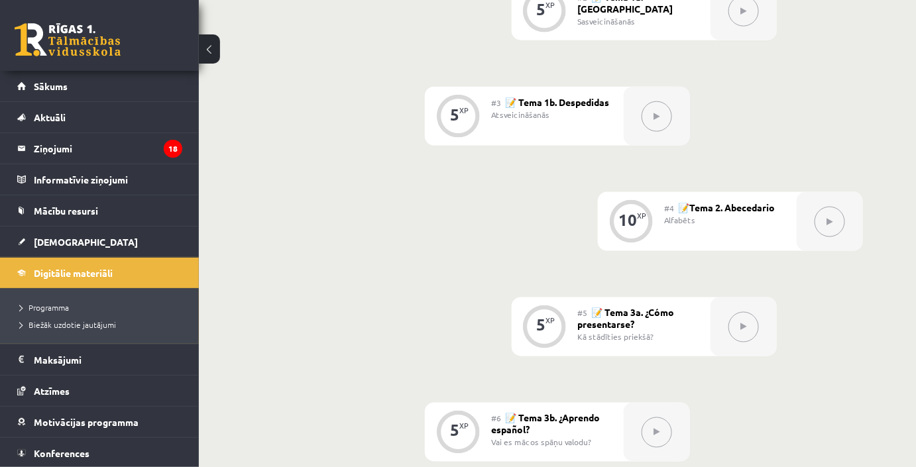
scroll to position [603, 0]
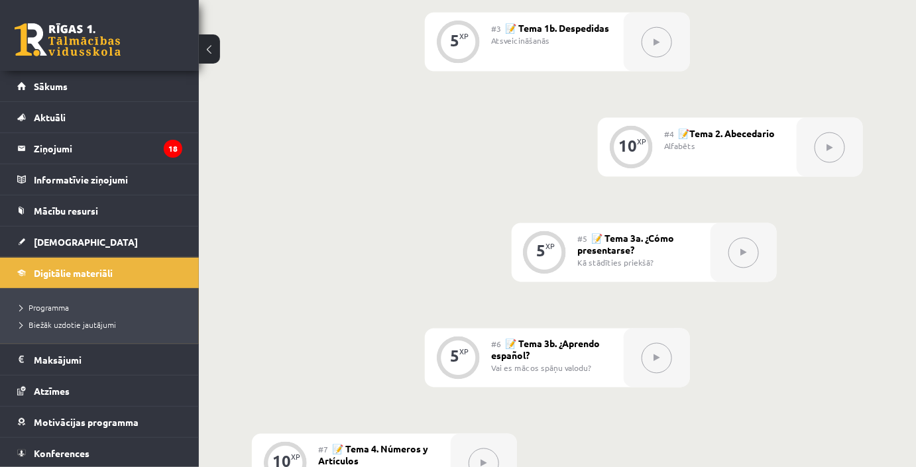
drag, startPoint x: 210, startPoint y: 48, endPoint x: 207, endPoint y: 41, distance: 7.4
click at [207, 41] on button at bounding box center [209, 48] width 21 height 29
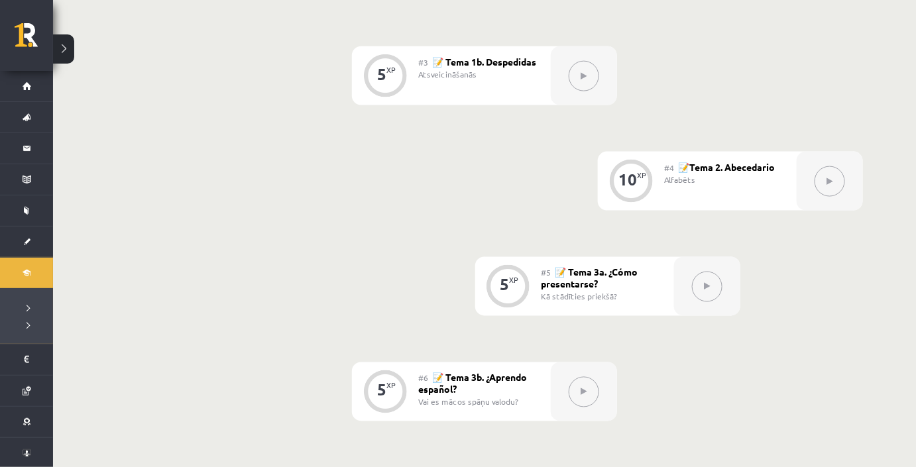
scroll to position [663, 0]
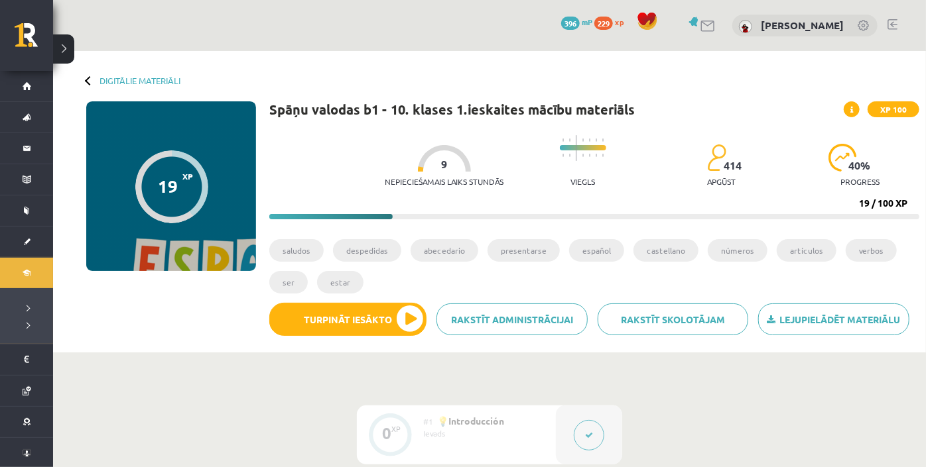
scroll to position [664, 0]
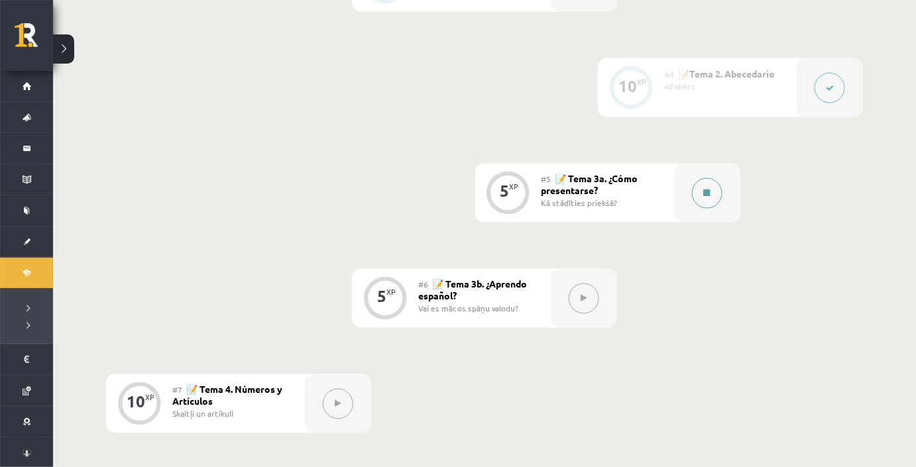
click at [703, 190] on button at bounding box center [707, 193] width 31 height 31
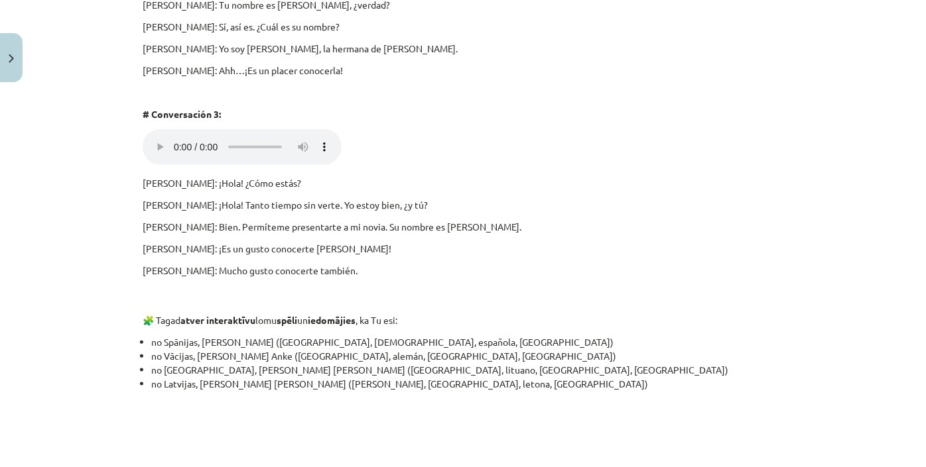
scroll to position [603, 0]
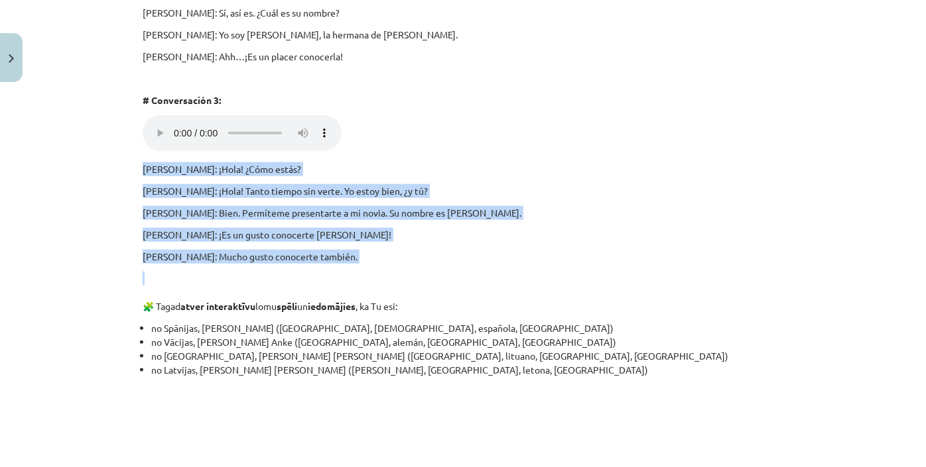
drag, startPoint x: 139, startPoint y: 169, endPoint x: 349, endPoint y: 272, distance: 234.0
click at [349, 272] on div "🎧 Pēc tam klausies 3 dažādas audio sarunas (uzdevumu veic secīgi). Vairākas rei…" at bounding box center [463, 184] width 641 height 1098
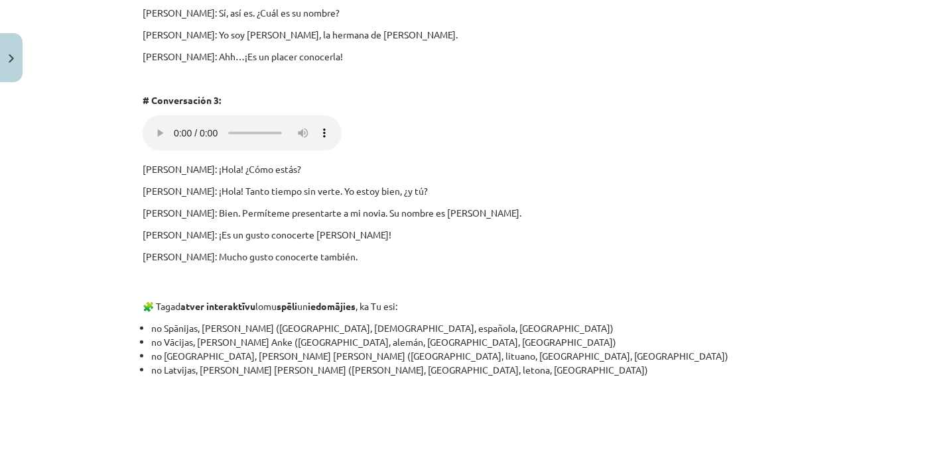
click at [143, 170] on p "[PERSON_NAME]: ¡Hola! ¿Cómo estás?" at bounding box center [463, 169] width 641 height 14
click at [135, 171] on div "5 XP Saņemsi Viegls 414 pilda Apraksts Uzdevums Palīdzība 🎧 Pēc tam klausies 3 …" at bounding box center [463, 196] width 656 height 1423
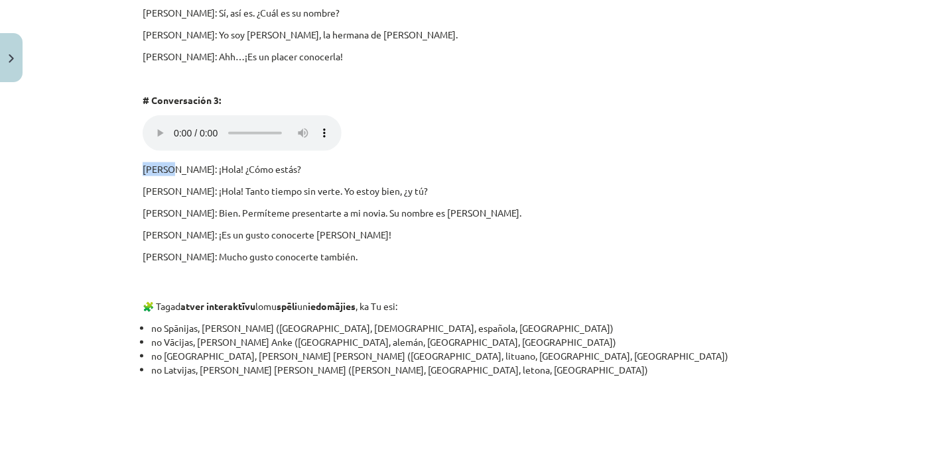
click at [135, 171] on div "5 XP Saņemsi Viegls 414 pilda Apraksts Uzdevums Palīdzība 🎧 Pēc tam klausies 3 …" at bounding box center [463, 196] width 656 height 1423
click at [151, 170] on p "[PERSON_NAME]: ¡Hola! ¿Cómo estás?" at bounding box center [463, 169] width 641 height 14
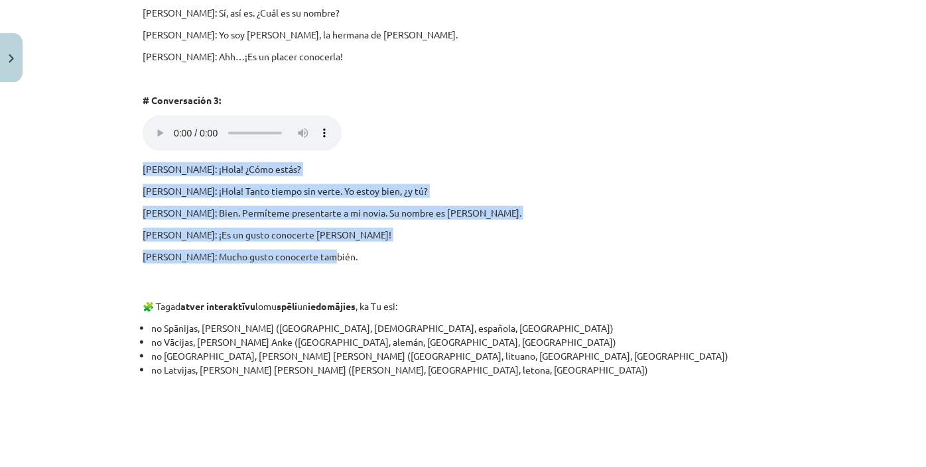
drag, startPoint x: 316, startPoint y: 259, endPoint x: 137, endPoint y: 166, distance: 201.1
click at [137, 166] on div "5 XP Saņemsi Viegls 414 pilda Apraksts Uzdevums Palīdzība 🎧 Pēc tam klausies 3 …" at bounding box center [463, 196] width 656 height 1423
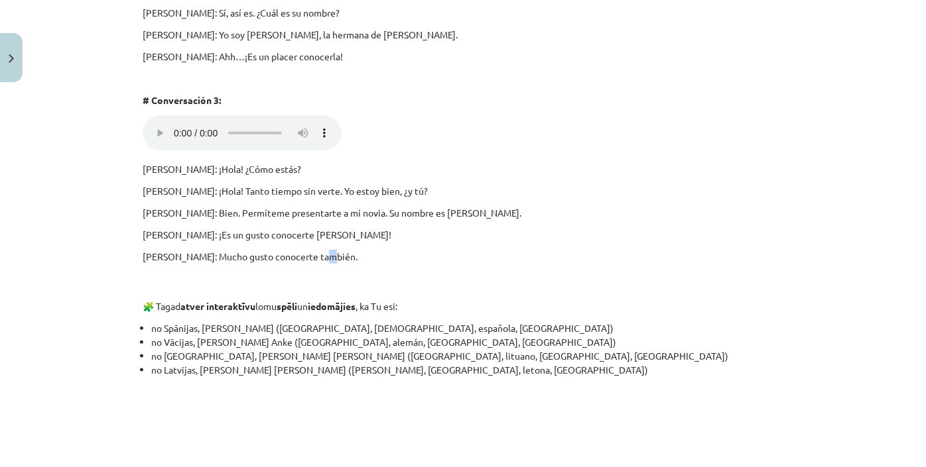
drag, startPoint x: 325, startPoint y: 259, endPoint x: 314, endPoint y: 257, distance: 10.8
click at [314, 257] on p "Jennifer: Mucho gusto conocerte también." at bounding box center [463, 257] width 641 height 14
click at [281, 257] on p "Jennifer: Mucho gusto conocerte también." at bounding box center [463, 257] width 641 height 14
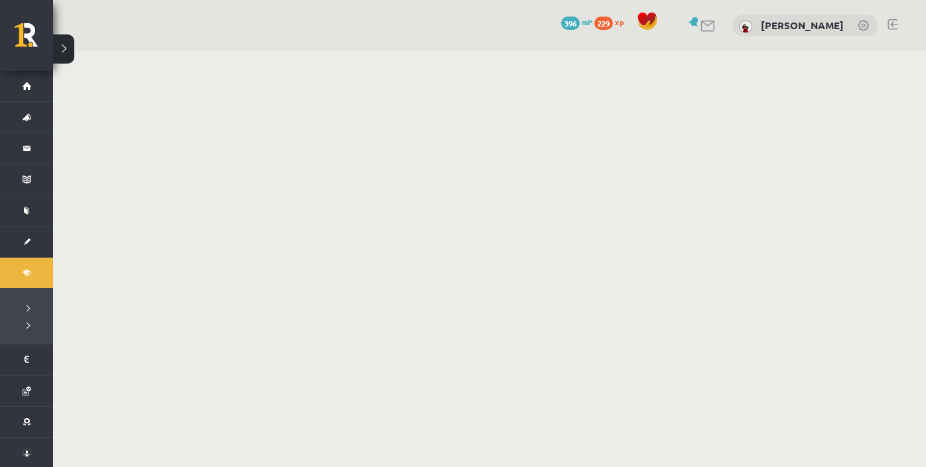
click at [314, 259] on body "0 Dāvanas 396 mP 229 xp [PERSON_NAME] Sākums Aktuāli Kā mācīties eSKOLĀ Kontakt…" at bounding box center [463, 233] width 926 height 467
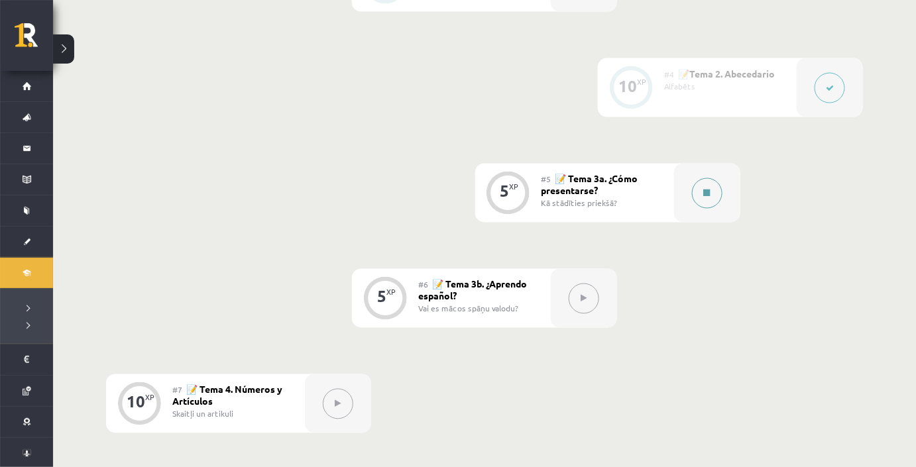
click at [706, 196] on button at bounding box center [707, 193] width 31 height 31
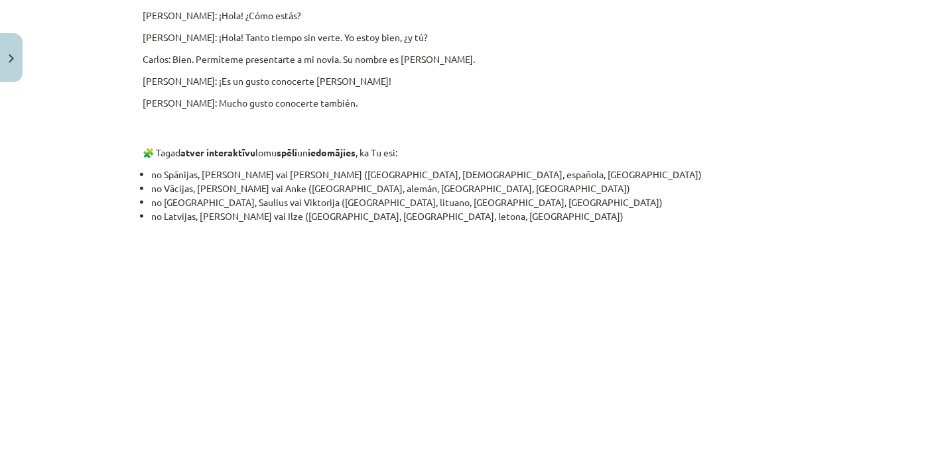
scroll to position [715, 0]
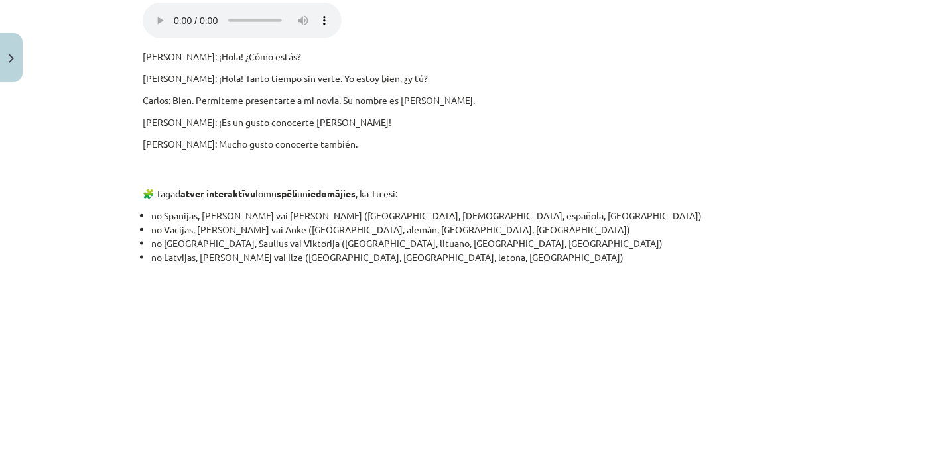
click at [143, 56] on p "[PERSON_NAME]: ¡Hola! ¿Cómo estás?" at bounding box center [463, 57] width 641 height 14
drag, startPoint x: 139, startPoint y: 56, endPoint x: 214, endPoint y: 87, distance: 80.5
click at [211, 86] on div "🎧 Pēc tam klausies 3 dažādas audio sarunas (uzdevumu veic secīgi). Vairākas rei…" at bounding box center [463, 71] width 641 height 1098
drag, startPoint x: 308, startPoint y: 143, endPoint x: 317, endPoint y: 145, distance: 9.7
click at [317, 145] on p "[PERSON_NAME]: Mucho gusto conocerte también." at bounding box center [463, 144] width 641 height 14
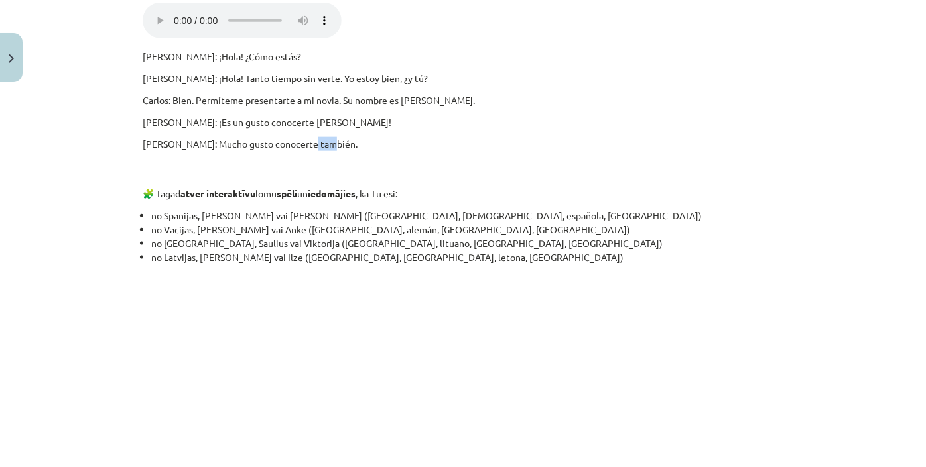
click at [317, 145] on p "[PERSON_NAME]: Mucho gusto conocerte también." at bounding box center [463, 144] width 641 height 14
click at [143, 56] on p "[PERSON_NAME]: ¡Hola! ¿Cómo estás?" at bounding box center [463, 57] width 641 height 14
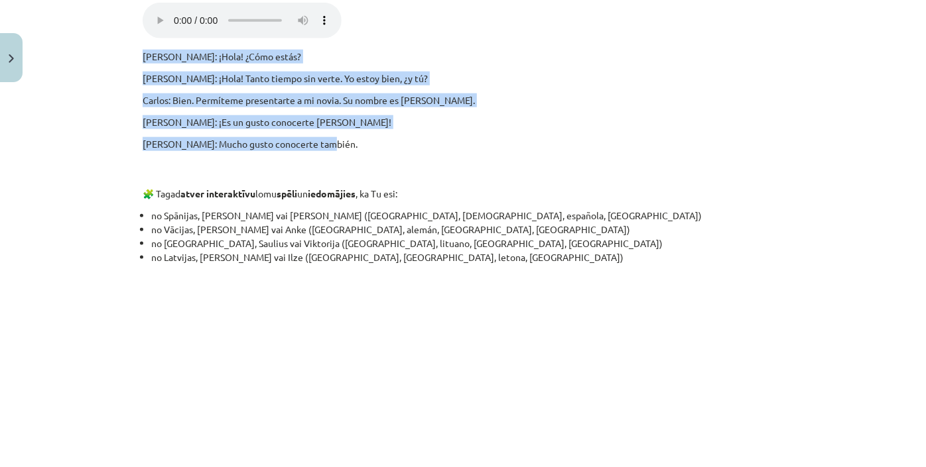
drag, startPoint x: 139, startPoint y: 56, endPoint x: 322, endPoint y: 142, distance: 201.7
click at [322, 142] on div "🎧 Pēc tam klausies 3 dažādas audio sarunas (uzdevumu veic secīgi). Vairākas rei…" at bounding box center [463, 71] width 641 height 1098
copy div "[PERSON_NAME]: ¡Hola! ¿Cómo estás? [PERSON_NAME]: ¡Hola! Tanto tiempo sin verte…"
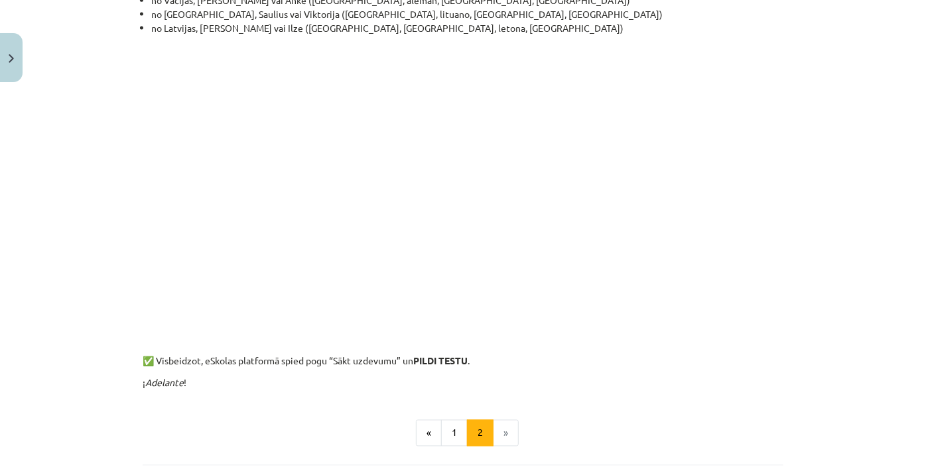
scroll to position [956, 0]
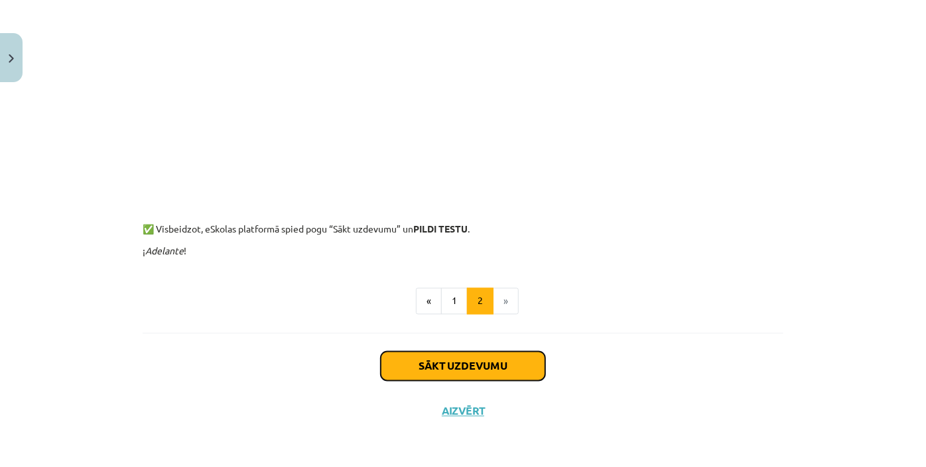
click at [495, 362] on button "Sākt uzdevumu" at bounding box center [463, 366] width 164 height 29
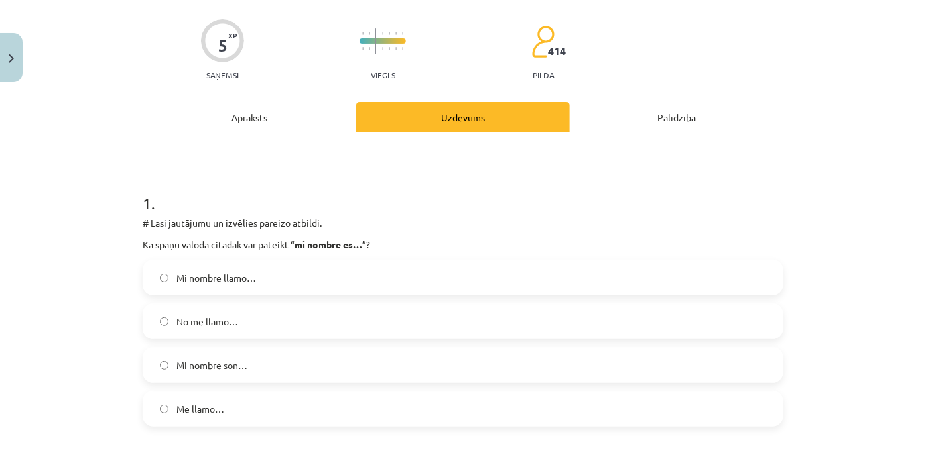
scroll to position [93, 0]
click at [287, 410] on label "Me llamo…" at bounding box center [463, 408] width 638 height 33
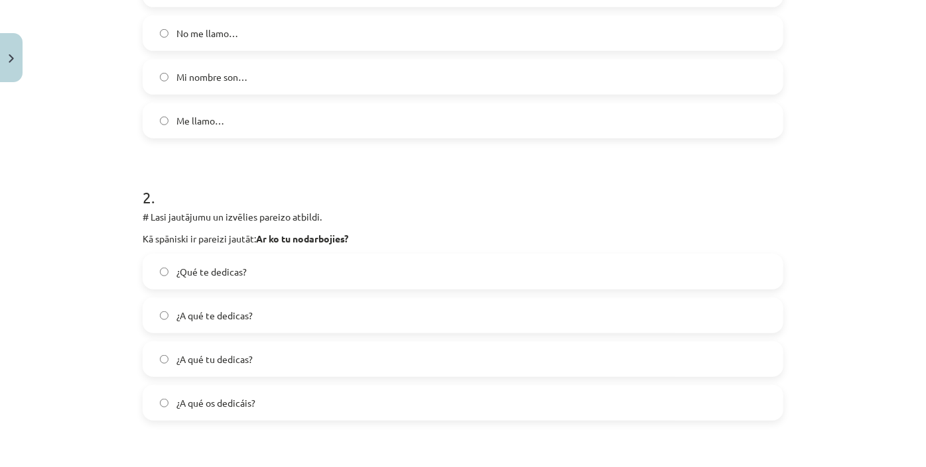
scroll to position [455, 0]
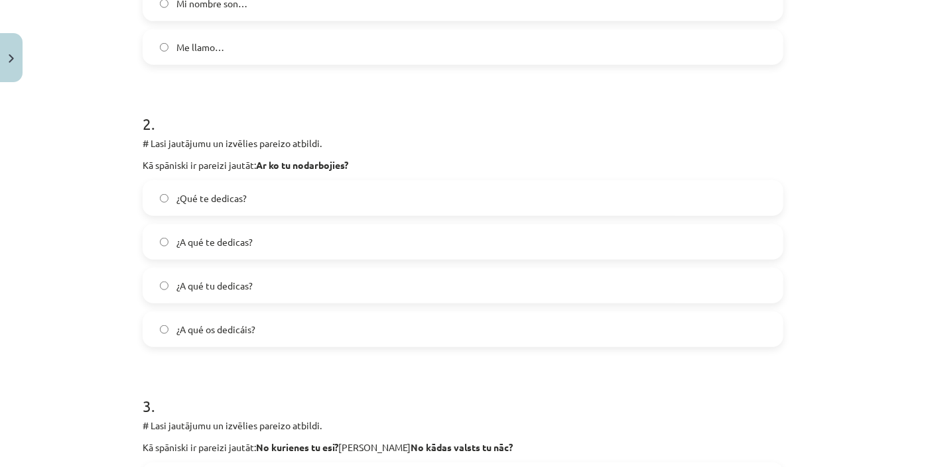
click at [327, 237] on label "¿A qué te dedicas?" at bounding box center [463, 241] width 638 height 33
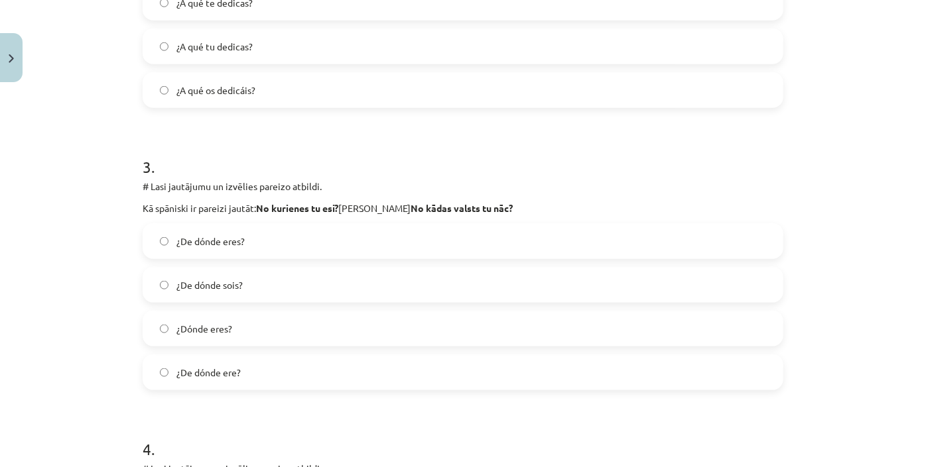
scroll to position [696, 0]
click at [308, 243] on label "¿De dónde eres?" at bounding box center [463, 239] width 638 height 33
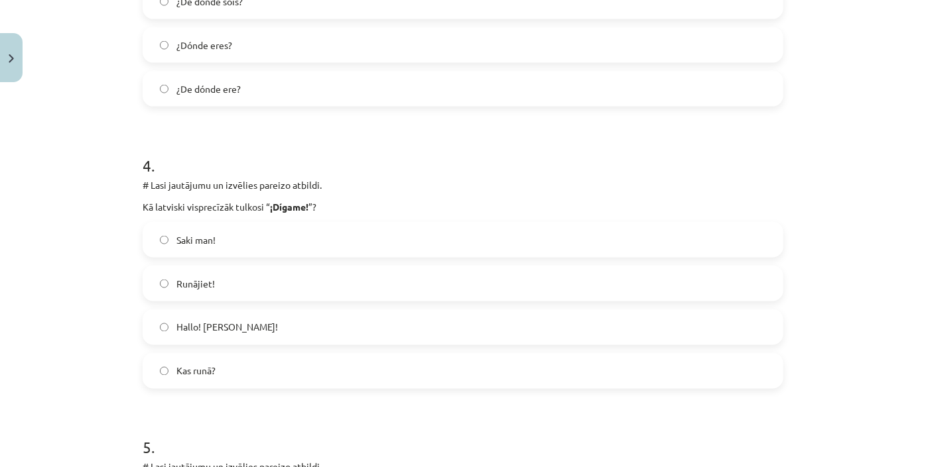
scroll to position [997, 0]
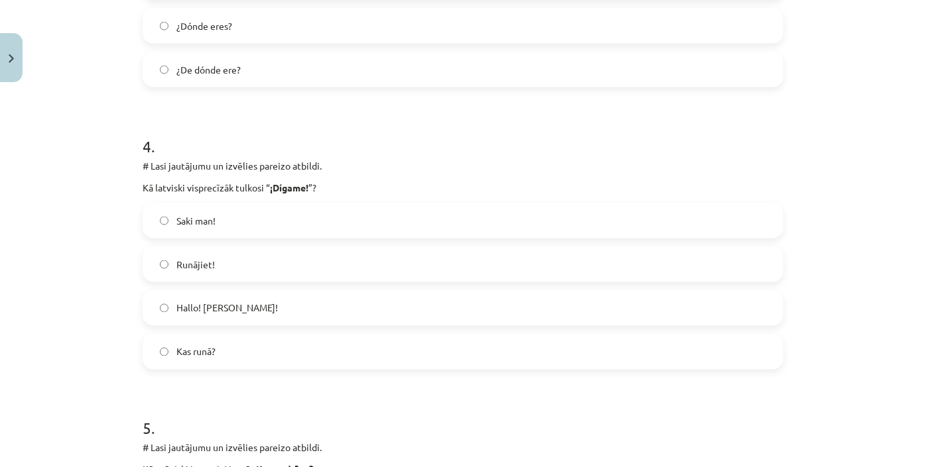
click at [291, 307] on label "Hallo! jeb Klausos!" at bounding box center [463, 308] width 638 height 33
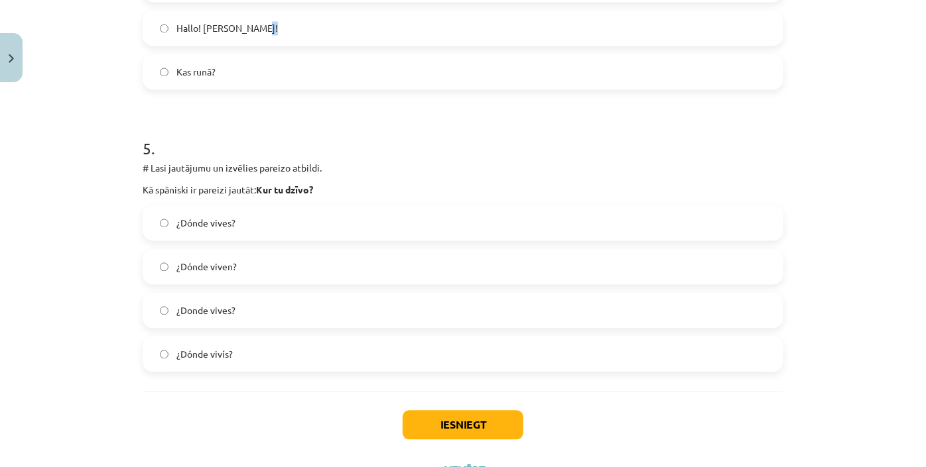
scroll to position [1299, 0]
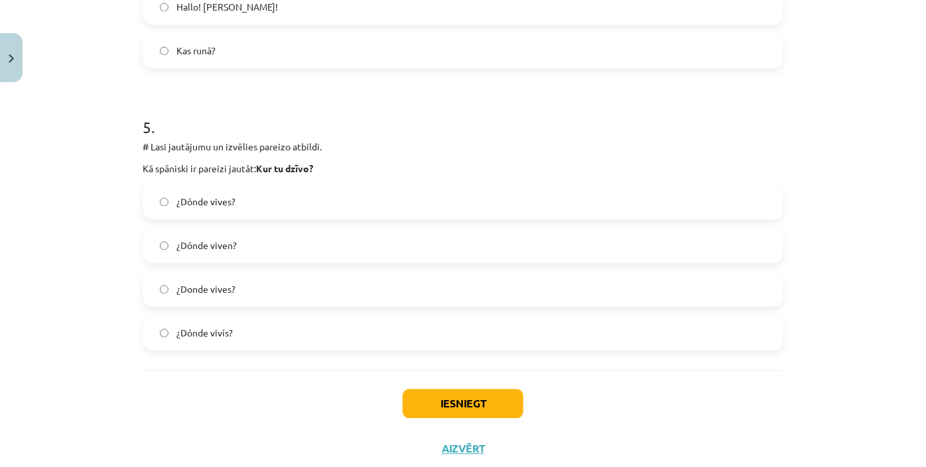
click at [292, 200] on label "¿Dónde vives?" at bounding box center [463, 201] width 638 height 33
click at [495, 397] on button "Iesniegt" at bounding box center [462, 403] width 121 height 29
click at [511, 393] on button "Iesniegt" at bounding box center [462, 403] width 121 height 29
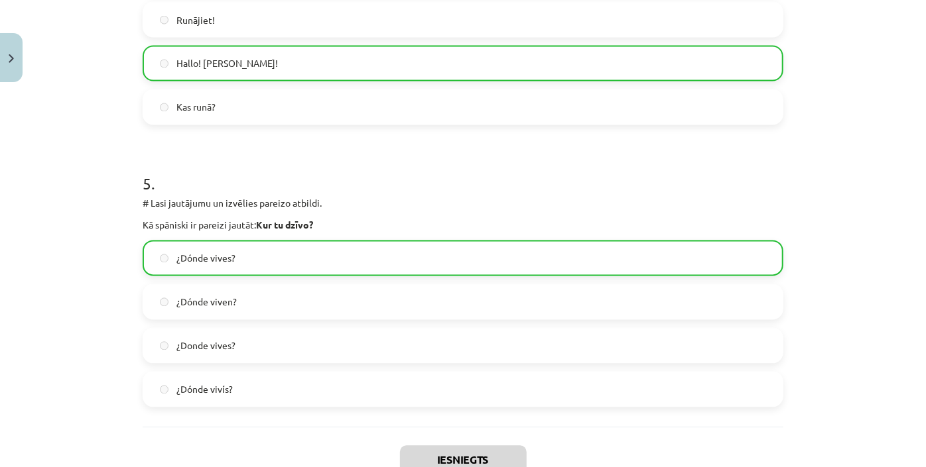
scroll to position [1377, 0]
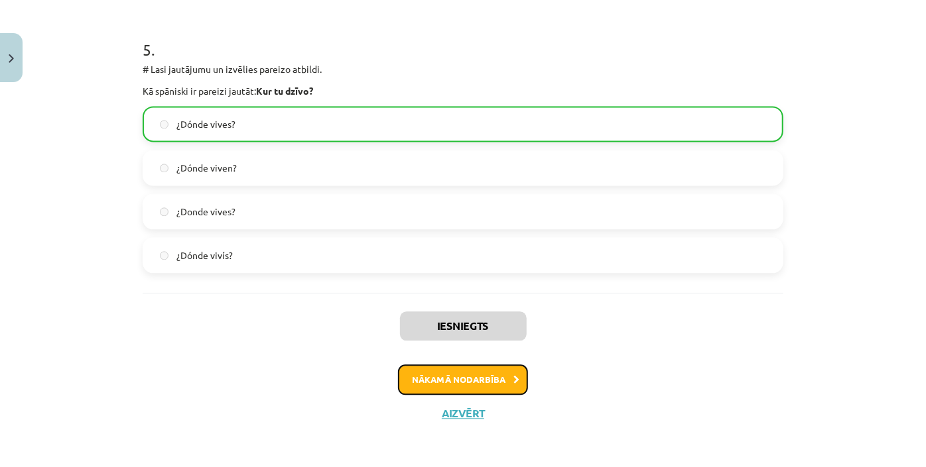
click at [472, 375] on button "Nākamā nodarbība" at bounding box center [463, 380] width 130 height 31
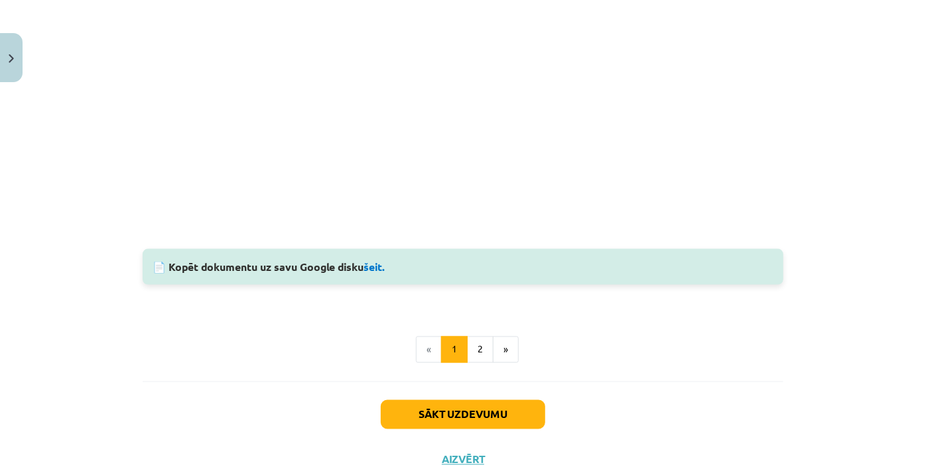
scroll to position [984, 0]
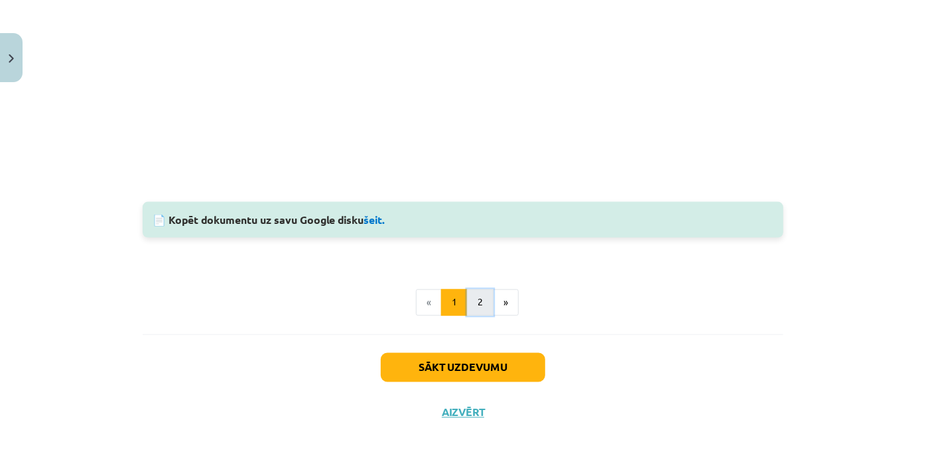
click at [474, 296] on button "2" at bounding box center [480, 303] width 27 height 27
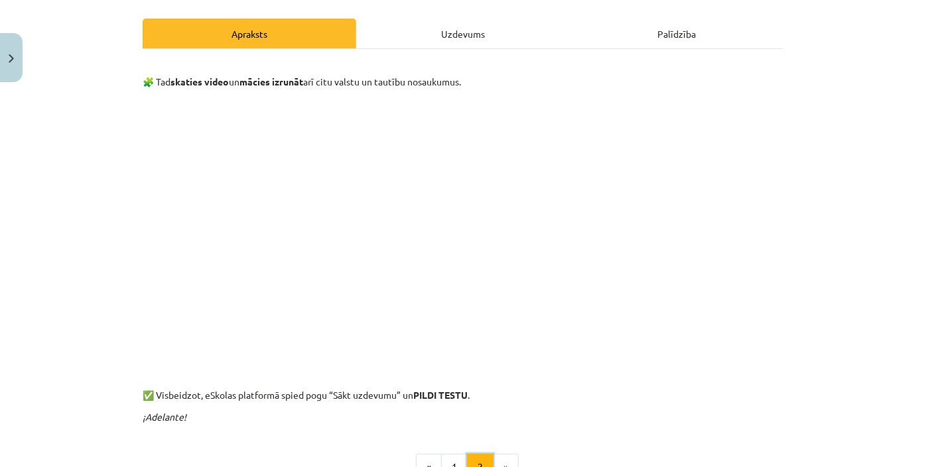
scroll to position [237, 0]
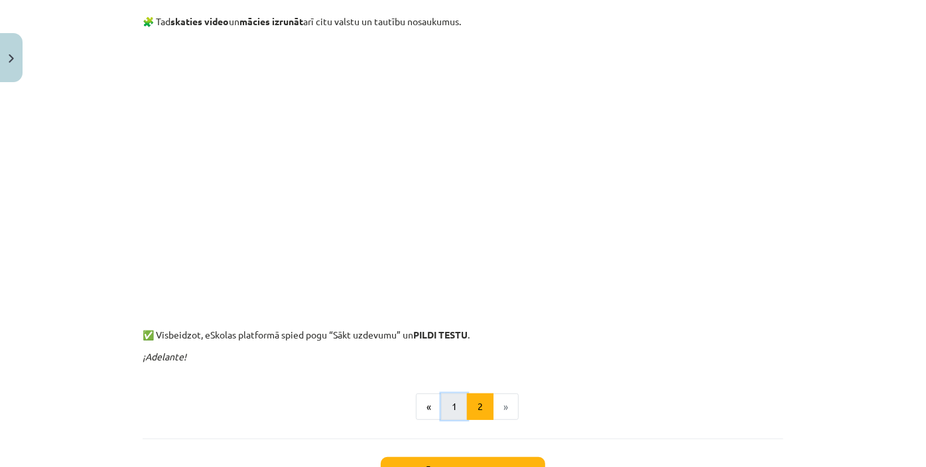
click at [442, 400] on button "1" at bounding box center [454, 407] width 27 height 27
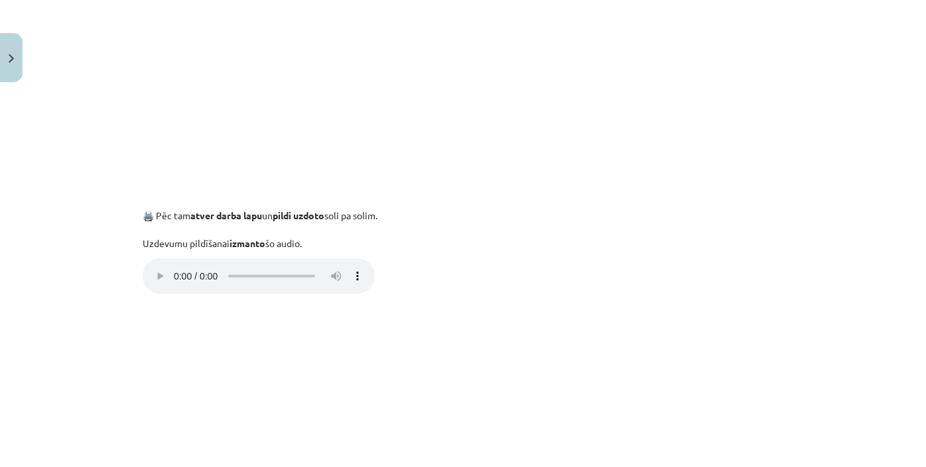
scroll to position [381, 0]
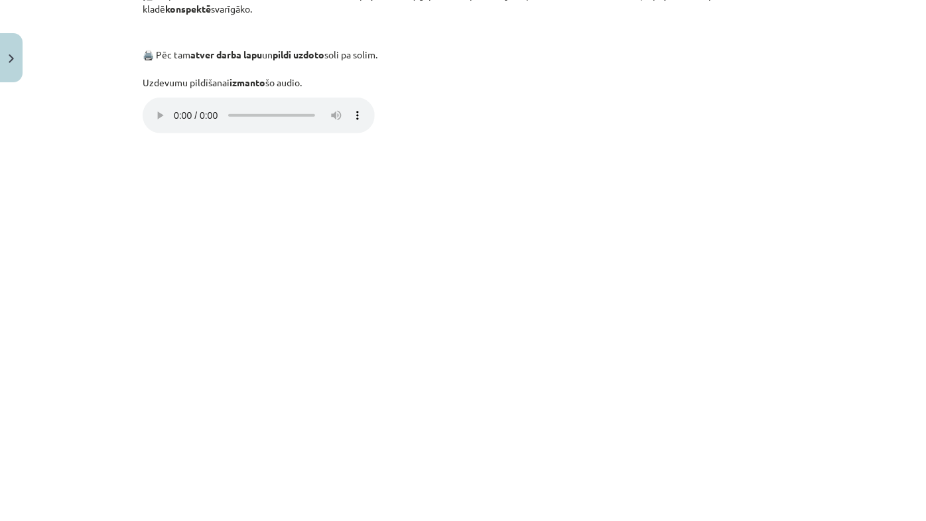
click at [653, 302] on iframe at bounding box center [463, 260] width 926 height 521
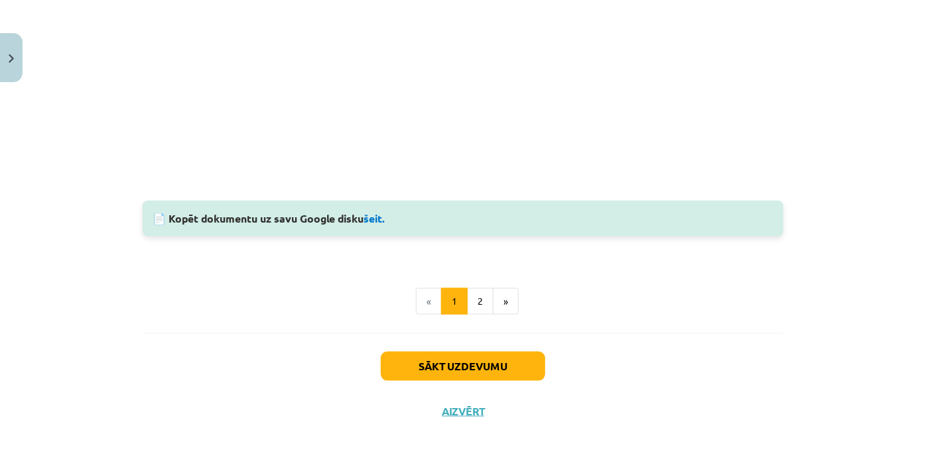
scroll to position [984, 0]
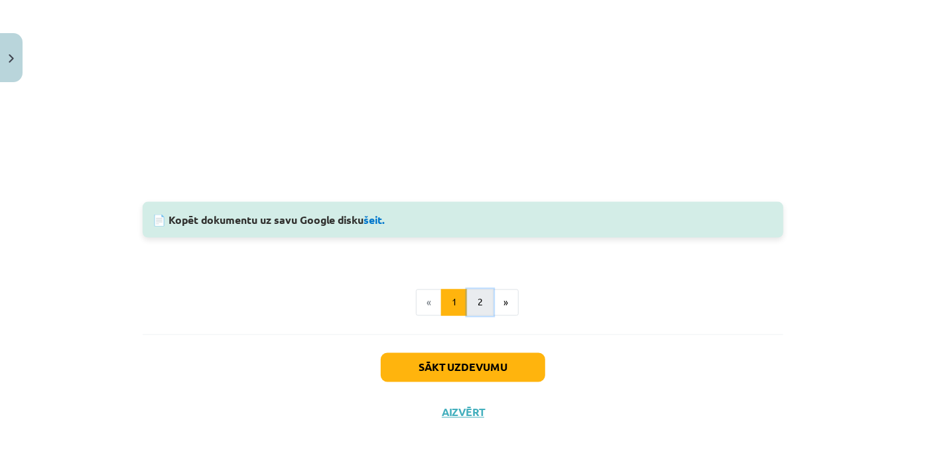
click at [483, 311] on button "2" at bounding box center [480, 303] width 27 height 27
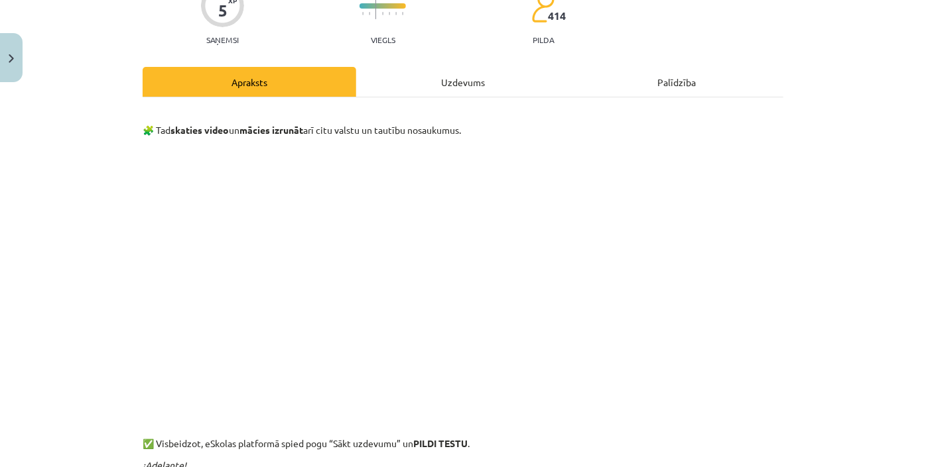
scroll to position [117, 0]
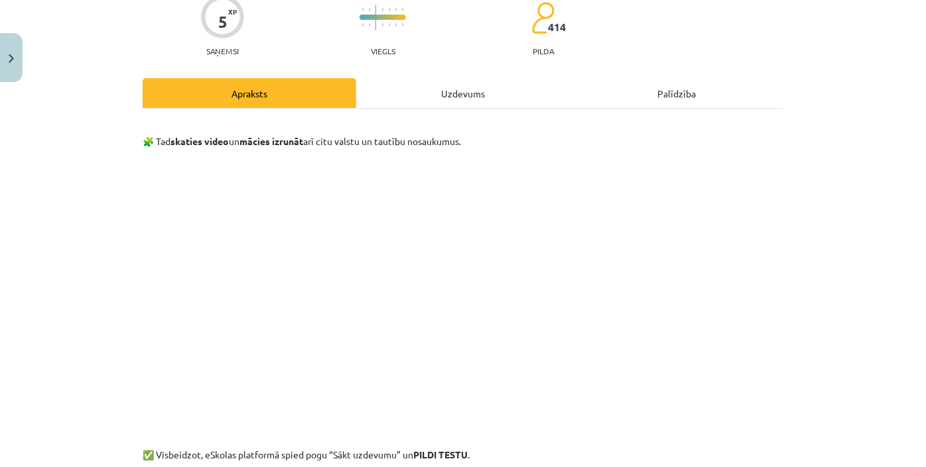
click at [463, 89] on div "Uzdevums" at bounding box center [463, 93] width 214 height 30
click at [463, 89] on div "5 XP Saņemsi Viegls 414 pilda Apraksts Uzdevums Palīdzība 🧩 Tad skaties video u…" at bounding box center [463, 315] width 656 height 688
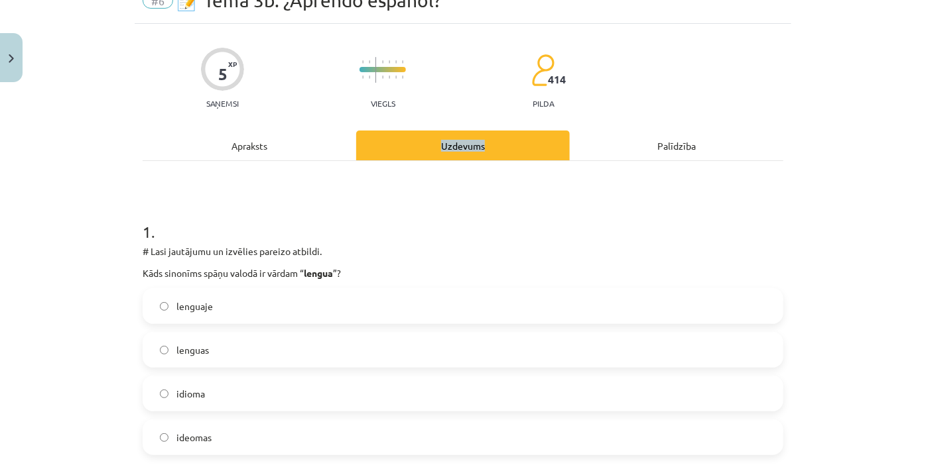
scroll to position [93, 0]
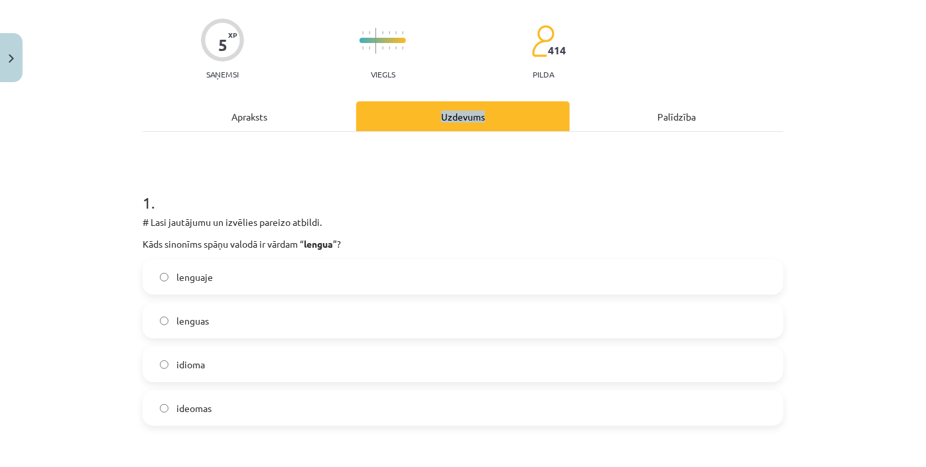
click at [337, 374] on label "idioma" at bounding box center [463, 364] width 638 height 33
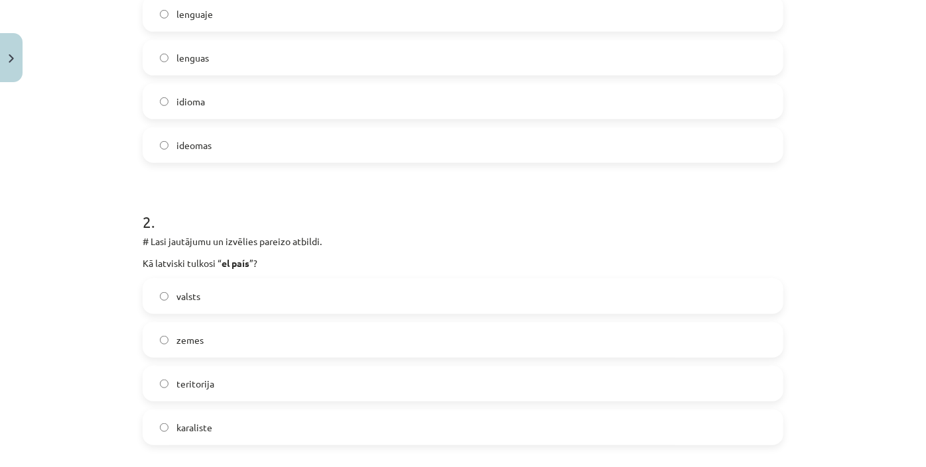
scroll to position [395, 0]
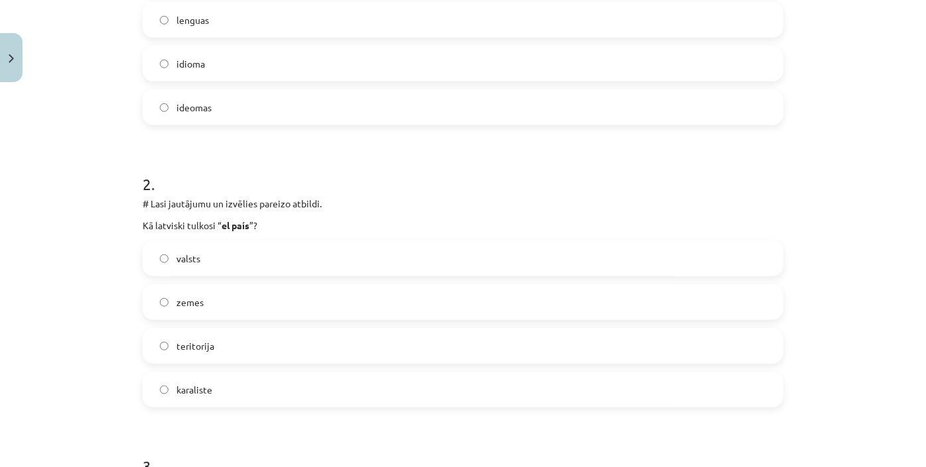
click at [225, 253] on label "valsts" at bounding box center [463, 258] width 638 height 33
click at [225, 254] on label "valsts" at bounding box center [463, 258] width 638 height 33
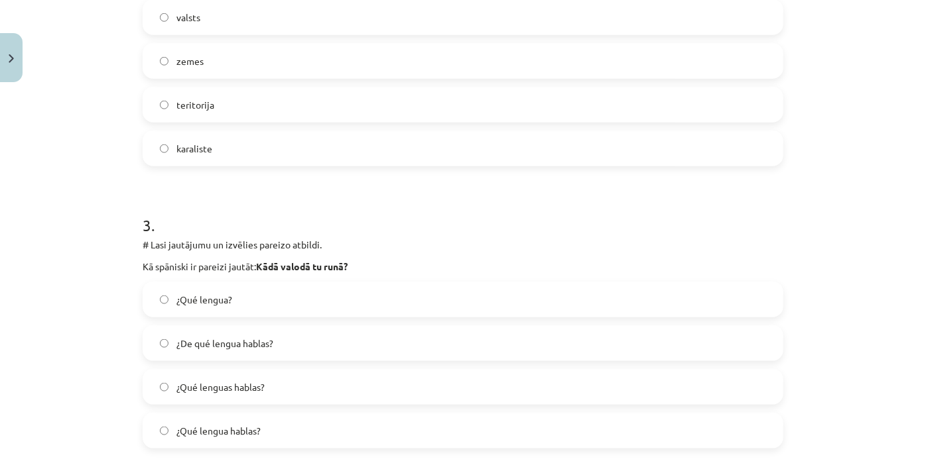
scroll to position [696, 0]
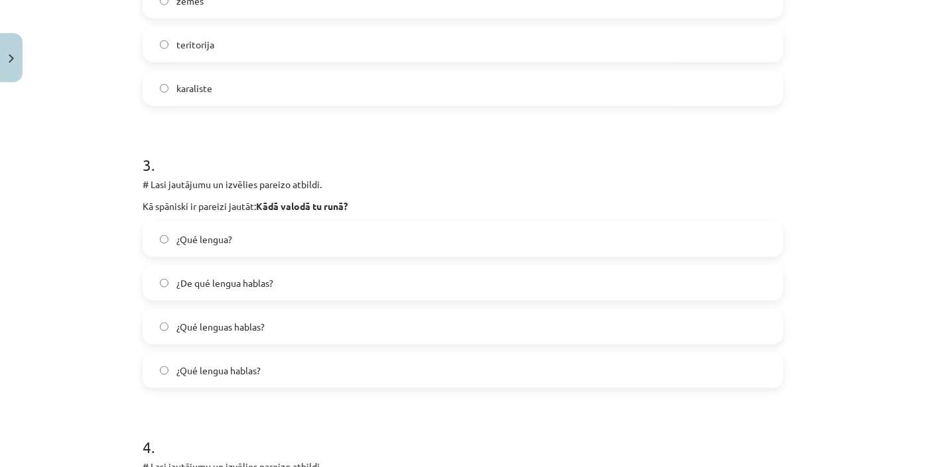
click at [283, 368] on label "¿Qué lengua hablas?" at bounding box center [463, 370] width 638 height 33
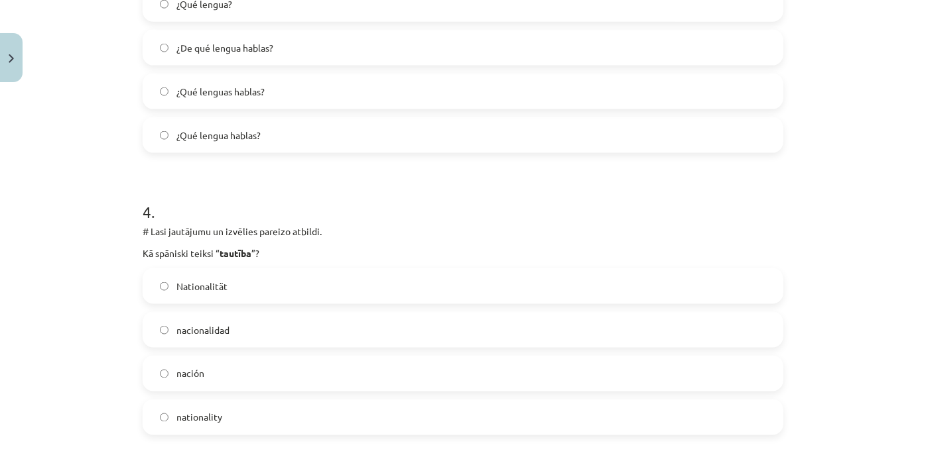
scroll to position [937, 0]
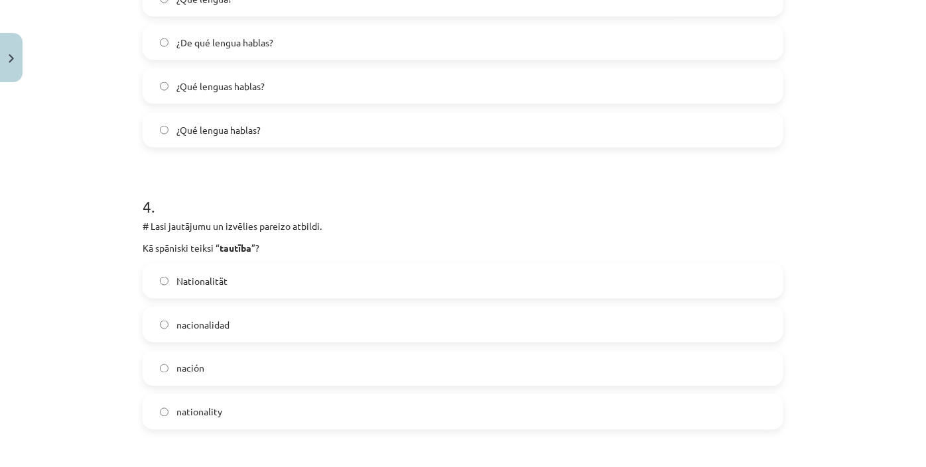
click at [288, 329] on label "nacionalidad" at bounding box center [463, 324] width 638 height 33
click at [288, 330] on label "nacionalidad" at bounding box center [463, 324] width 638 height 33
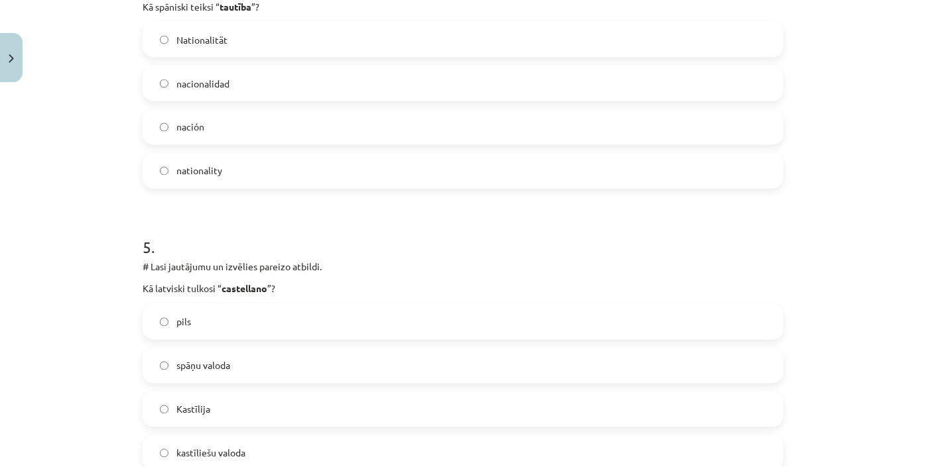
scroll to position [1239, 0]
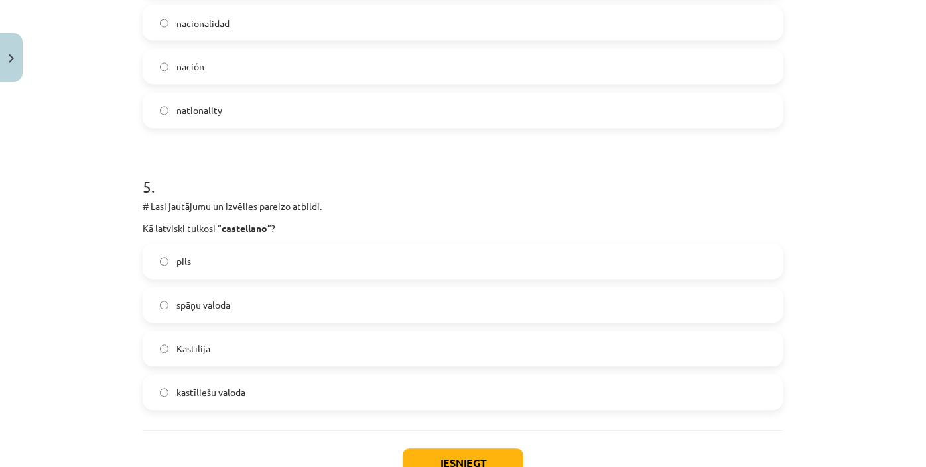
click at [287, 395] on label "kastīliešu valoda" at bounding box center [463, 393] width 638 height 33
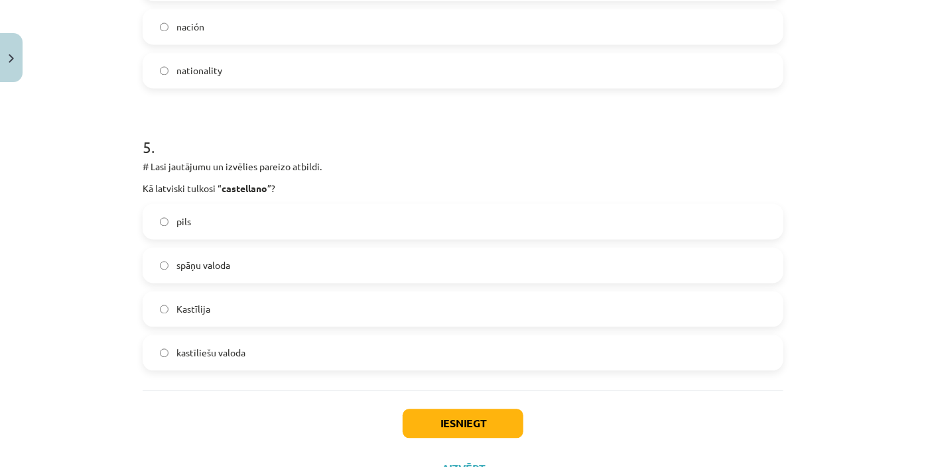
scroll to position [1299, 0]
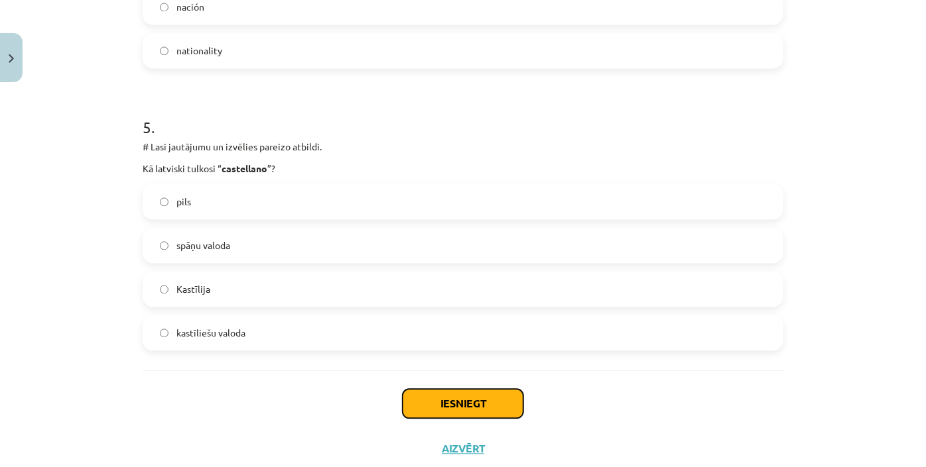
click at [452, 399] on button "Iesniegt" at bounding box center [462, 403] width 121 height 29
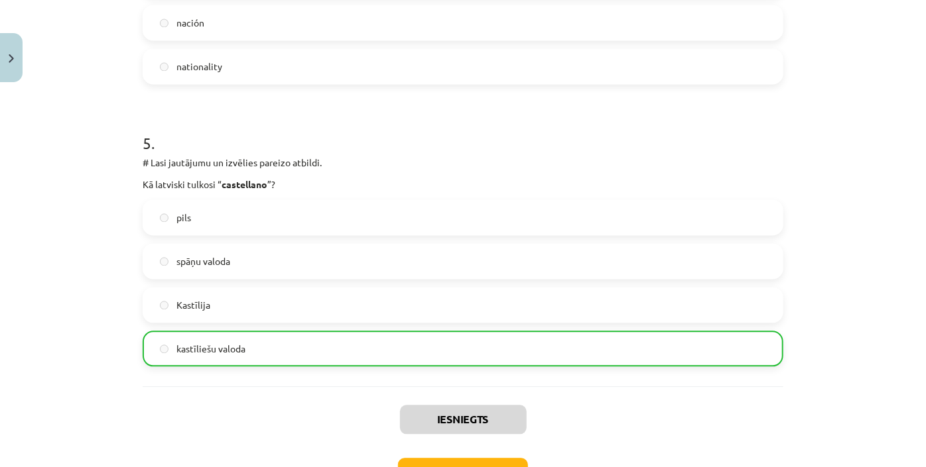
scroll to position [1377, 0]
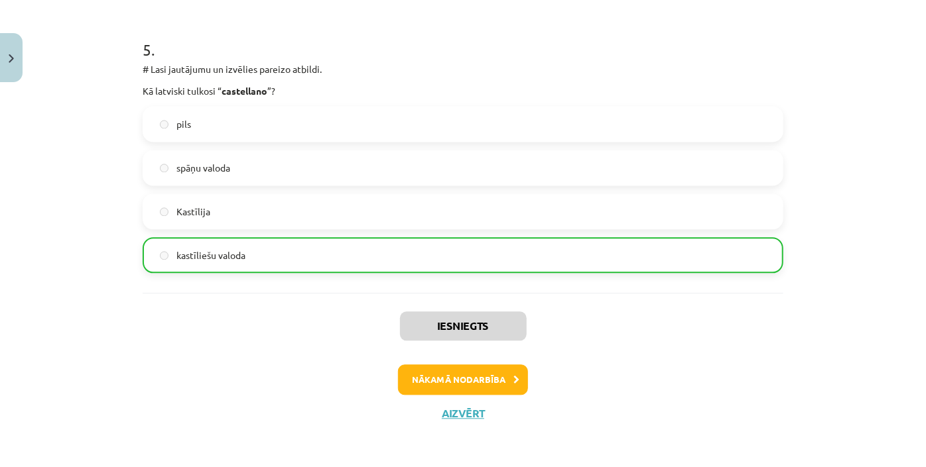
click at [887, 440] on div "Mācību tēma: Spāņu valodas b1 - 10. klases 1.ieskaites mācību materiāls #6 📝 Te…" at bounding box center [463, 233] width 926 height 467
click at [497, 382] on button "Nākamā nodarbība" at bounding box center [463, 380] width 130 height 31
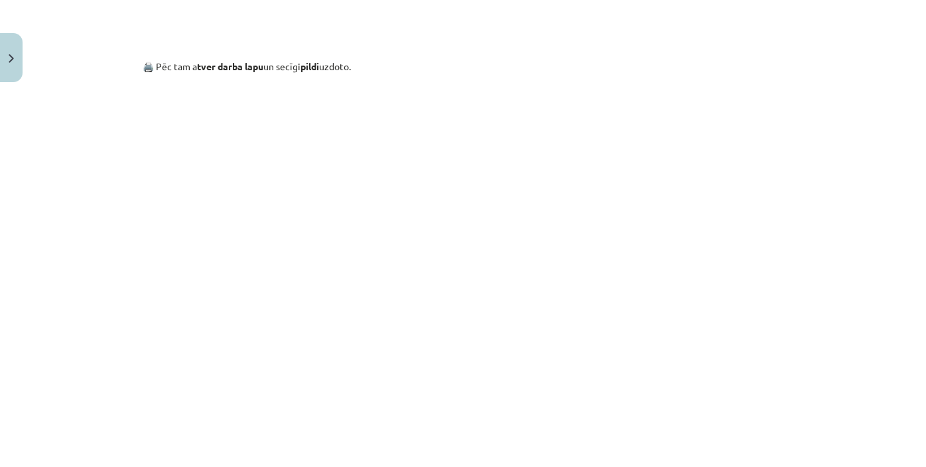
scroll to position [830, 0]
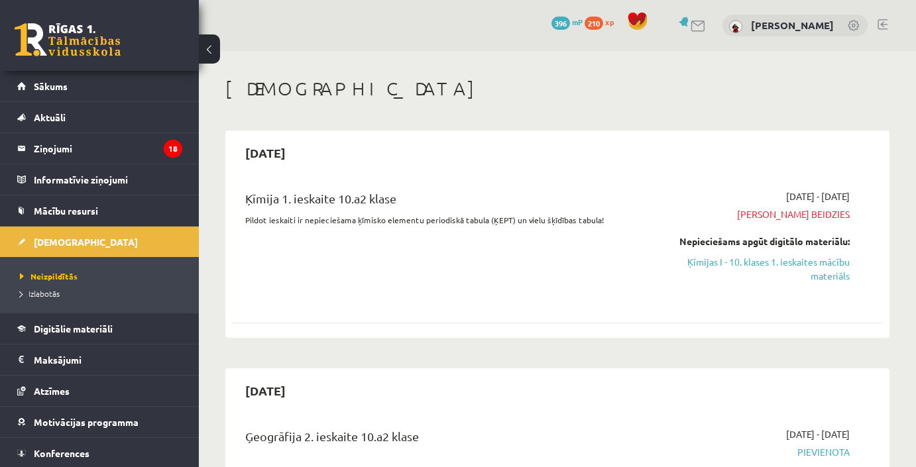
scroll to position [1119, 0]
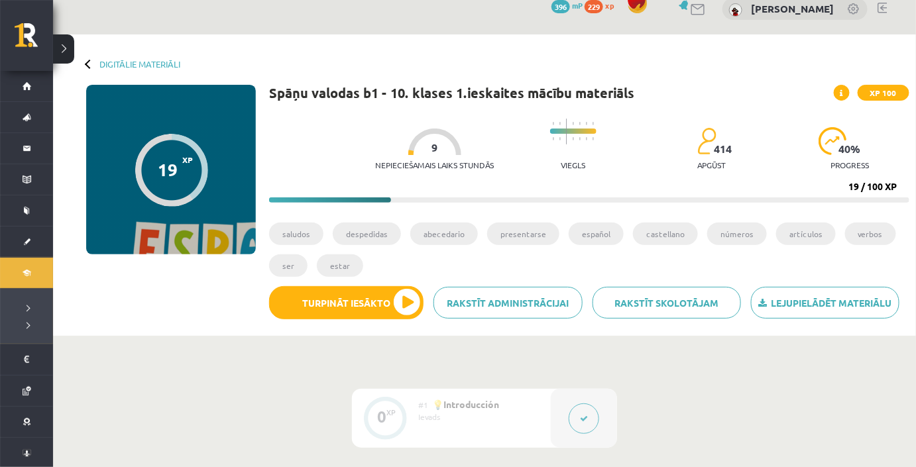
scroll to position [17, 0]
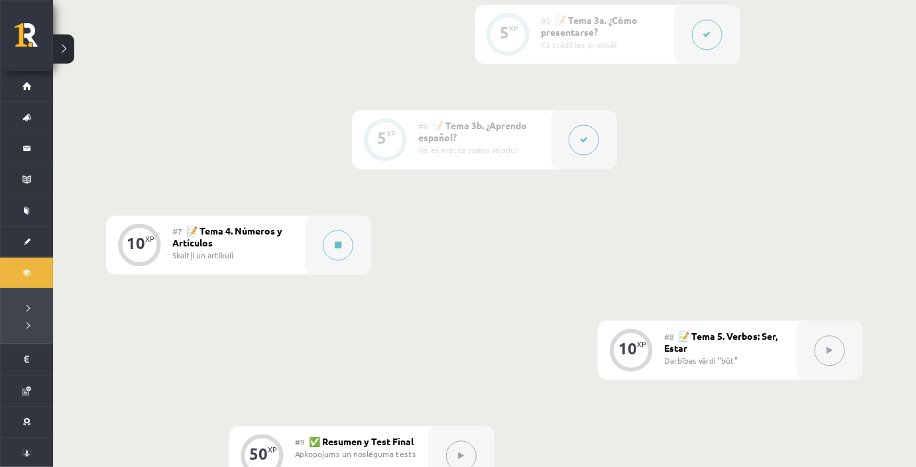
scroll to position [808, 0]
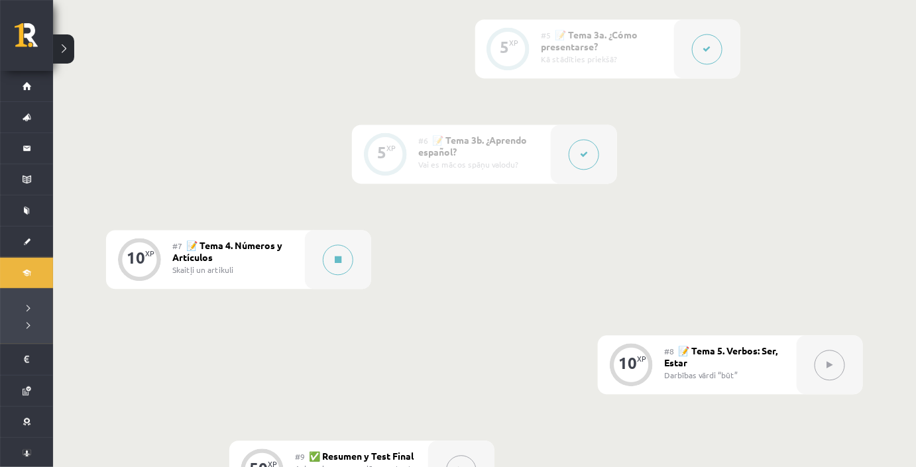
drag, startPoint x: 912, startPoint y: 318, endPoint x: 912, endPoint y: 341, distance: 23.2
click at [912, 341] on div "0 XP #1 💡Introducción Ievads 5 XP #2 📝 Tema 1a. Saludos Sasveicināšanās 5 XP #3…" at bounding box center [484, 125] width 863 height 1160
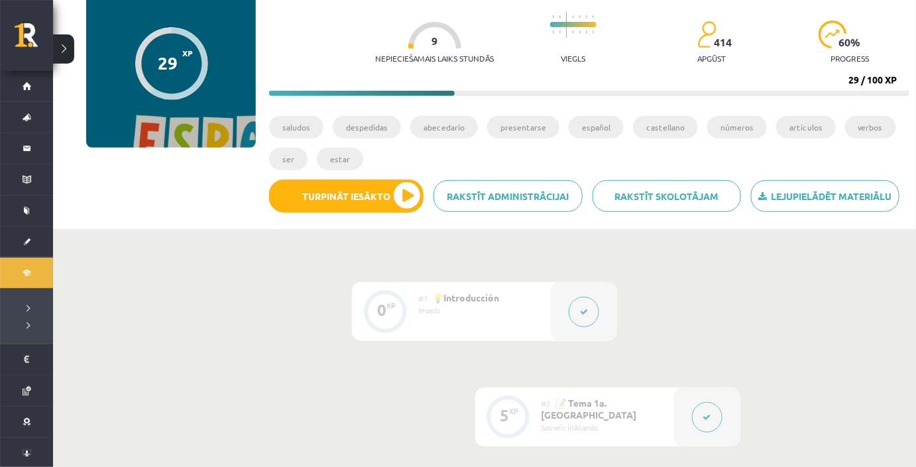
scroll to position [64, 0]
